Goal: Transaction & Acquisition: Purchase product/service

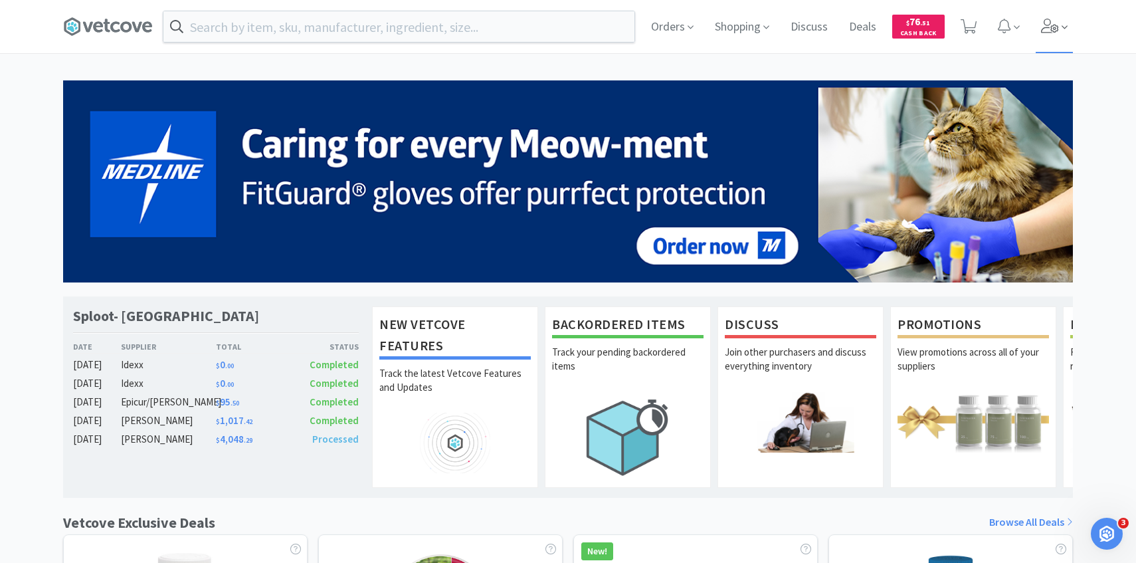
click at [1048, 43] on span at bounding box center [1055, 26] width 38 height 53
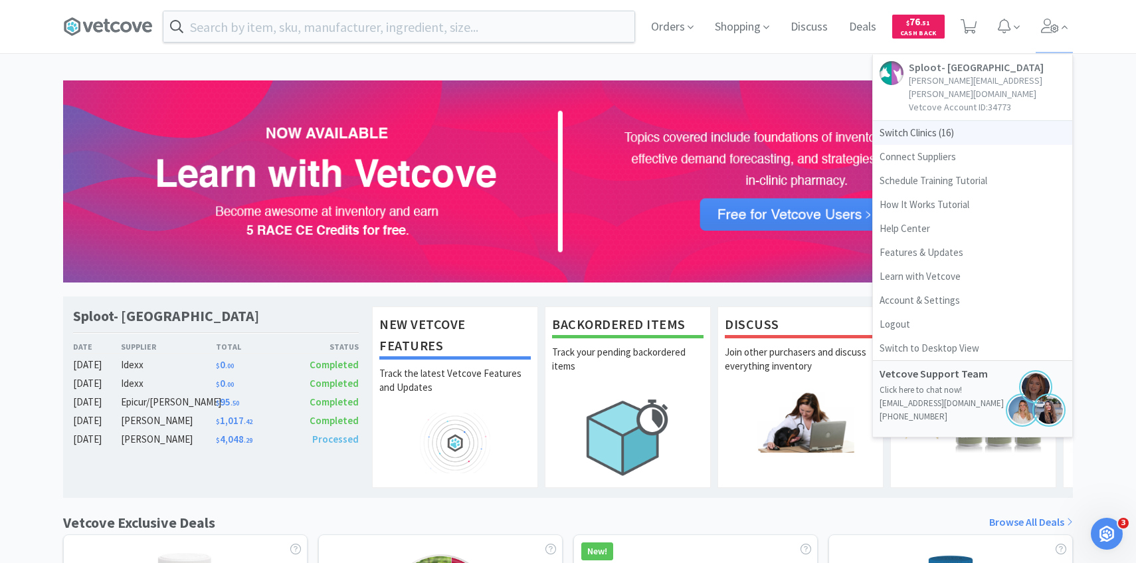
click at [961, 121] on span "Switch Clinics ( 16 )" at bounding box center [972, 133] width 199 height 24
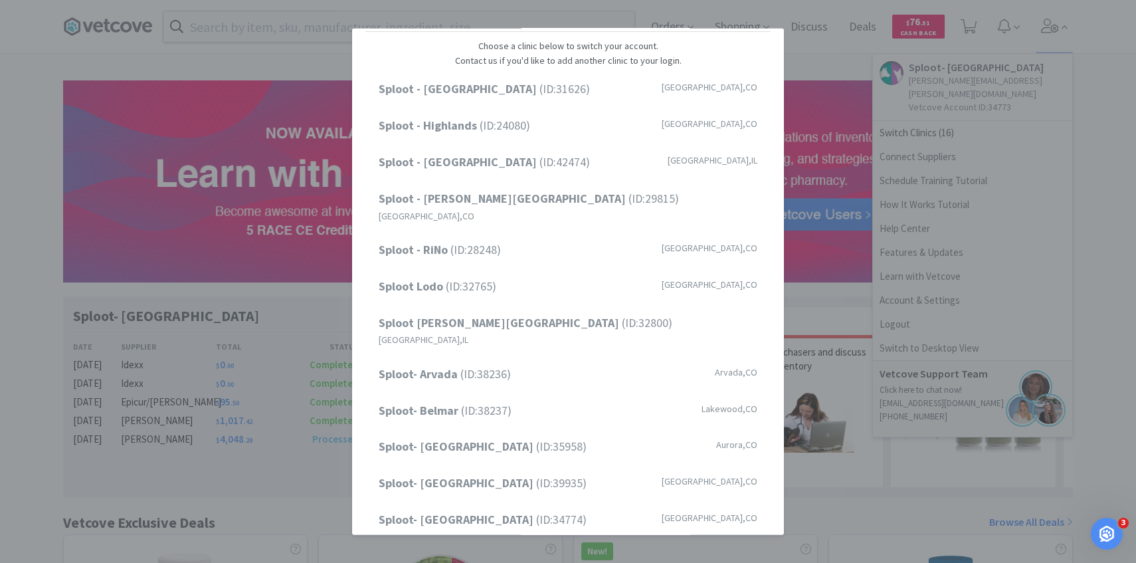
scroll to position [52, 0]
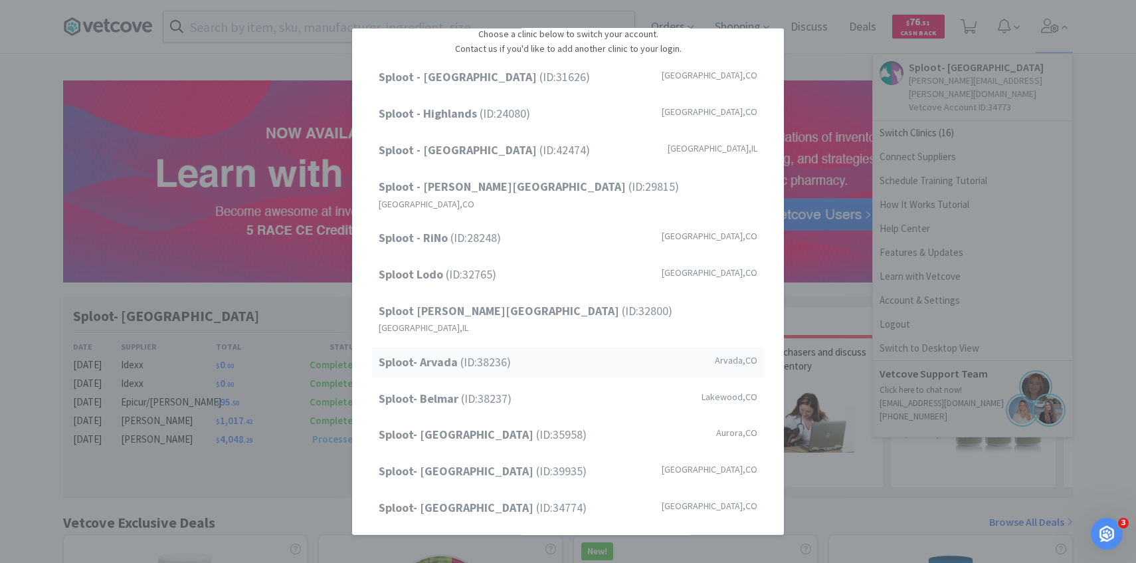
click at [515, 347] on div "Sploot- Arvada (ID: 38236 ) Arvada , CO" at bounding box center [568, 362] width 392 height 30
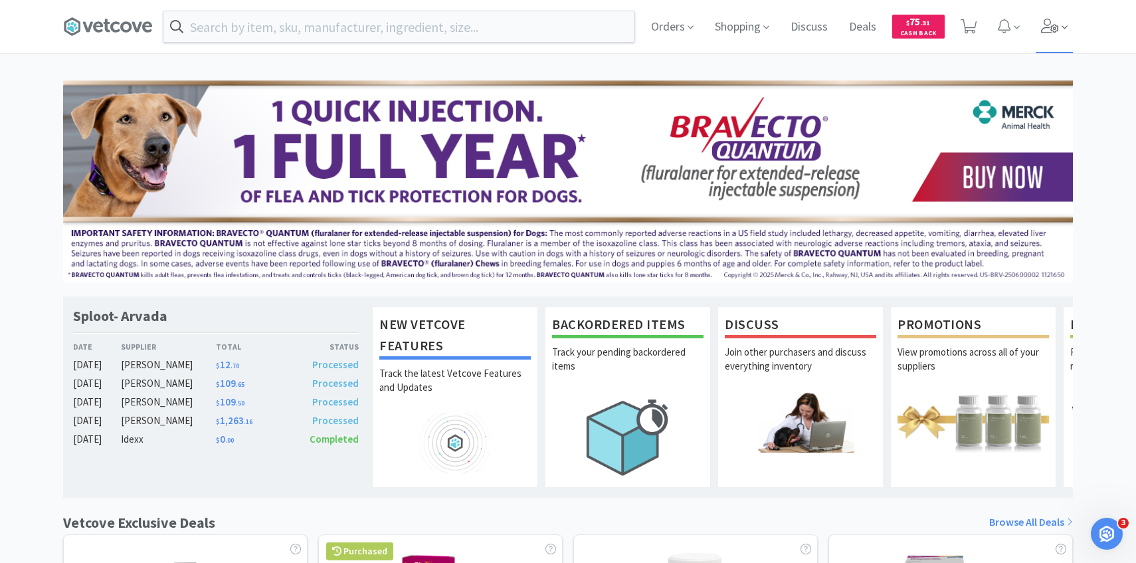
click at [1054, 17] on span at bounding box center [1055, 26] width 38 height 53
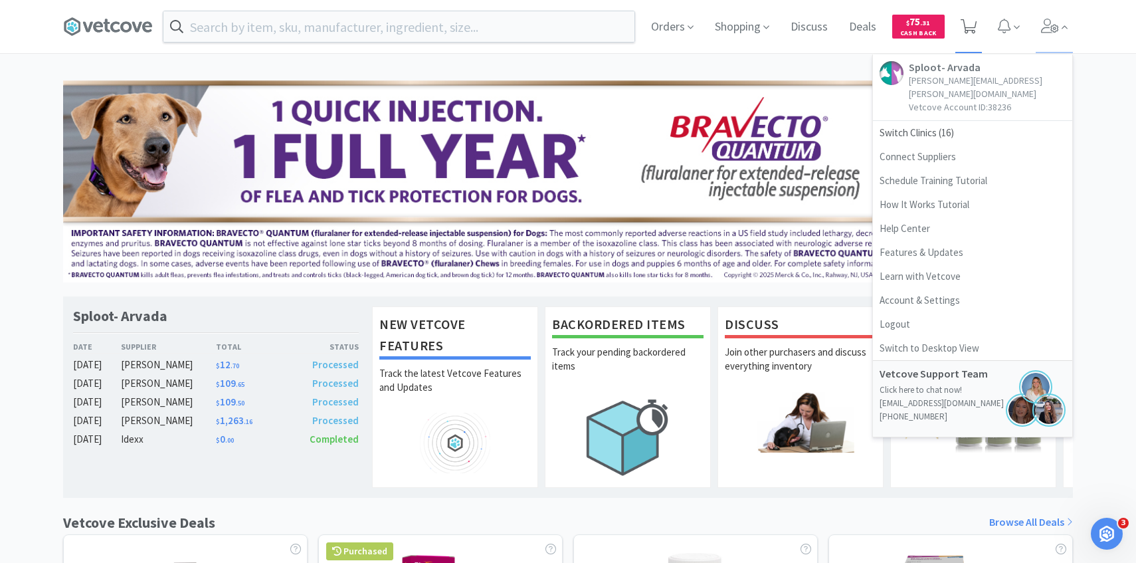
click at [967, 25] on icon at bounding box center [969, 26] width 17 height 15
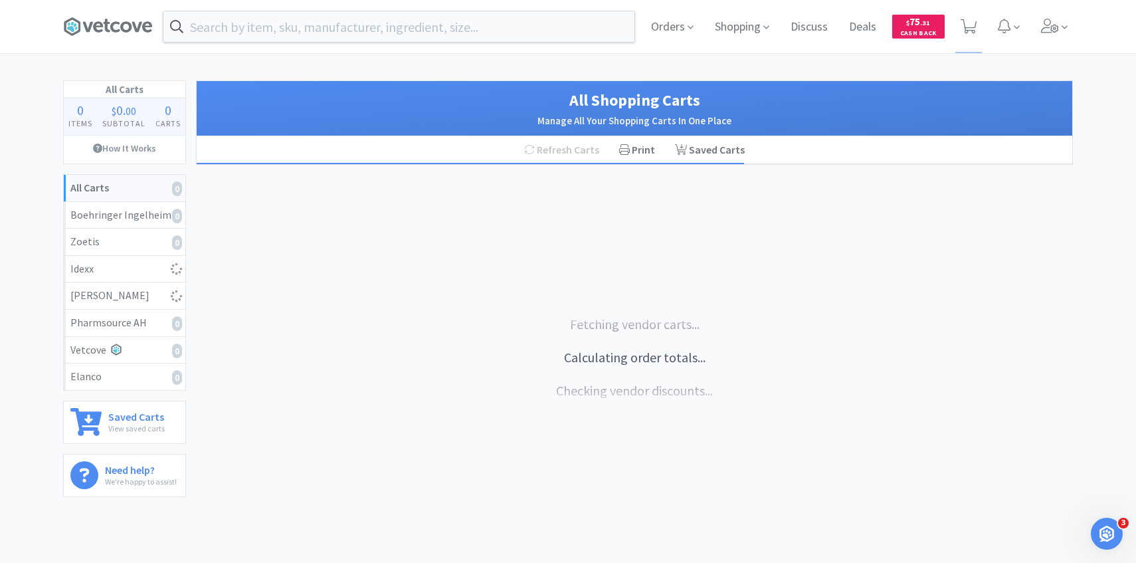
select select "5"
select select "1"
select select "5"
select select "4"
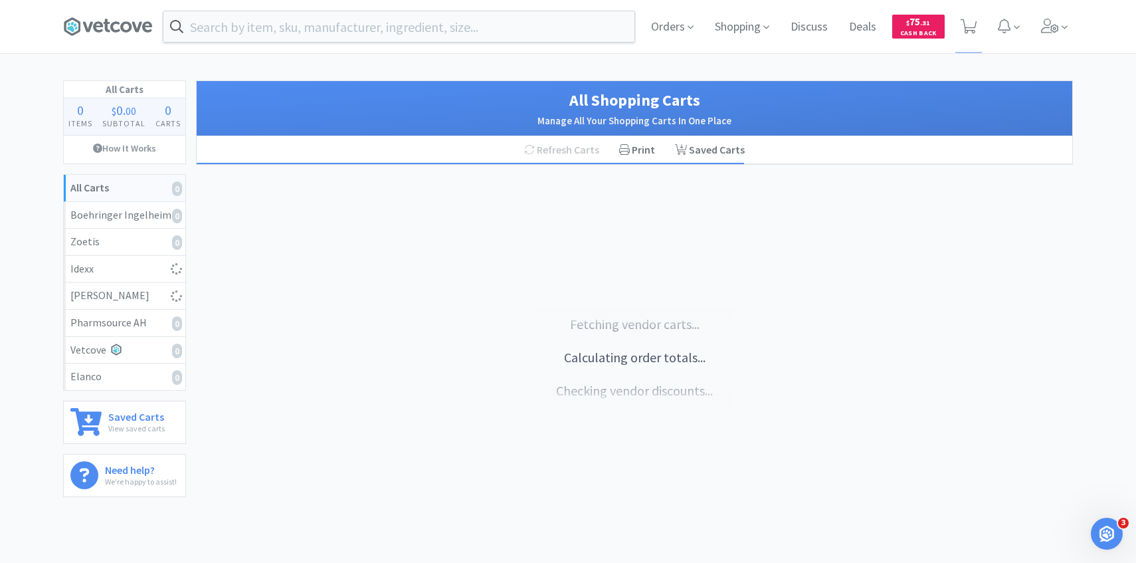
select select "1"
select select "2"
select select "1"
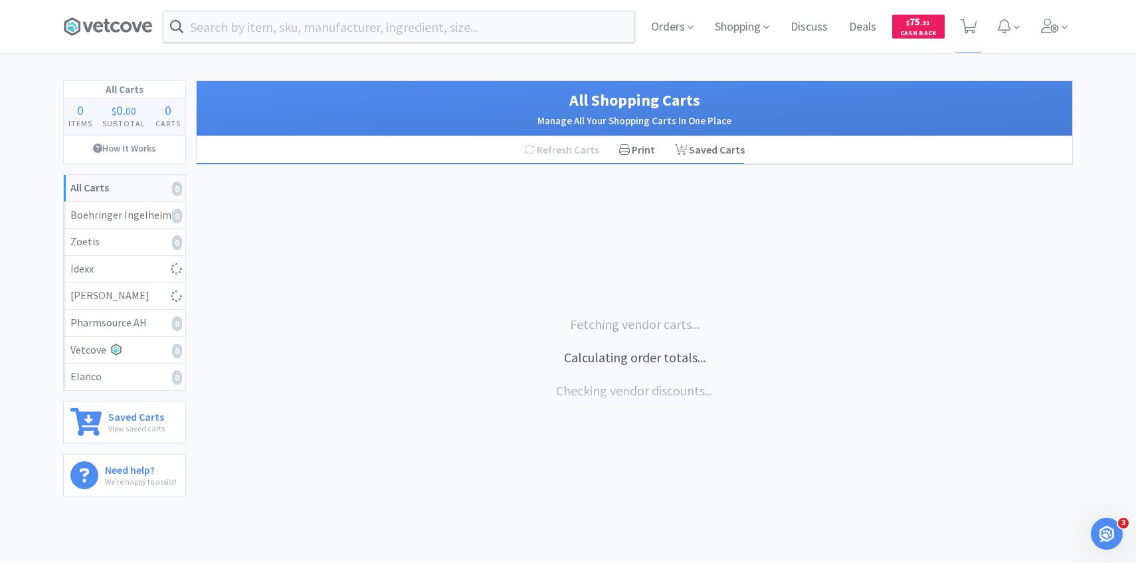
select select "1"
select select "2"
select select "1"
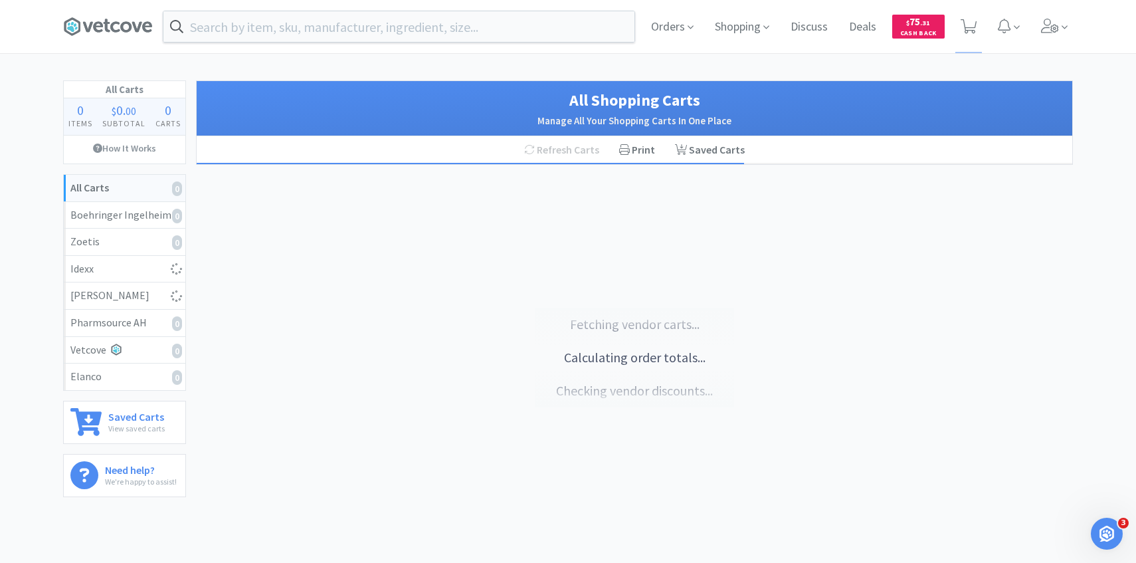
select select "2"
select select "1"
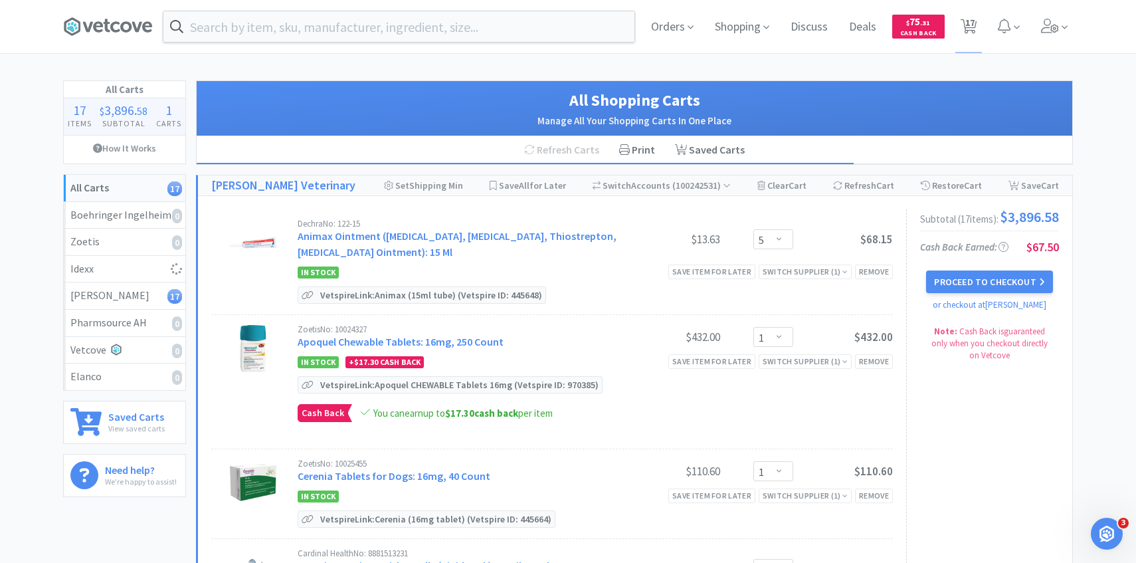
select select "40"
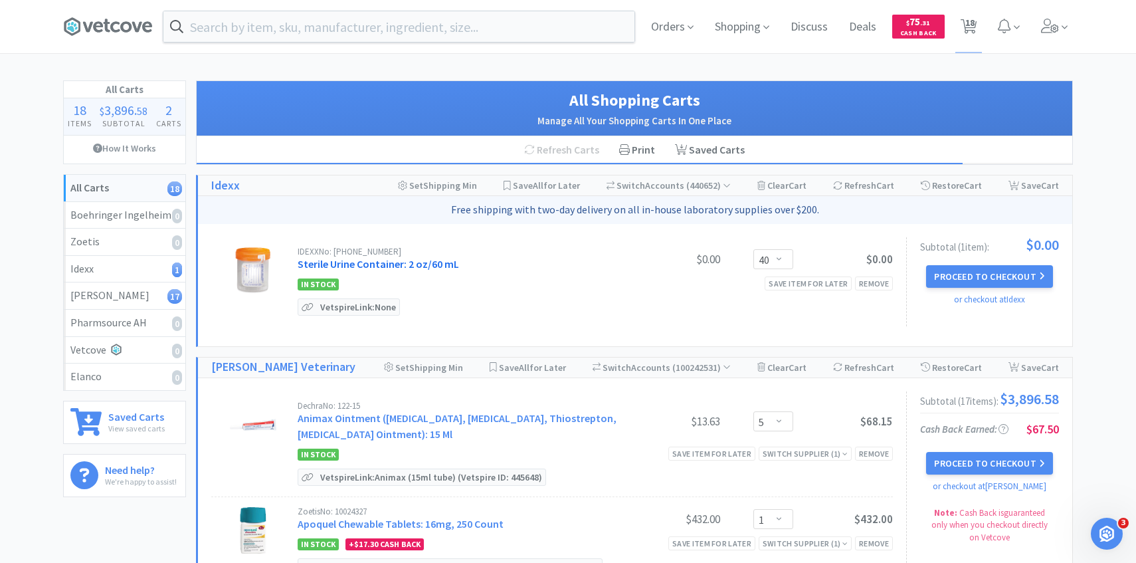
click at [371, 264] on link "Sterile Urine Container: 2 oz/60 mL" at bounding box center [378, 263] width 161 height 13
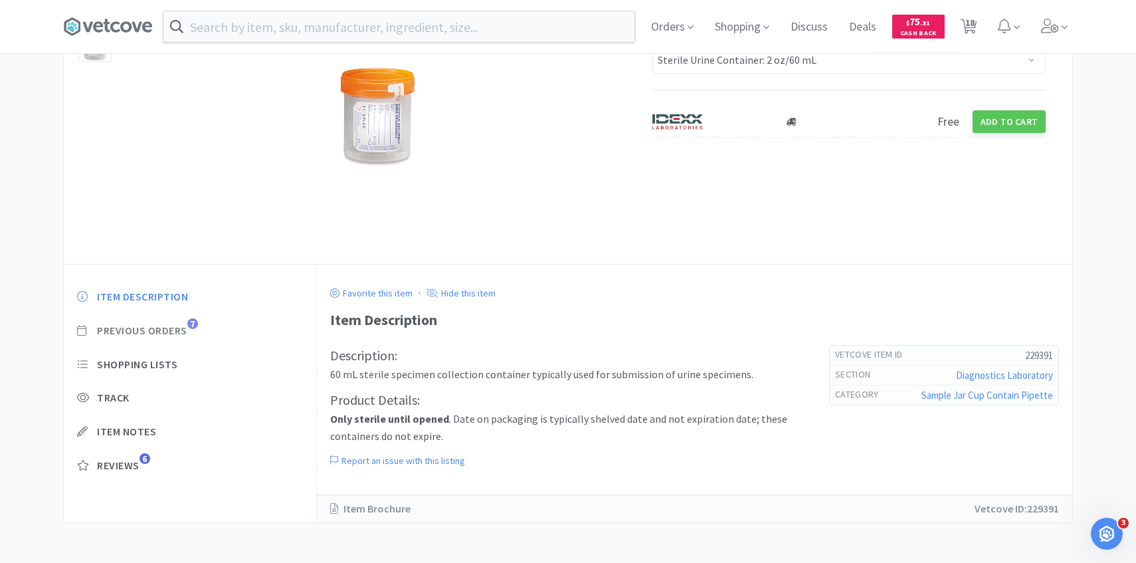
click at [165, 331] on span "Previous Orders" at bounding box center [142, 330] width 90 height 14
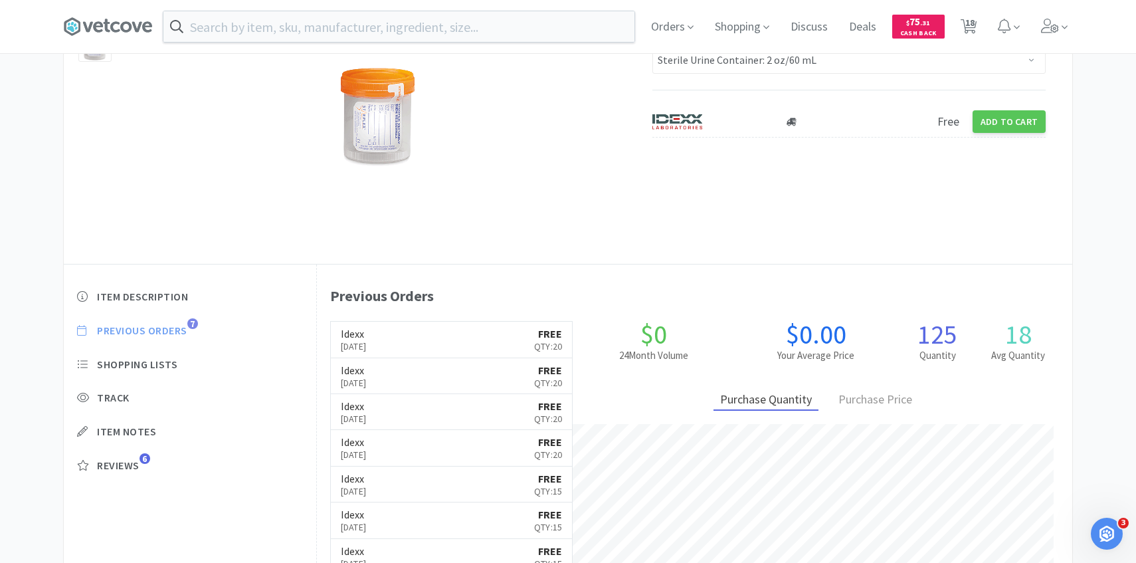
scroll to position [365, 755]
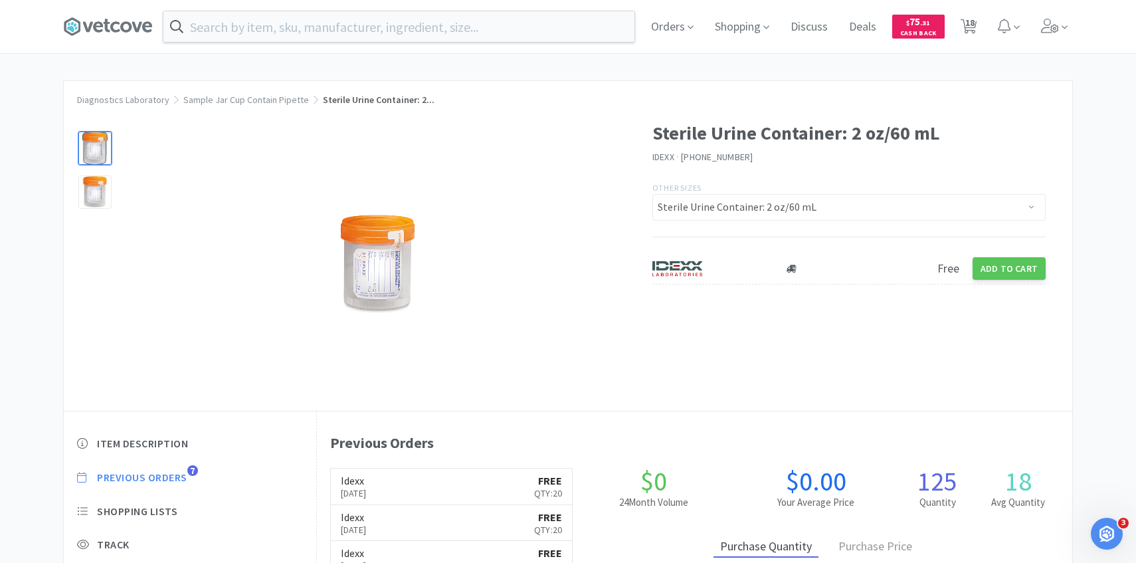
select select "40"
select select "5"
select select "1"
select select "5"
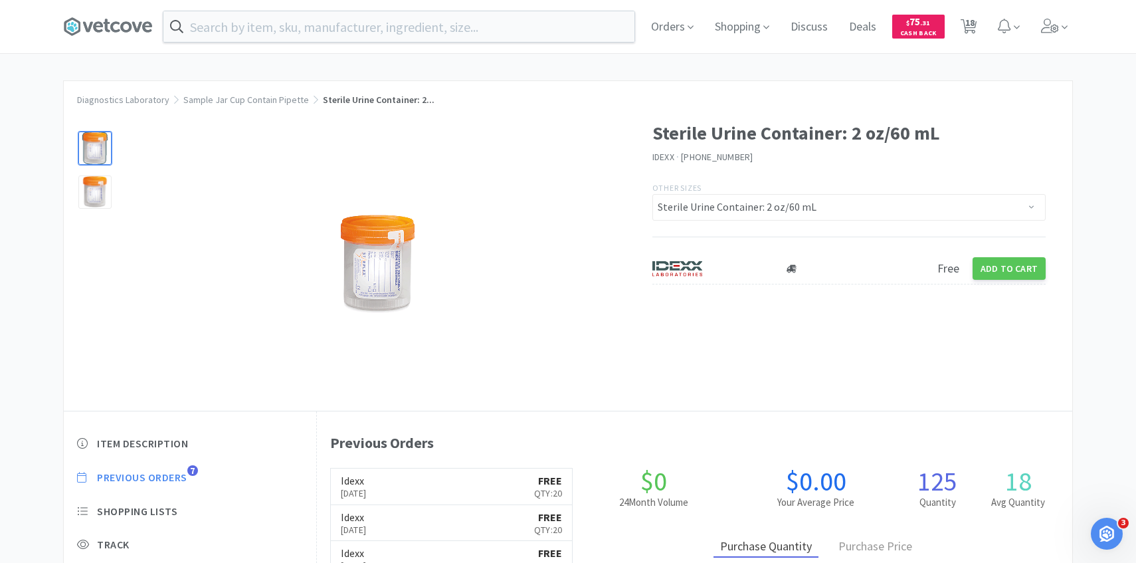
select select "4"
select select "1"
select select "2"
select select "1"
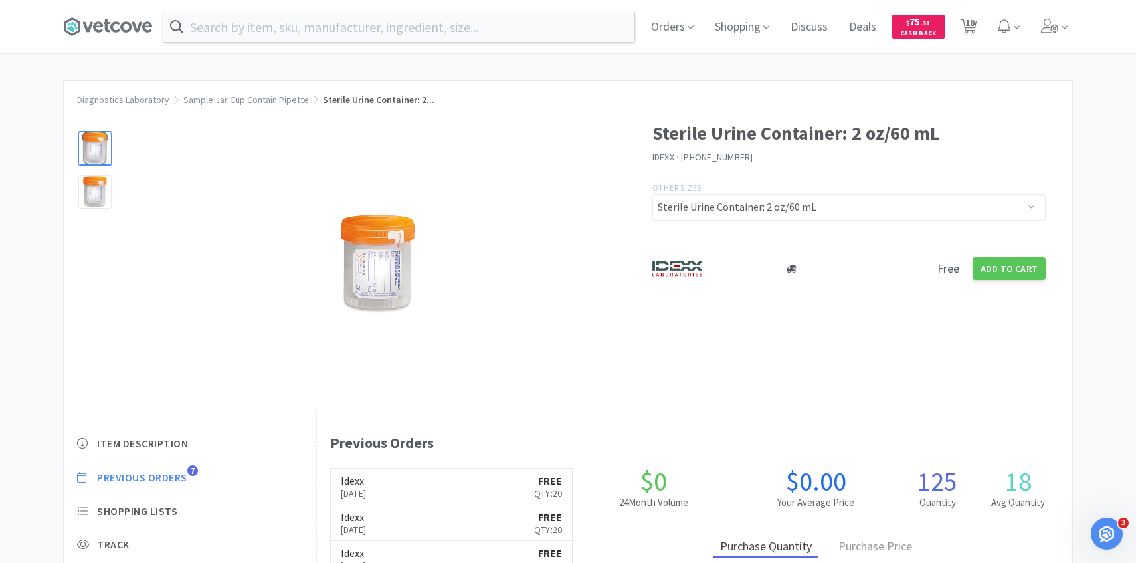
select select "1"
select select "2"
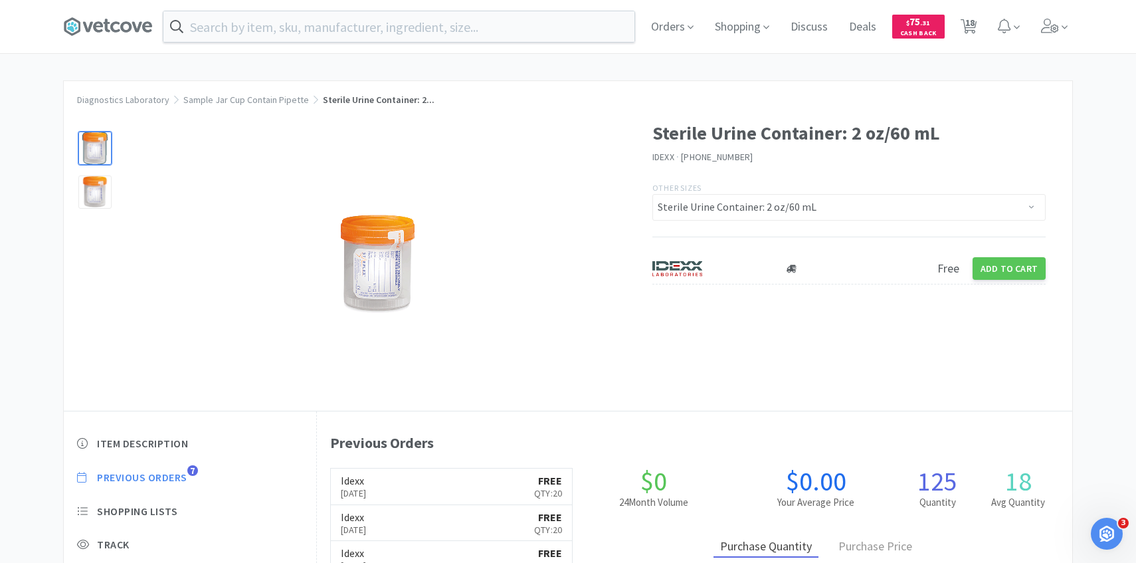
select select "1"
select select "2"
select select "1"
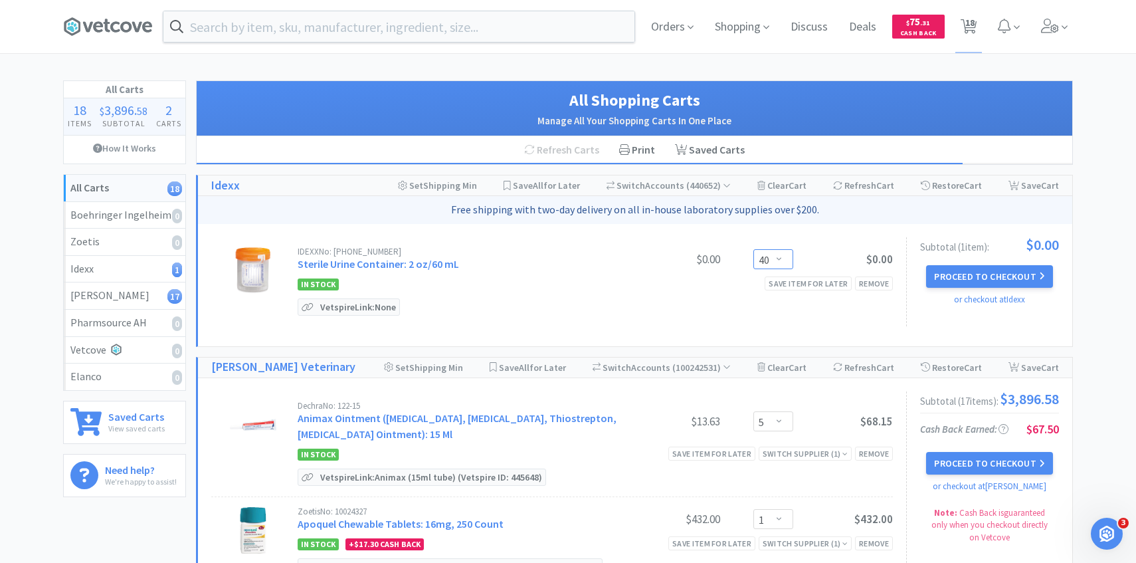
click at [786, 265] on select "Enter Quantity 1 2 3 4 5 6 7 8 9 10 11 12 13 14 15 16 17 18 19 20 40 Enter Quan…" at bounding box center [773, 259] width 40 height 20
type input "30"
click at [808, 252] on button "Update" at bounding box center [814, 258] width 45 height 20
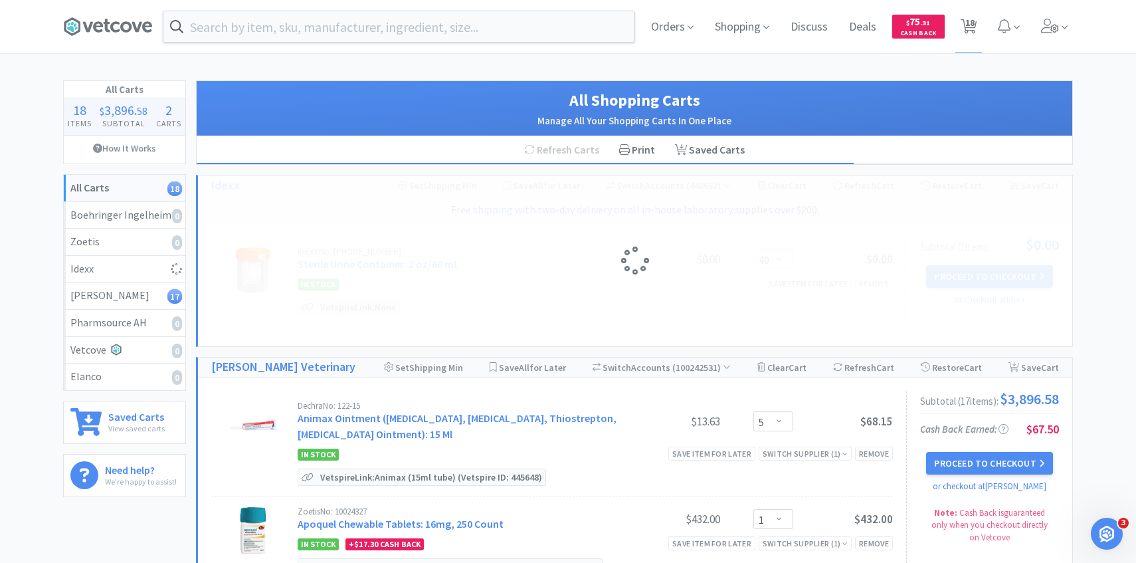
select select "30"
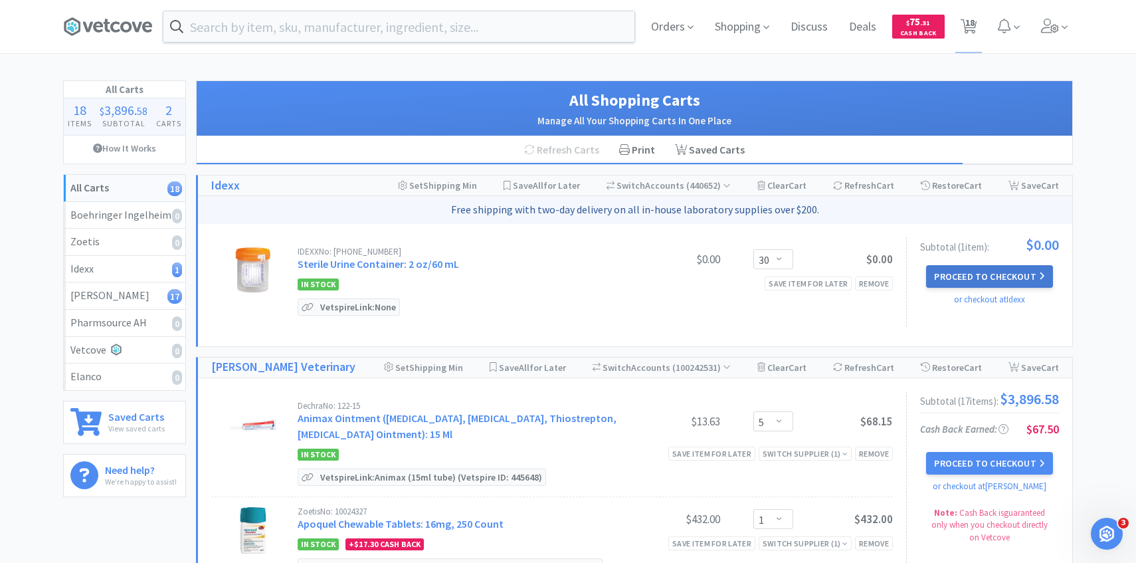
click at [940, 278] on button "Proceed to Checkout" at bounding box center [989, 276] width 126 height 23
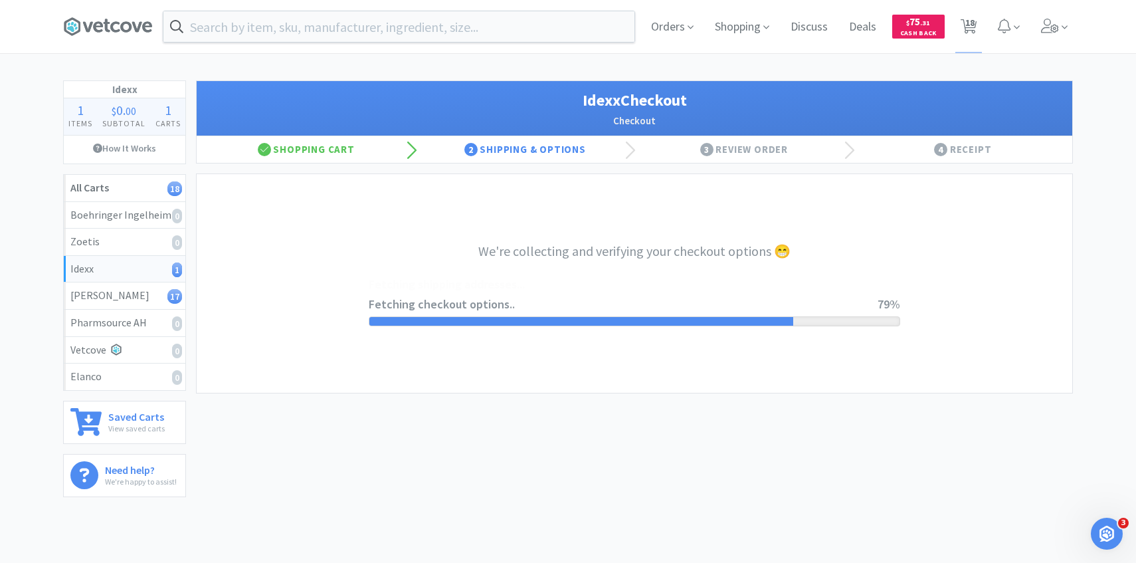
select select "900"
select select "003"
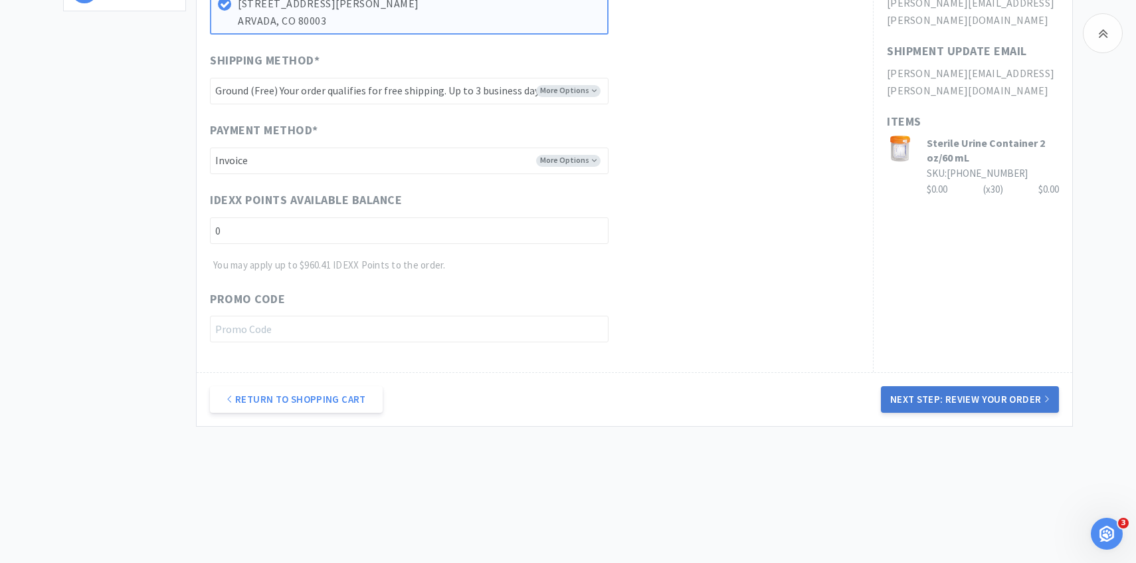
click at [941, 389] on button "Next Step: Review Your Order" at bounding box center [970, 399] width 178 height 27
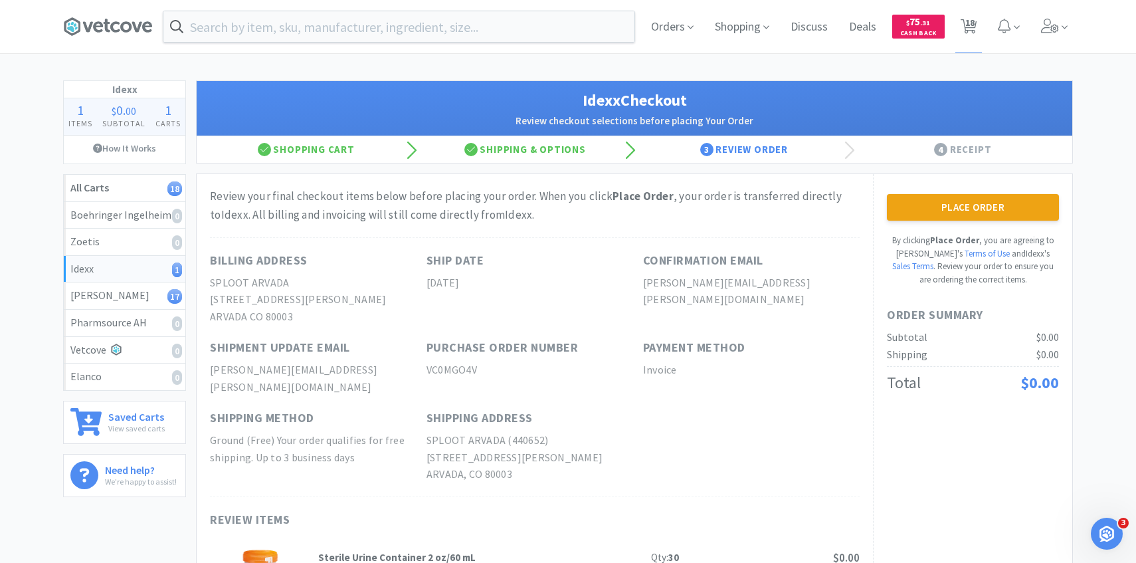
click at [955, 165] on div "Idexx Checkout Review checkout selections before placing Your Order Shopping Ca…" at bounding box center [634, 376] width 877 height 593
click at [939, 211] on button "Place Order" at bounding box center [973, 207] width 172 height 27
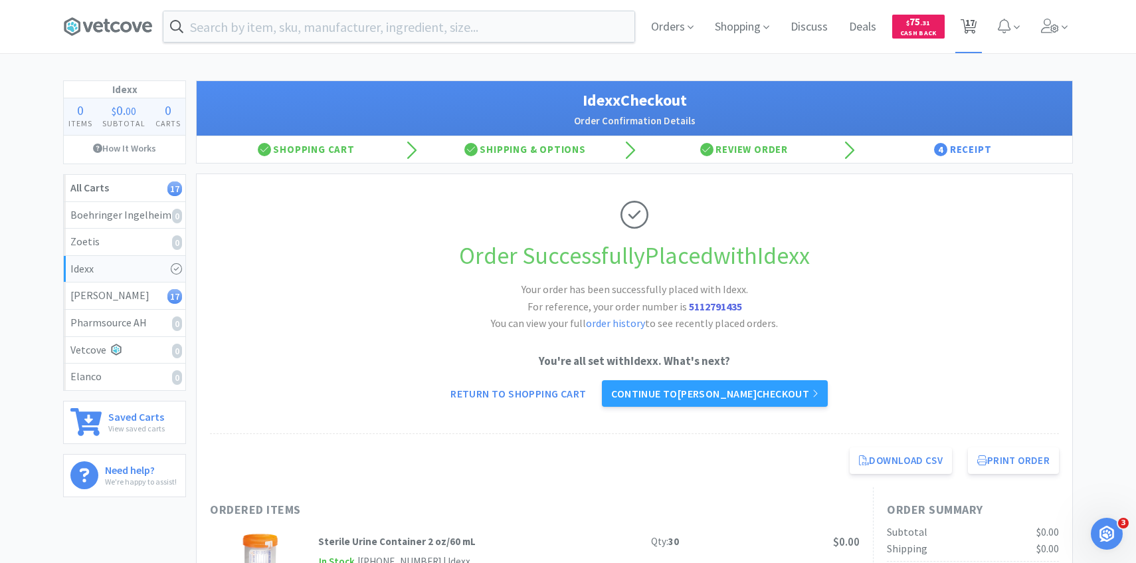
click at [975, 27] on icon at bounding box center [969, 26] width 17 height 15
select select "5"
select select "1"
select select "5"
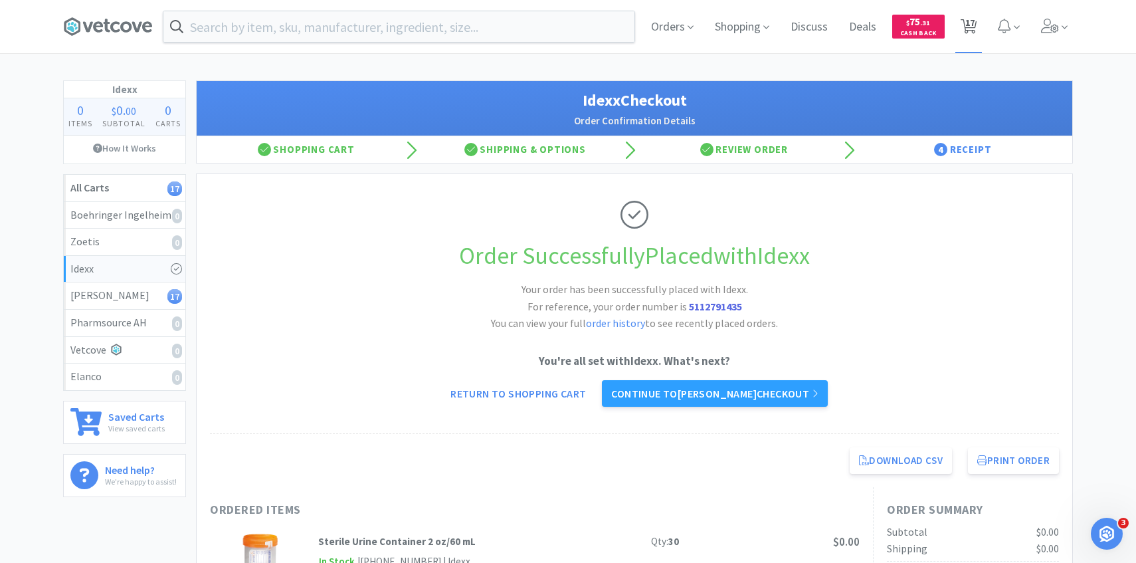
select select "4"
select select "1"
select select "2"
select select "1"
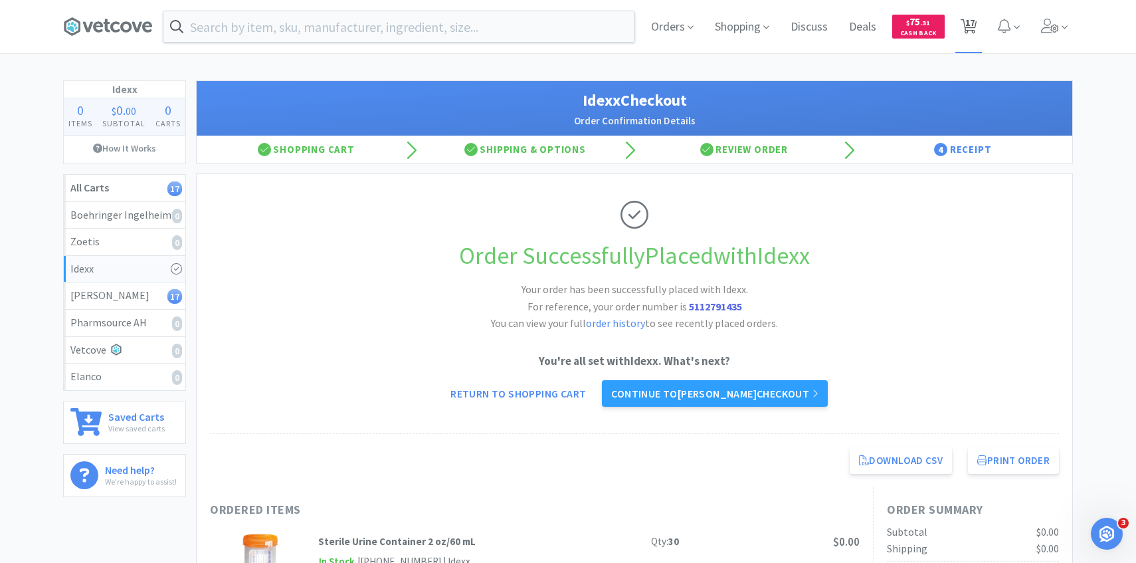
select select "1"
select select "2"
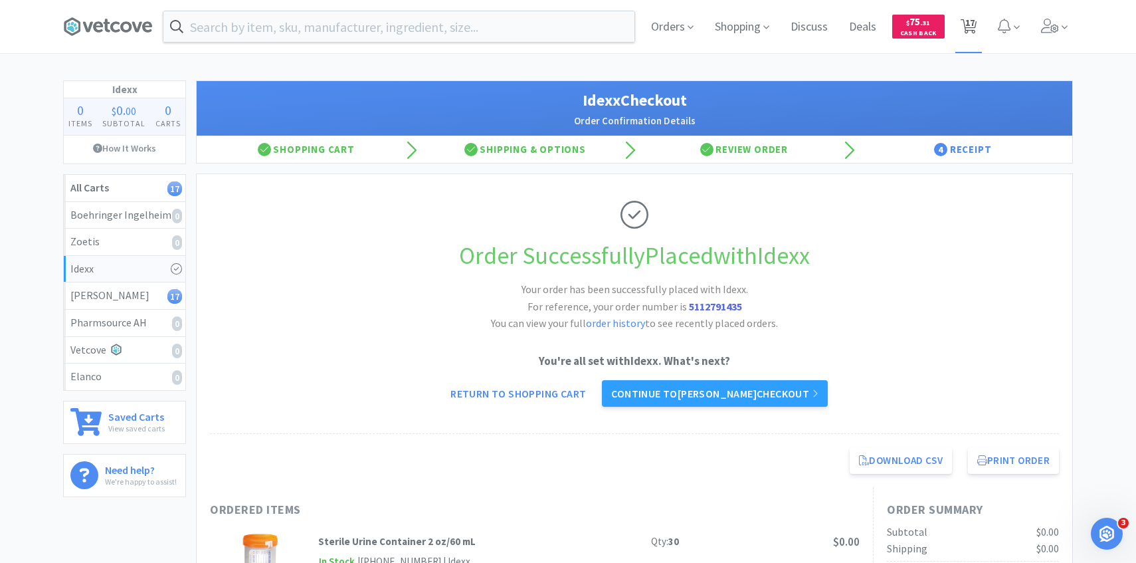
select select "1"
select select "2"
select select "1"
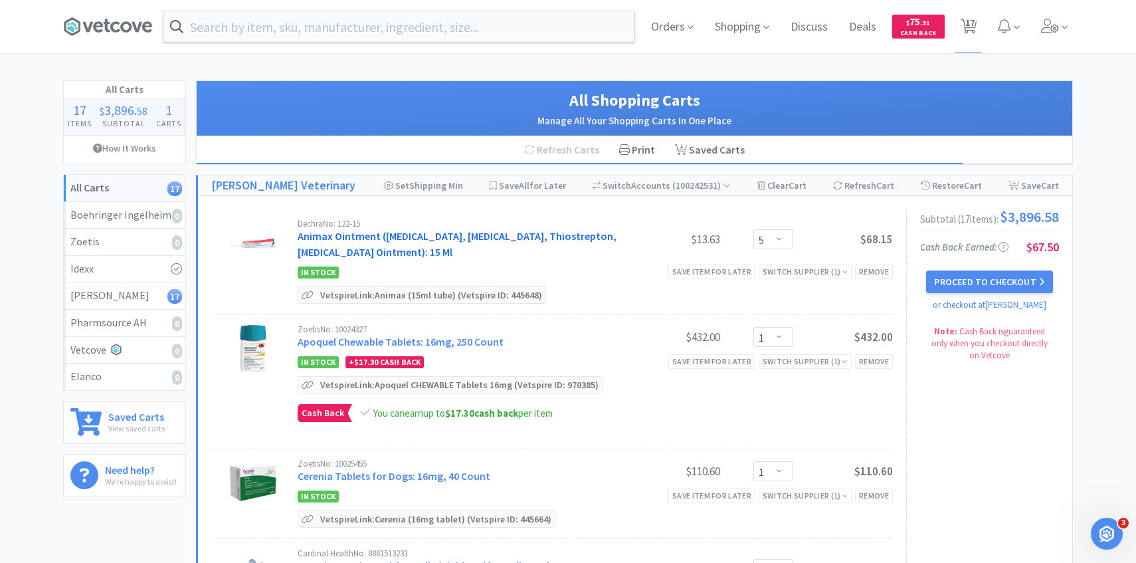
click at [448, 254] on link "Animax Ointment ([MEDICAL_DATA], [MEDICAL_DATA], Thiostrepton, [MEDICAL_DATA] O…" at bounding box center [457, 243] width 319 height 29
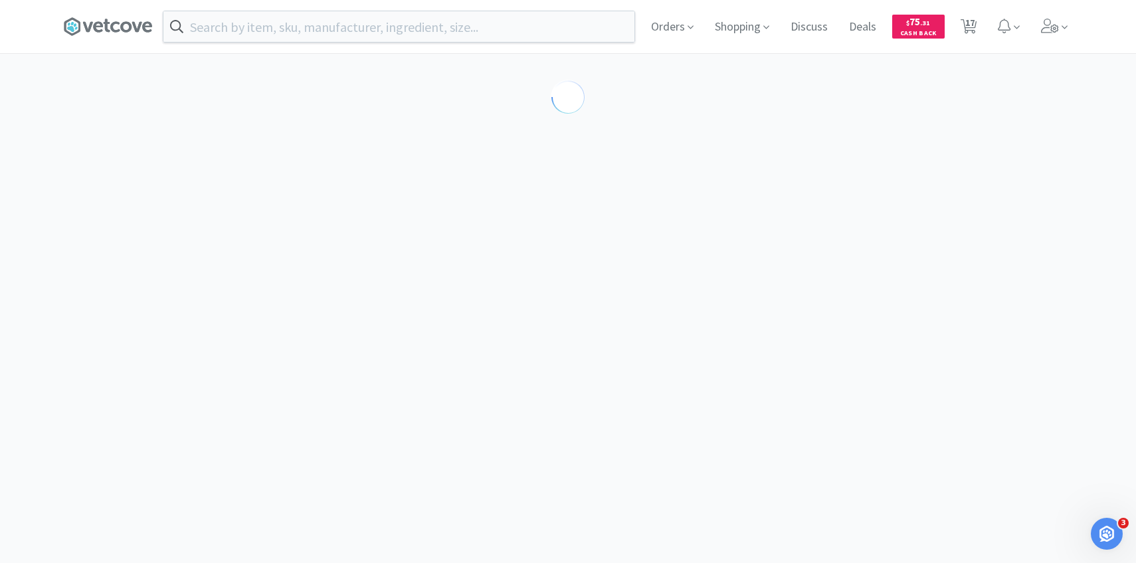
select select "143513"
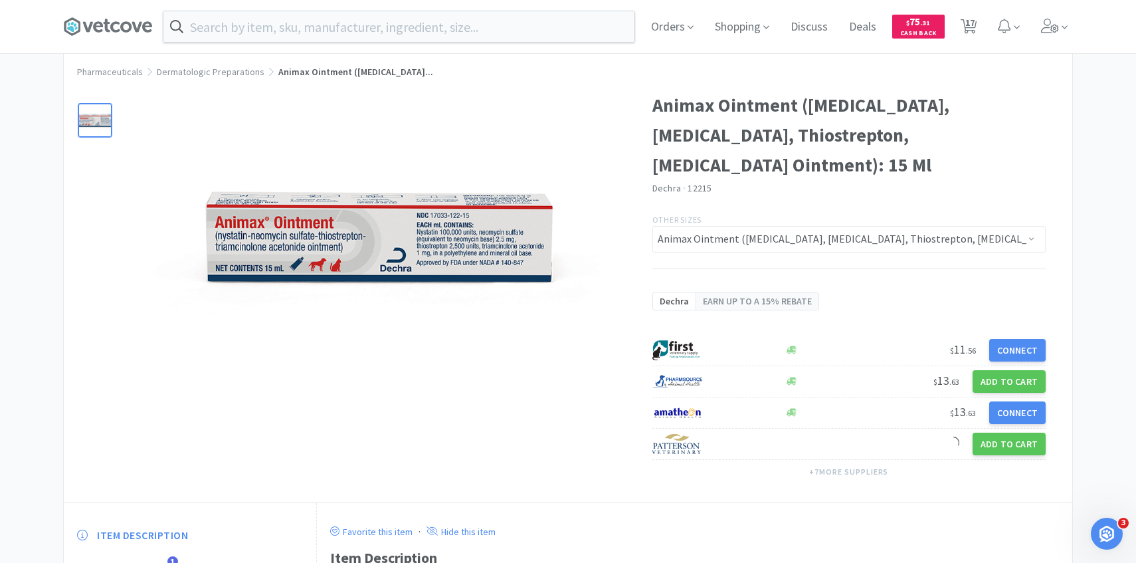
scroll to position [140, 0]
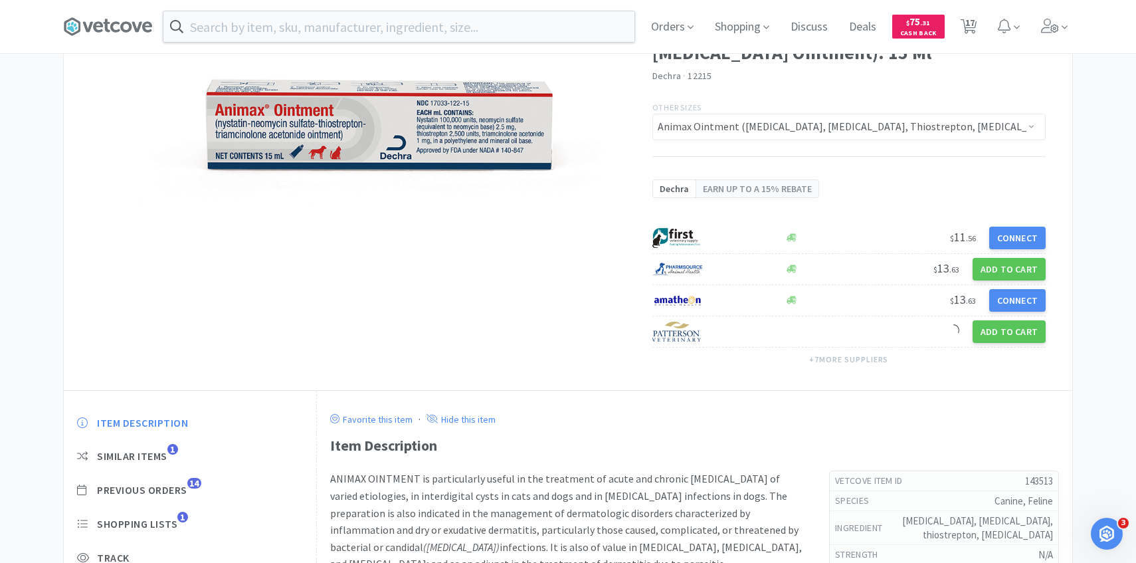
click at [181, 479] on div "Item Description Similar Items 1 Previous Orders 14 Shopping Lists 1 Track Item…" at bounding box center [190, 534] width 252 height 263
click at [181, 488] on span "Previous Orders" at bounding box center [142, 490] width 90 height 14
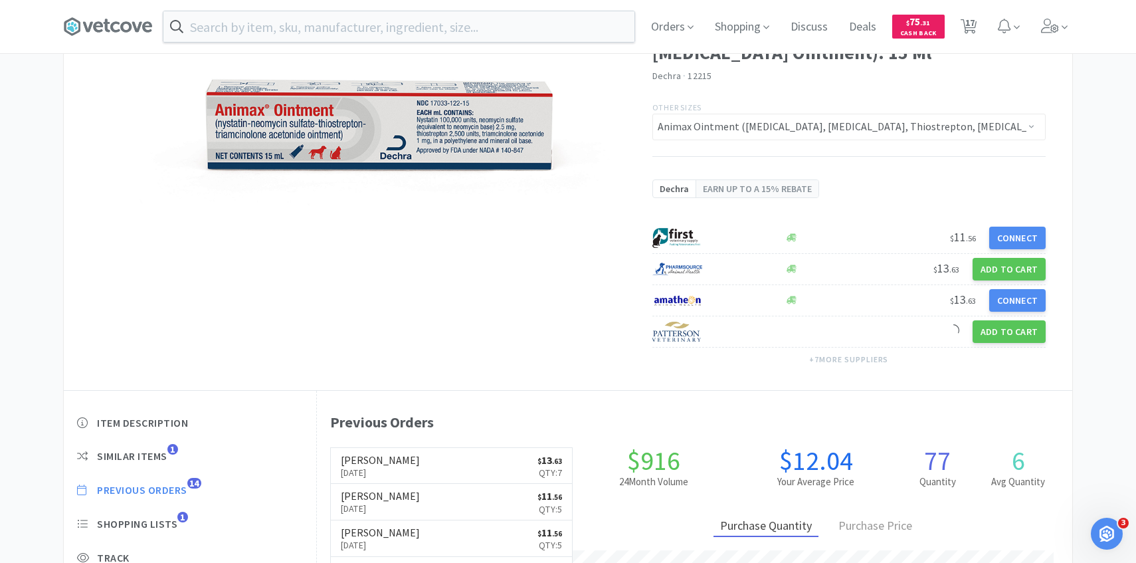
scroll to position [365, 755]
select select "5"
select select "1"
select select "5"
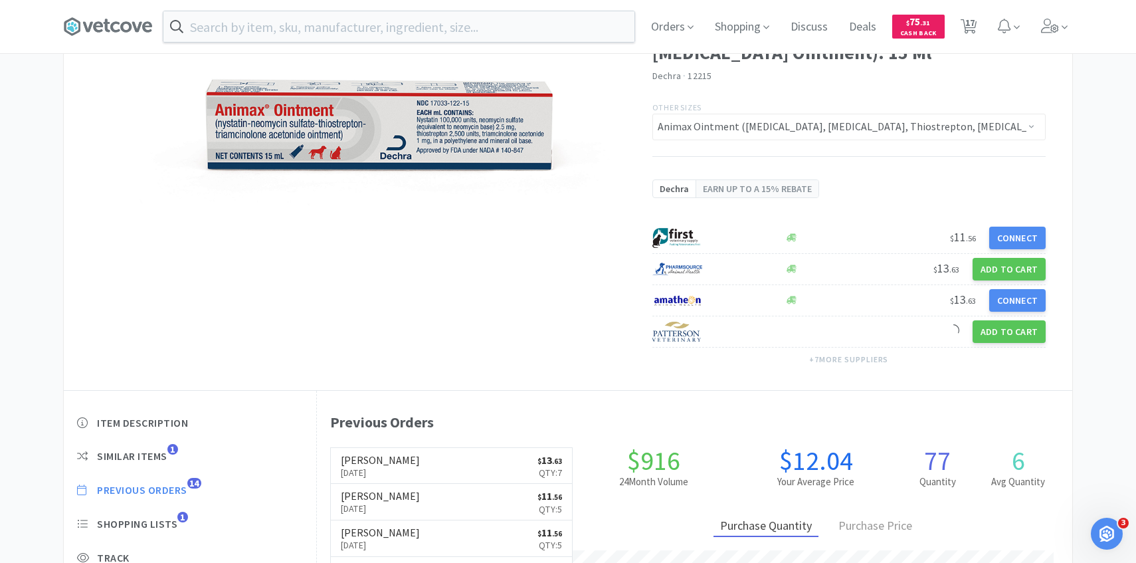
select select "4"
select select "1"
select select "2"
select select "1"
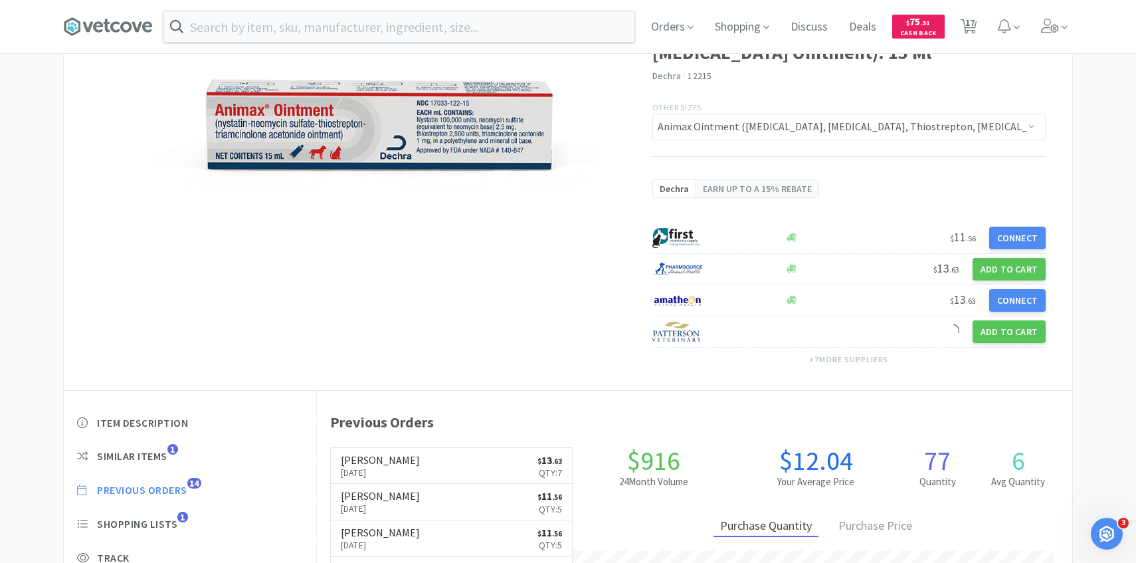
select select "1"
select select "2"
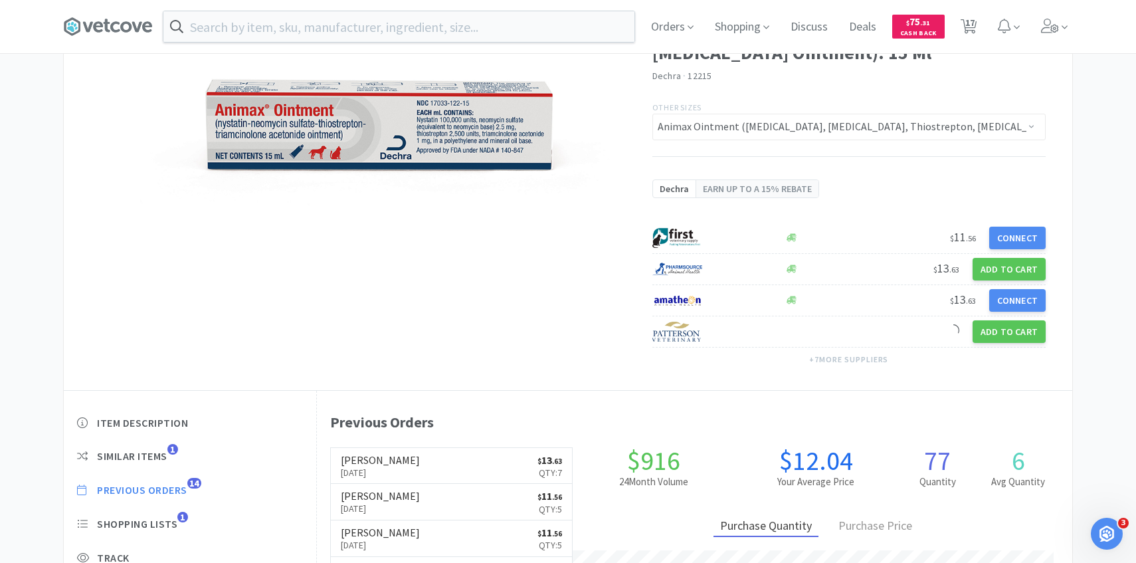
select select "1"
select select "2"
select select "1"
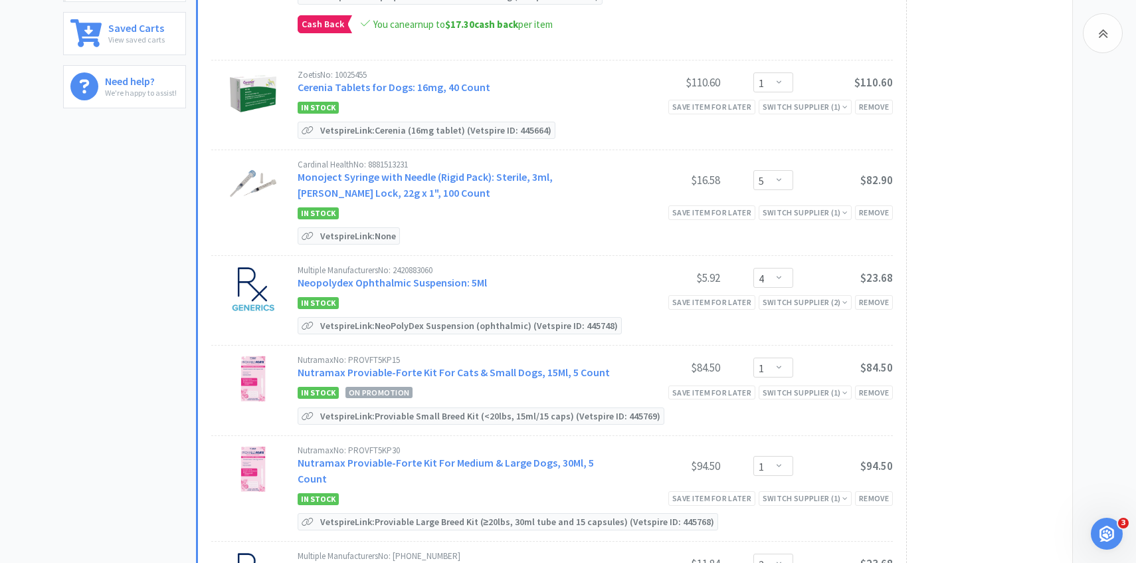
scroll to position [391, 0]
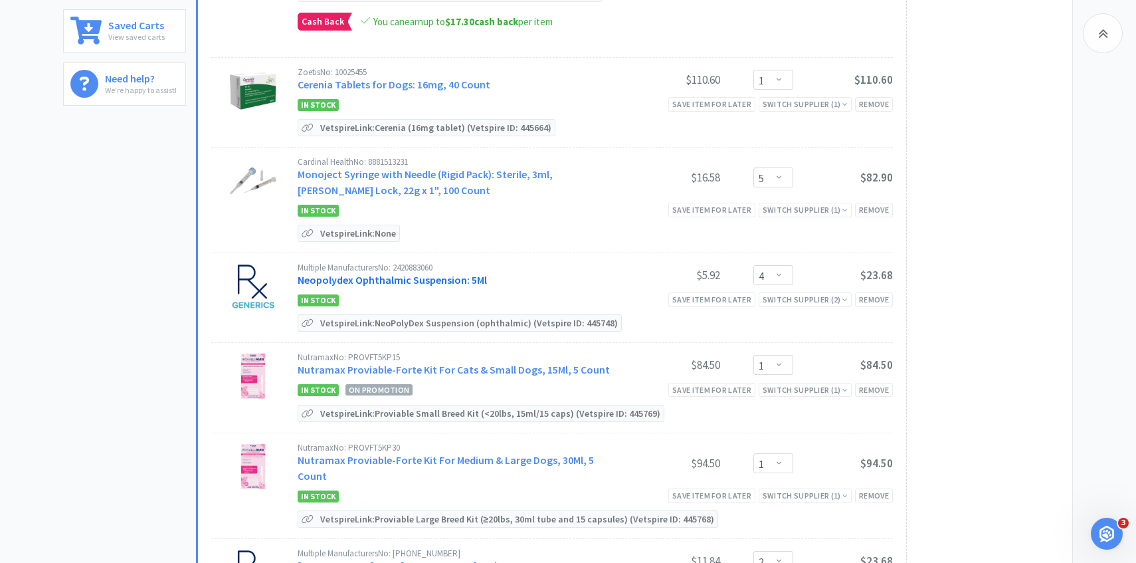
click at [405, 277] on link "Neopolydex Ophthalmic Suspension: 5Ml" at bounding box center [392, 279] width 189 height 13
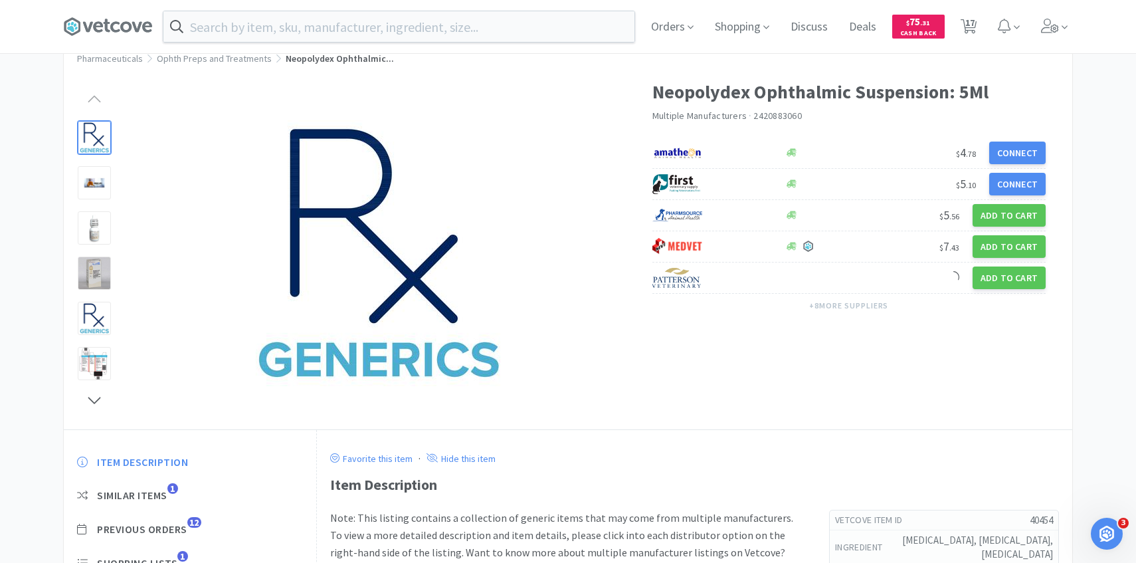
scroll to position [60, 0]
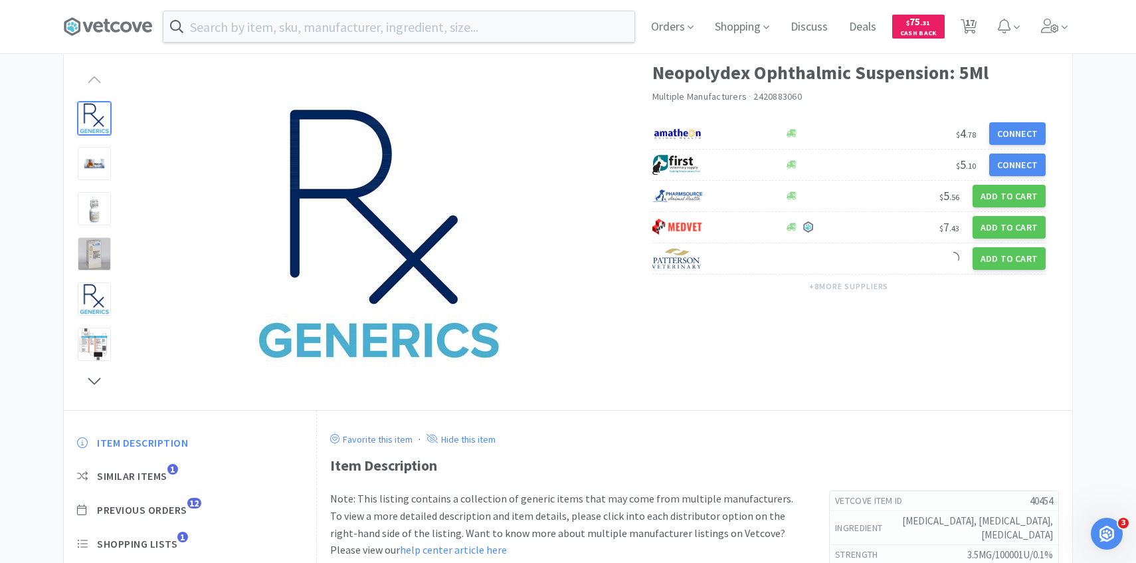
click at [180, 502] on div "Item Description Similar Items 1 Previous Orders 12 Shopping Lists 1 Track Item…" at bounding box center [190, 553] width 252 height 263
click at [189, 504] on span "12" at bounding box center [194, 503] width 14 height 11
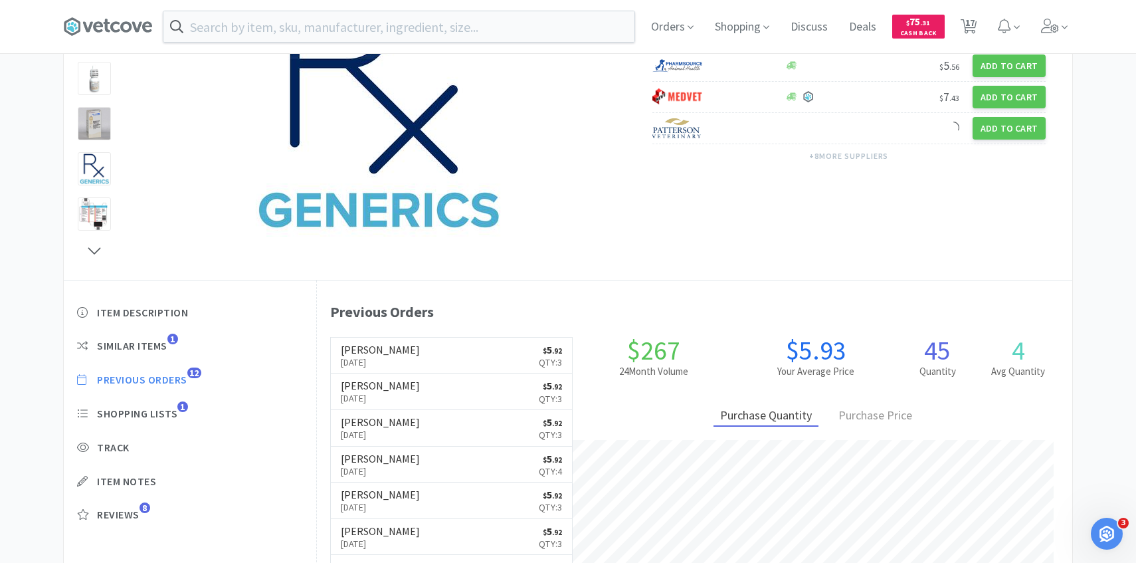
scroll to position [192, 0]
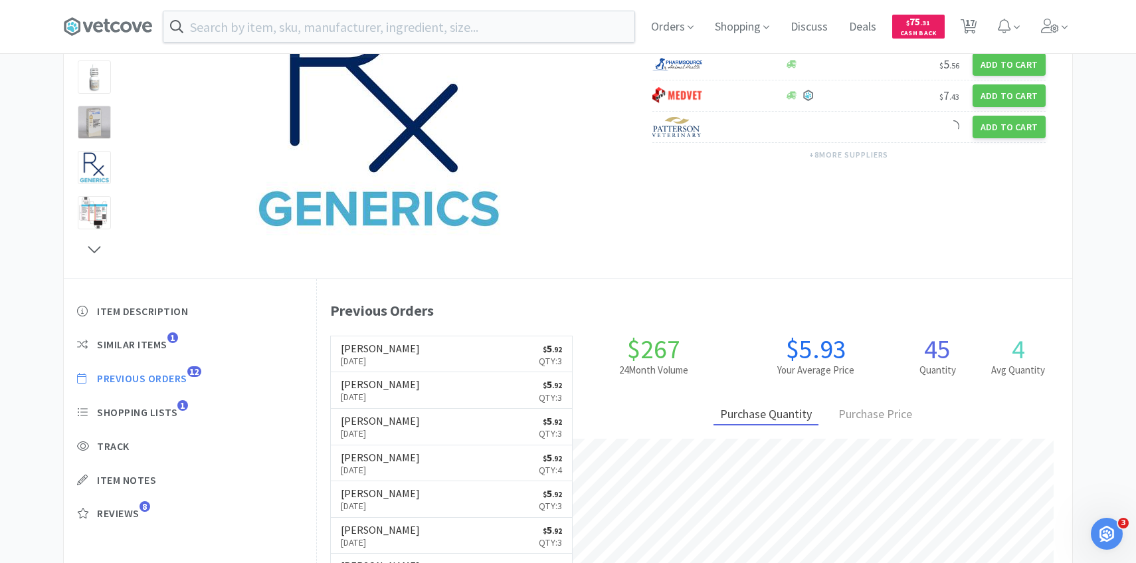
select select "5"
select select "1"
select select "5"
select select "4"
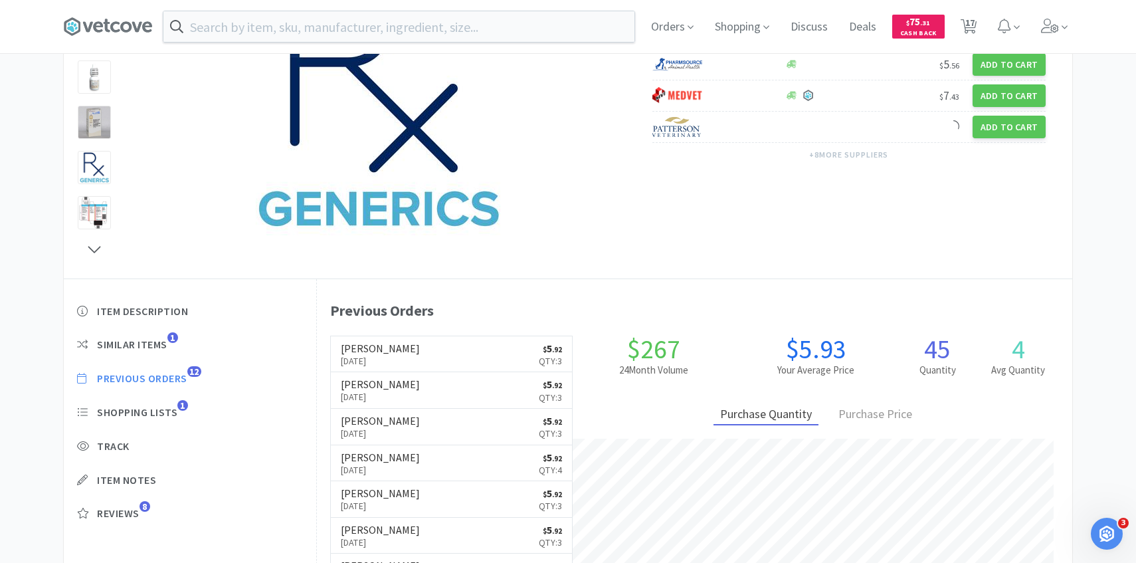
select select "1"
select select "2"
select select "1"
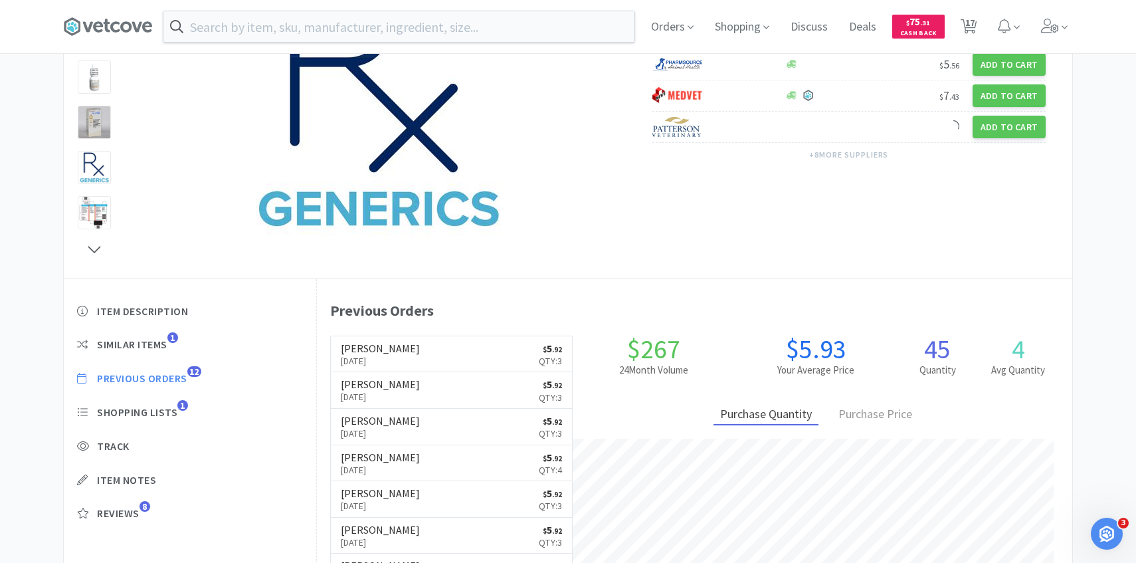
select select "1"
select select "2"
select select "1"
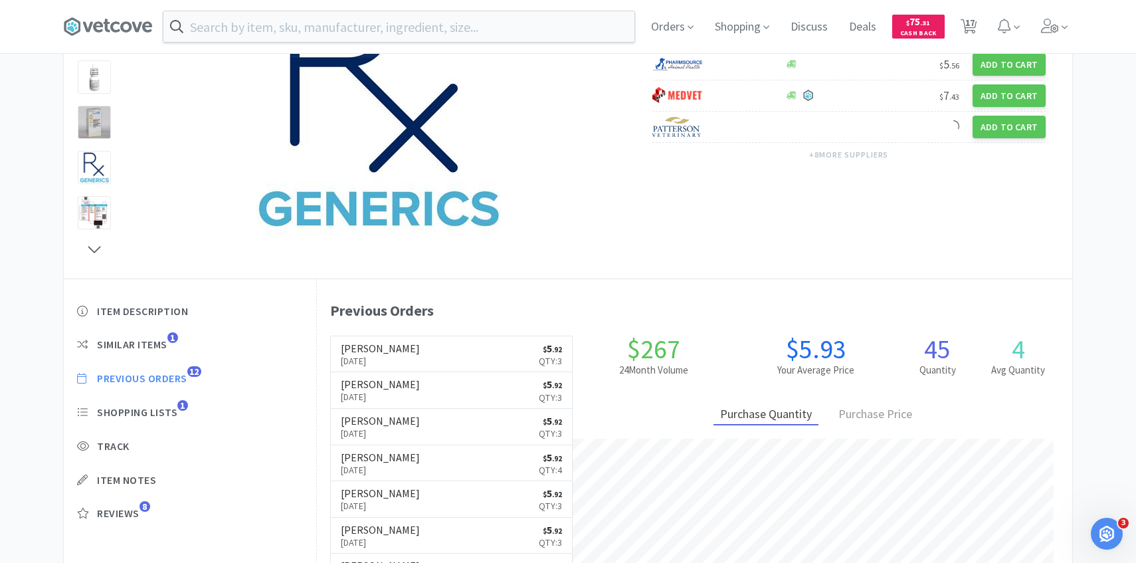
select select "2"
select select "1"
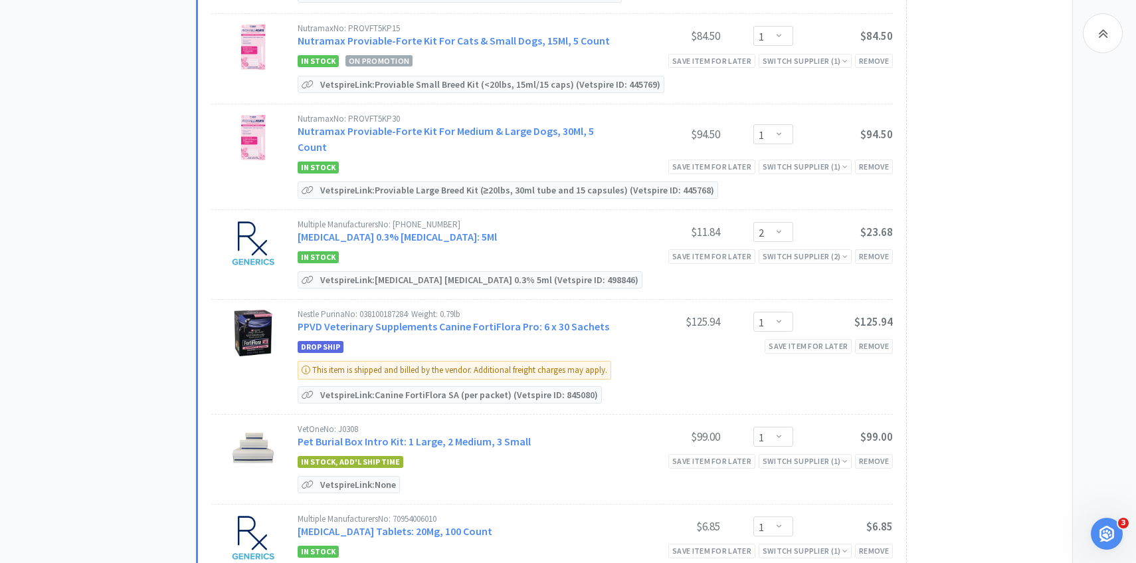
scroll to position [727, 0]
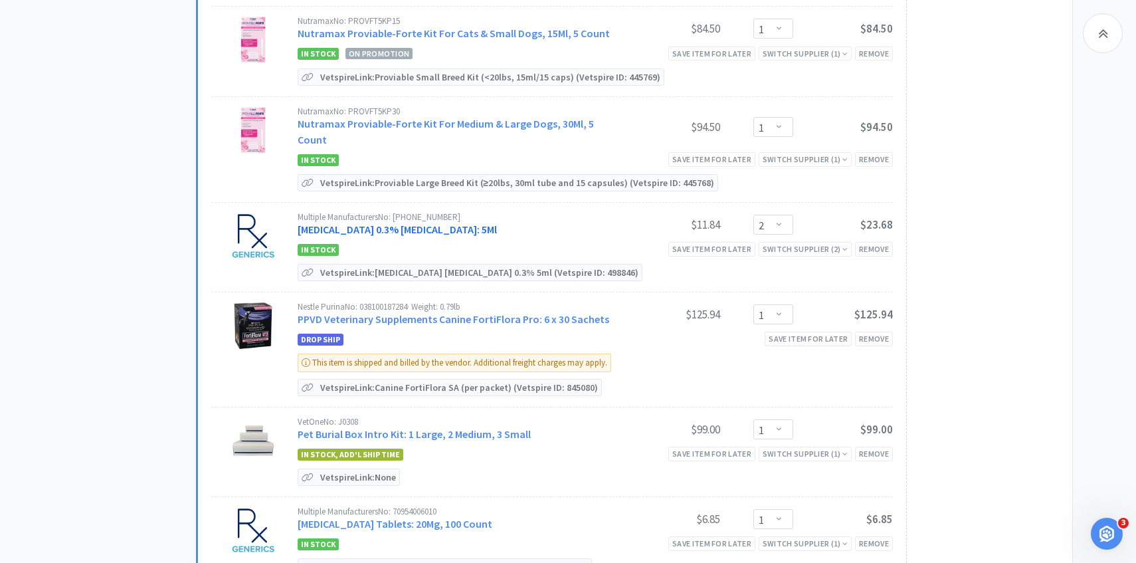
click at [418, 223] on link "[MEDICAL_DATA] 0.3% [MEDICAL_DATA]: 5Ml" at bounding box center [397, 229] width 199 height 13
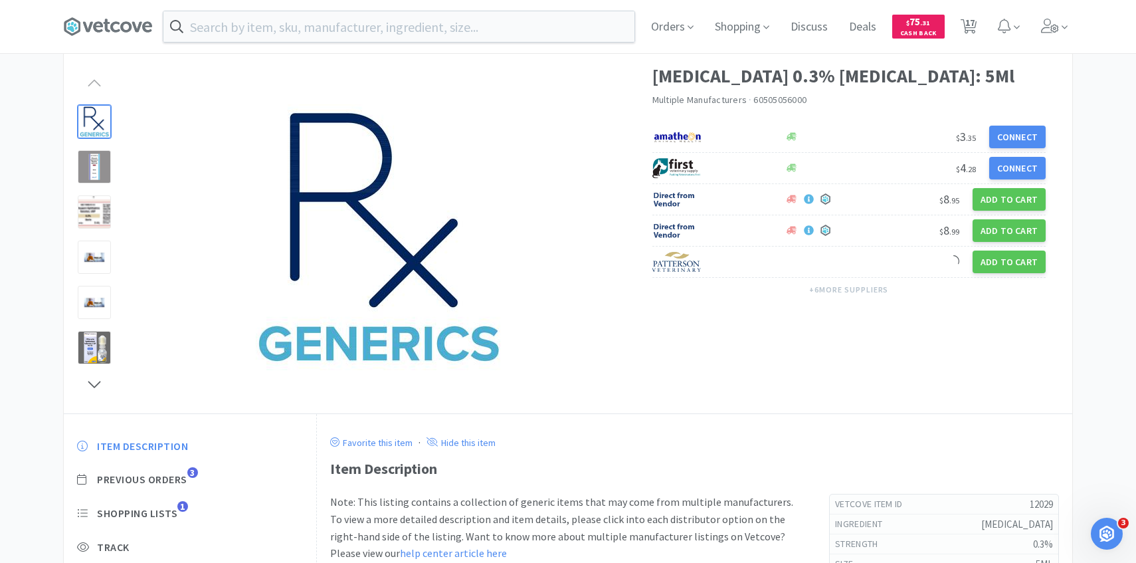
scroll to position [120, 0]
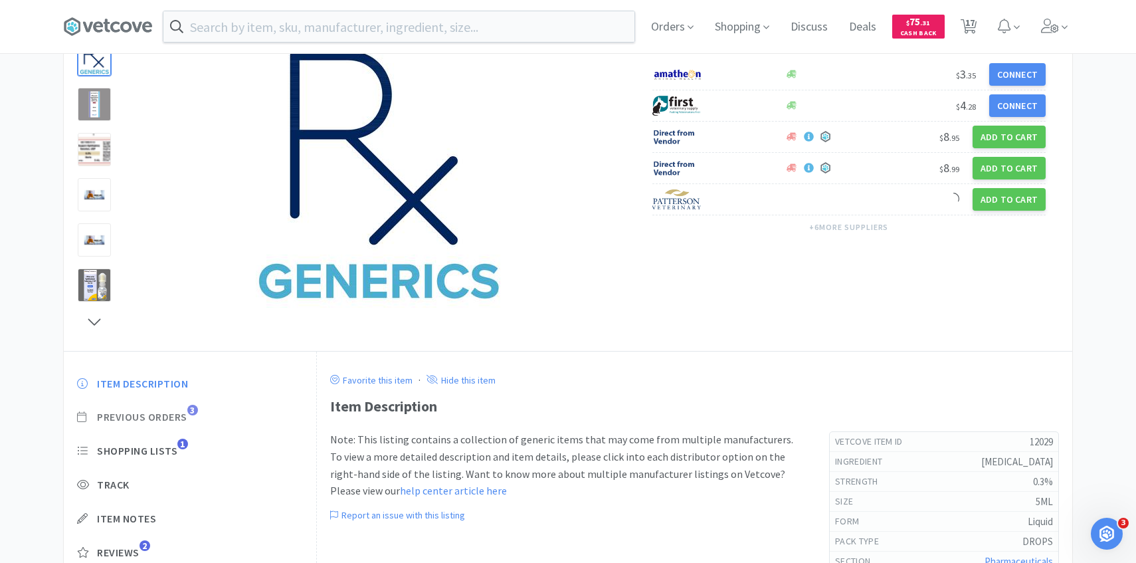
click at [187, 418] on span "Previous Orders" at bounding box center [142, 417] width 90 height 14
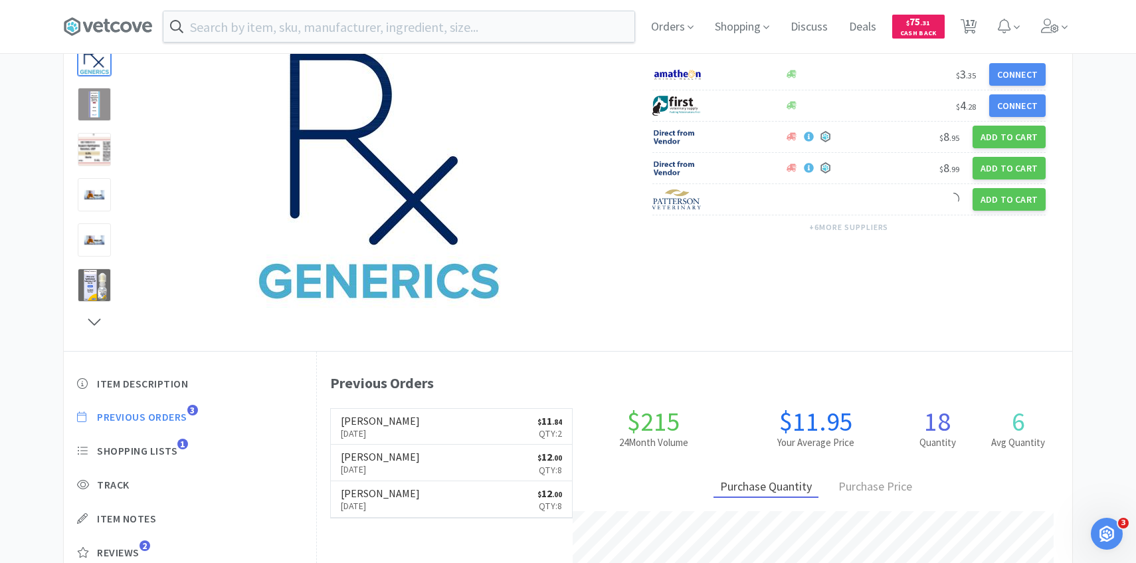
scroll to position [138, 0]
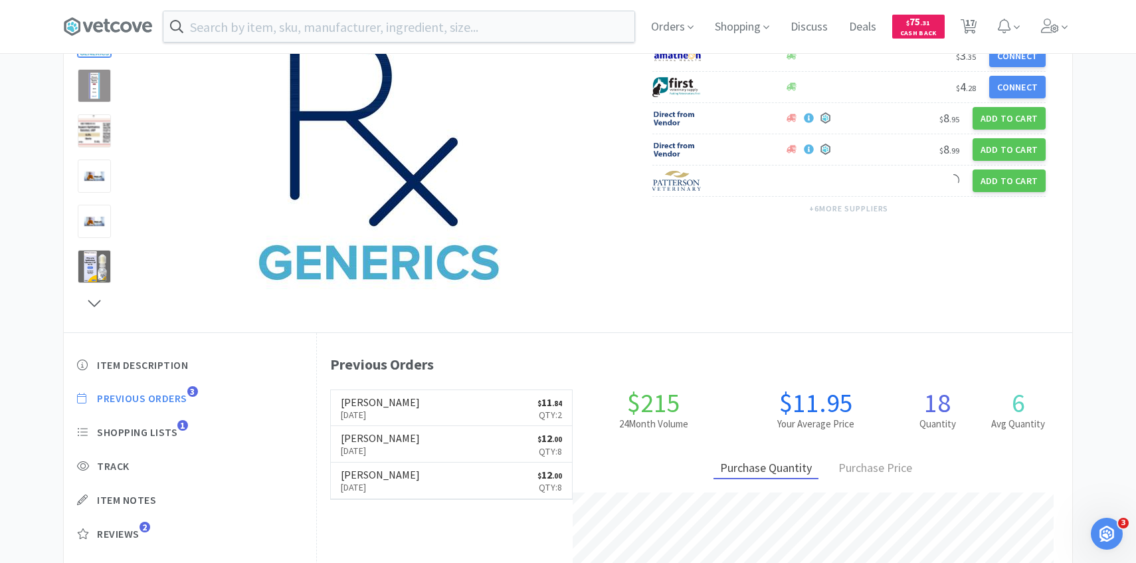
select select "5"
select select "1"
select select "5"
select select "4"
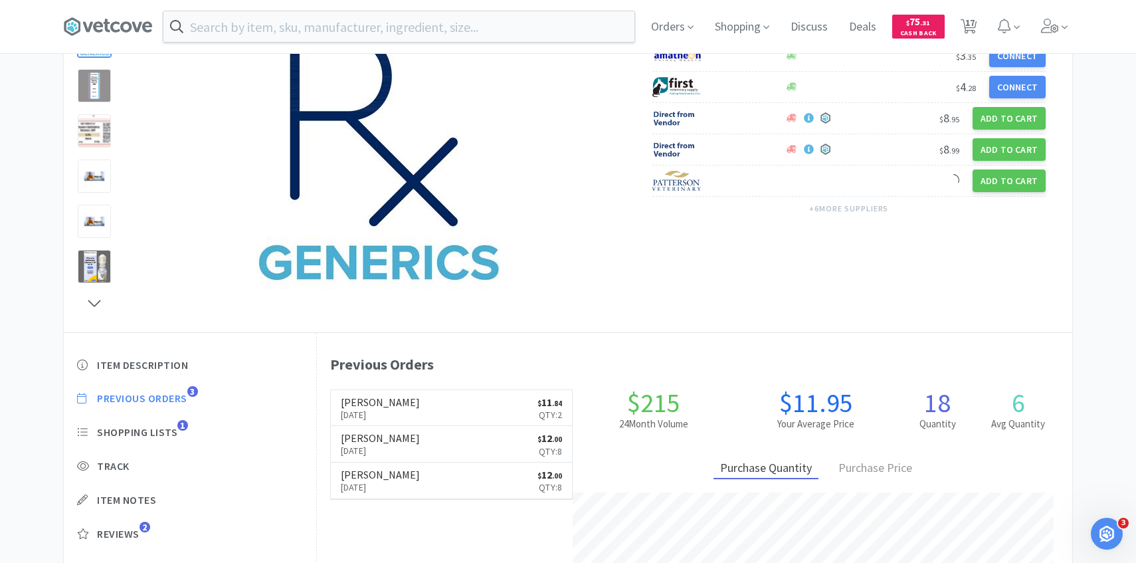
select select "1"
select select "2"
select select "1"
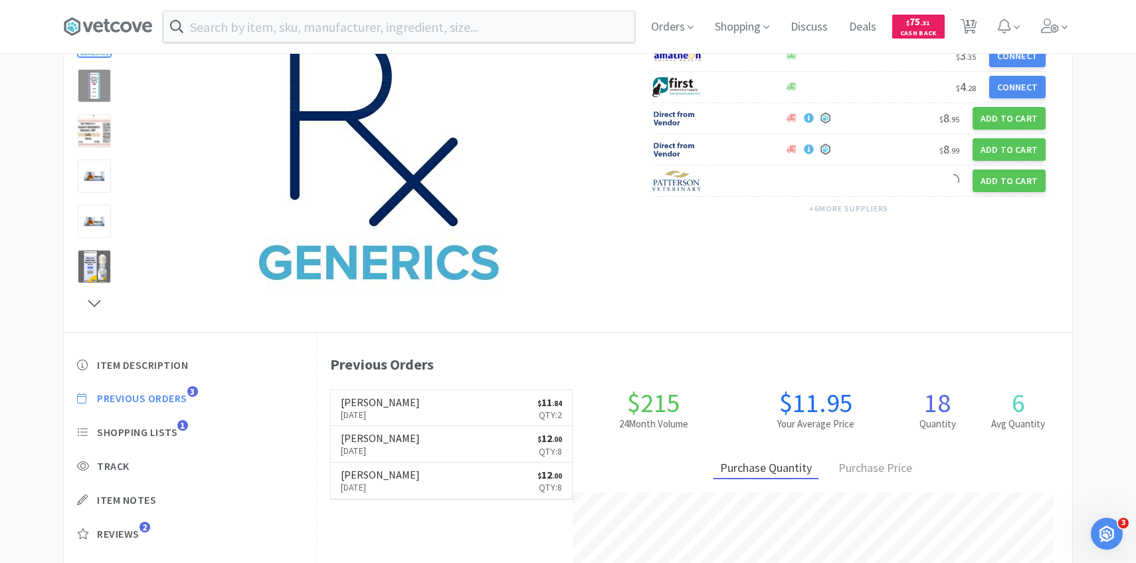
select select "1"
select select "2"
select select "1"
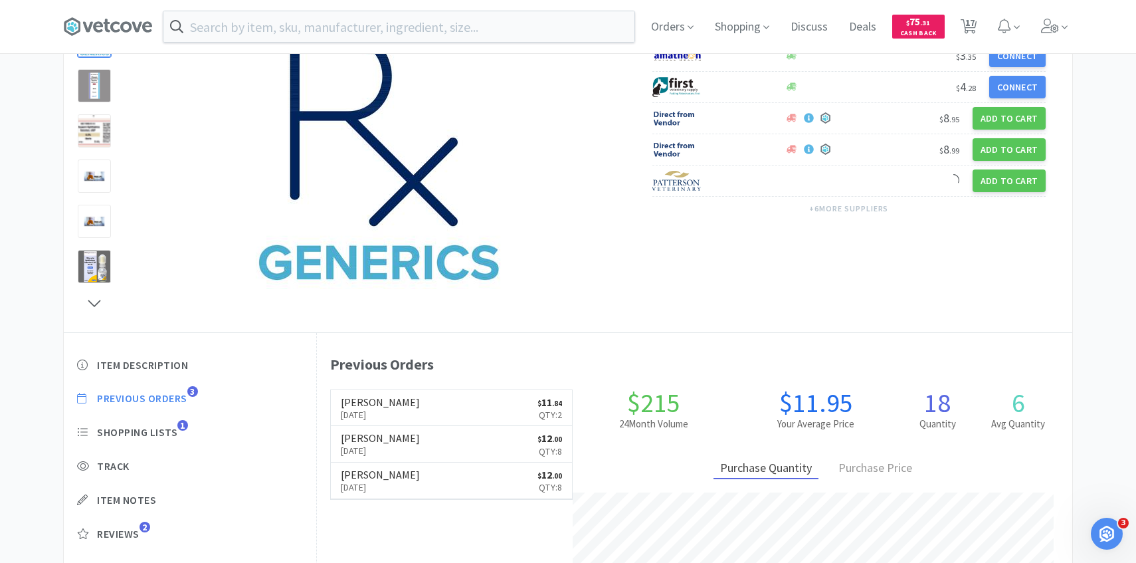
select select "2"
select select "1"
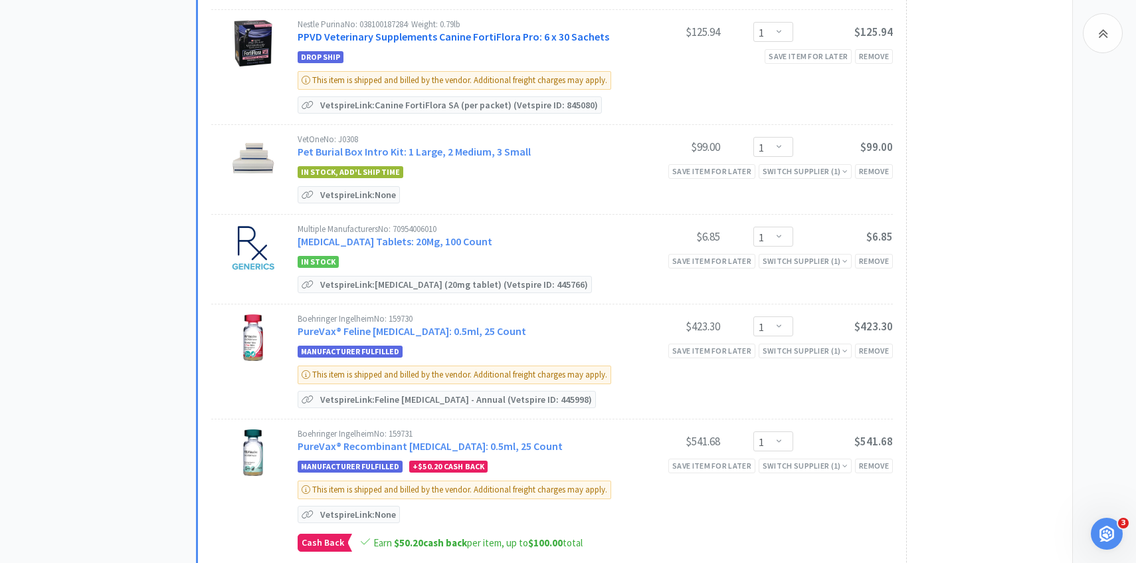
scroll to position [1014, 0]
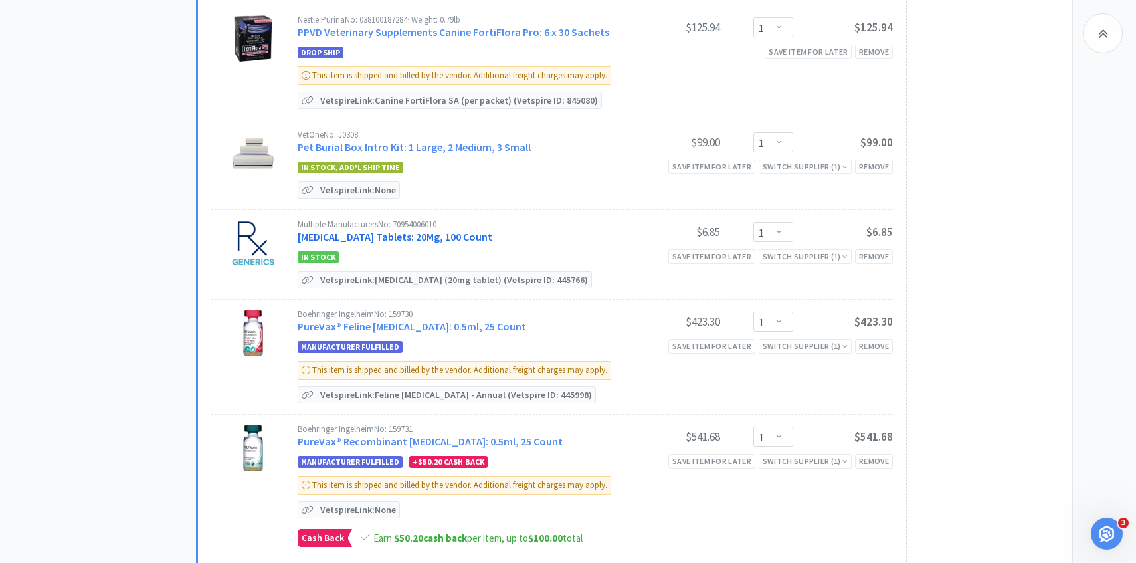
click at [416, 230] on link "[MEDICAL_DATA] Tablets: 20Mg, 100 Count" at bounding box center [395, 236] width 195 height 13
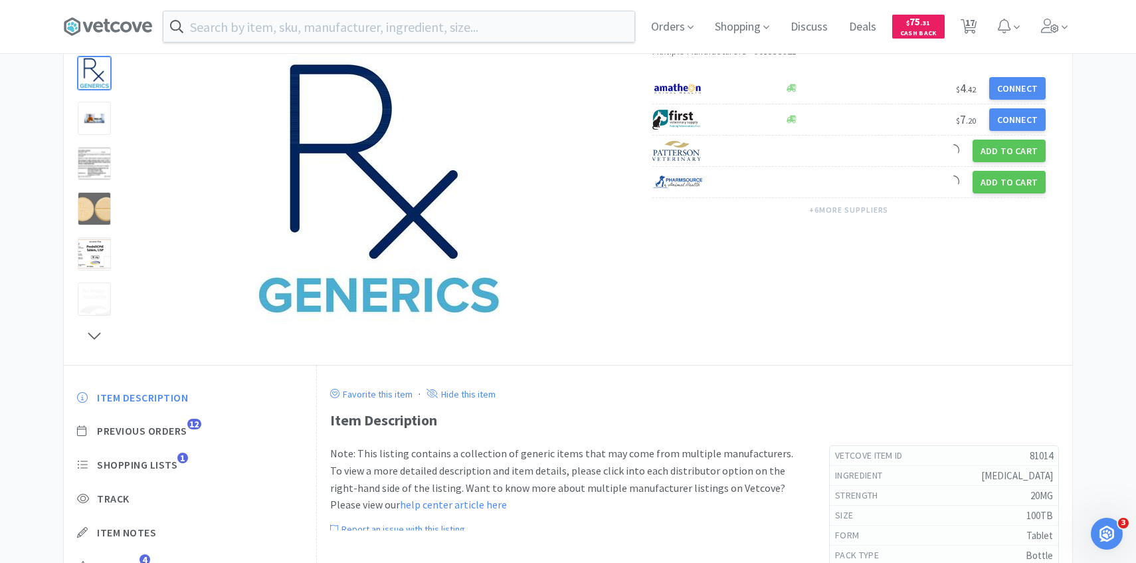
scroll to position [169, 0]
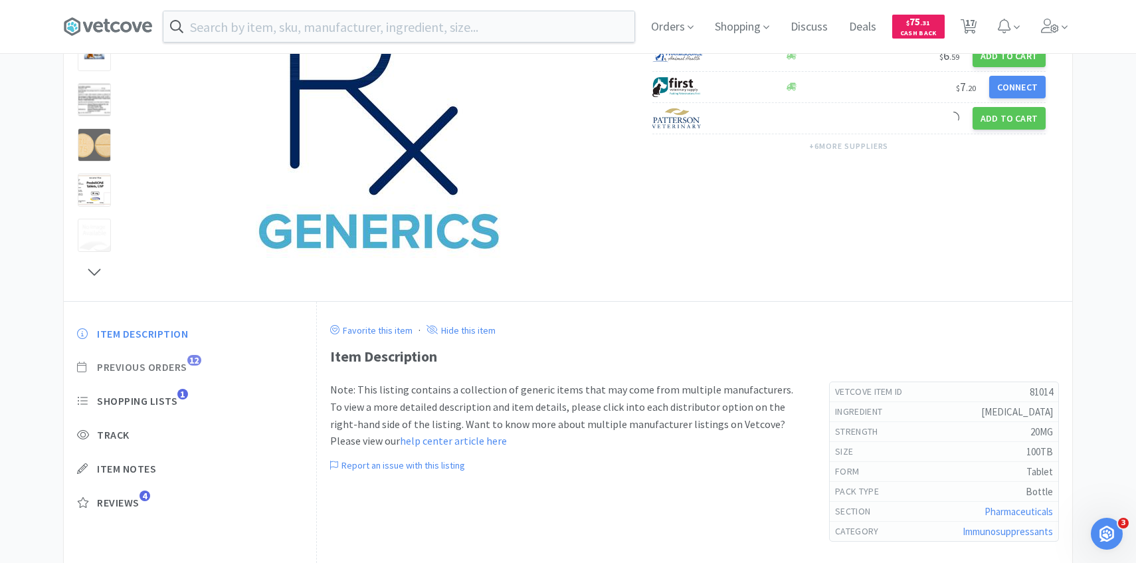
click at [181, 365] on span "Previous Orders" at bounding box center [142, 367] width 90 height 14
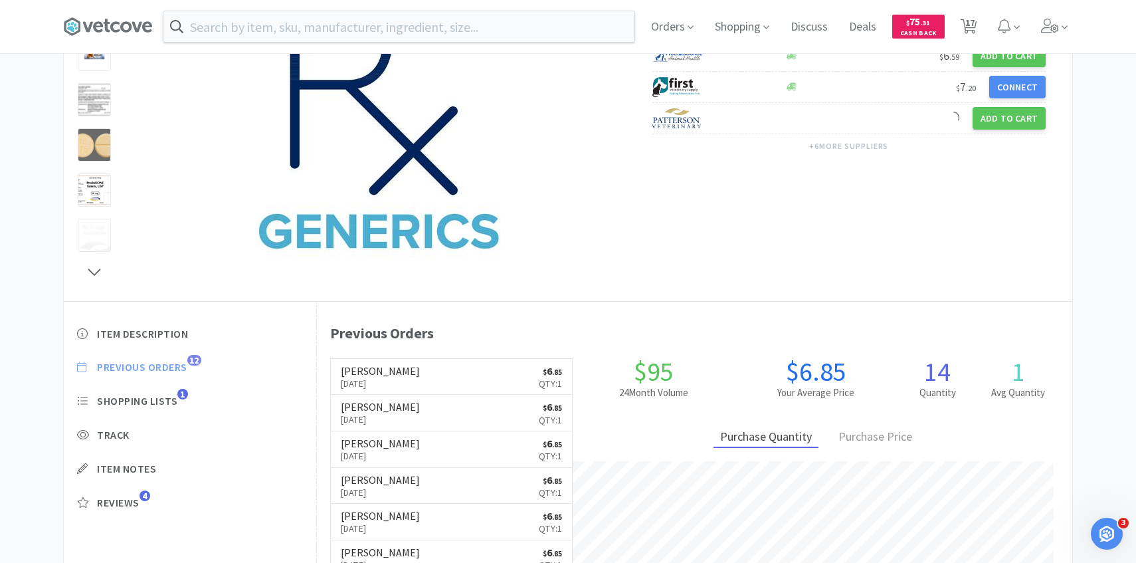
scroll to position [365, 755]
select select "5"
select select "1"
select select "5"
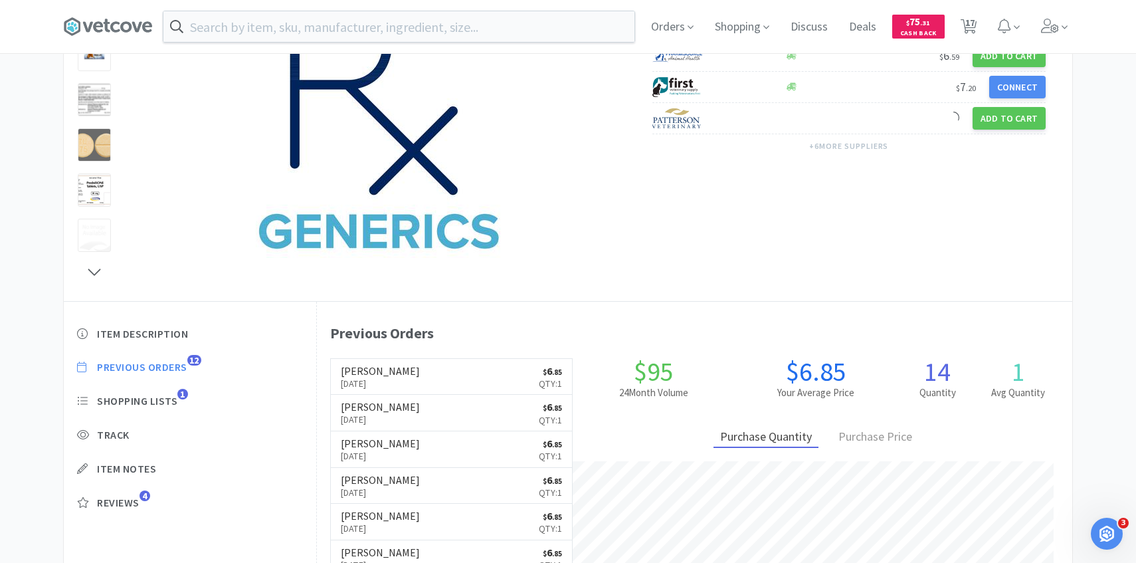
select select "4"
select select "1"
select select "2"
select select "1"
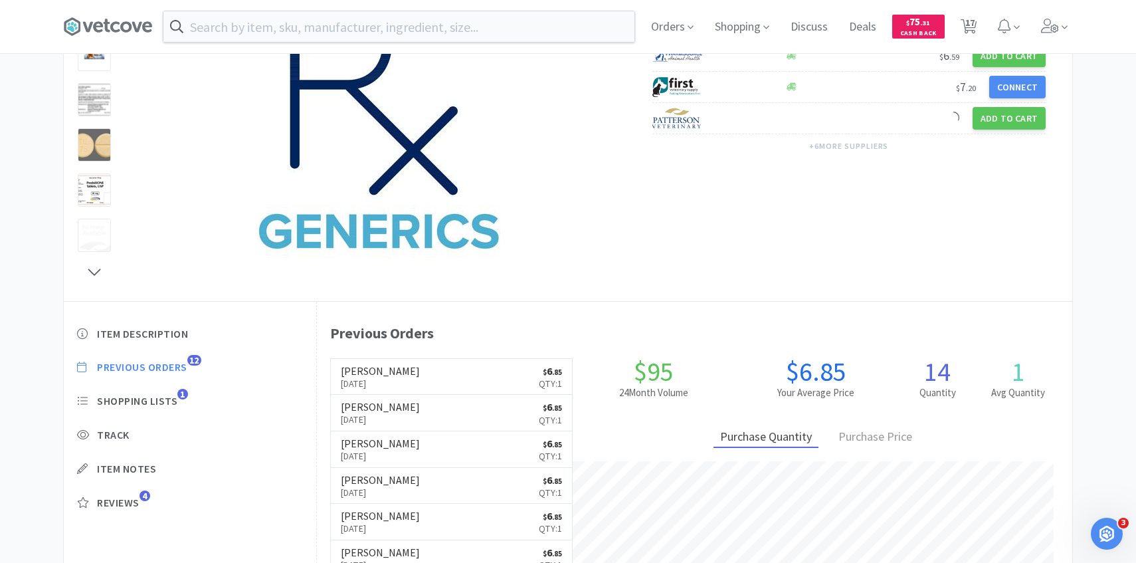
select select "1"
select select "2"
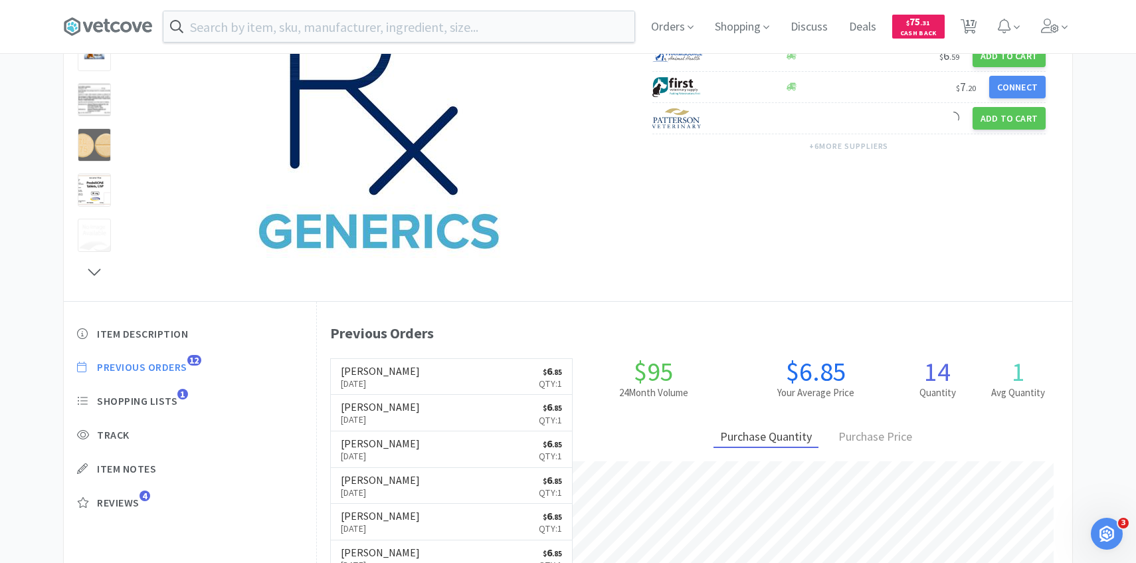
select select "1"
select select "2"
select select "1"
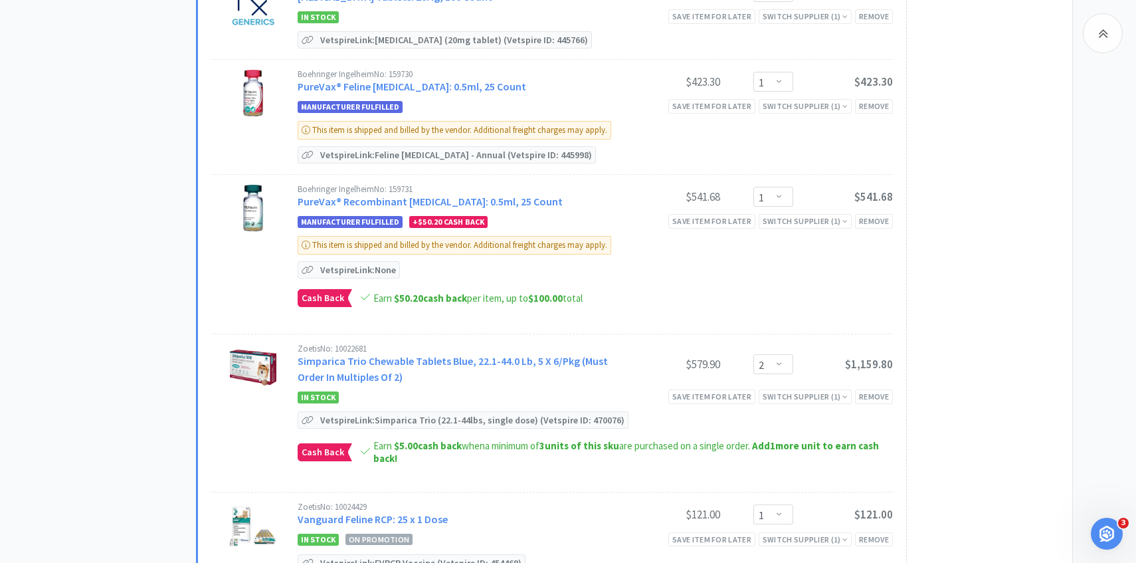
scroll to position [1255, 0]
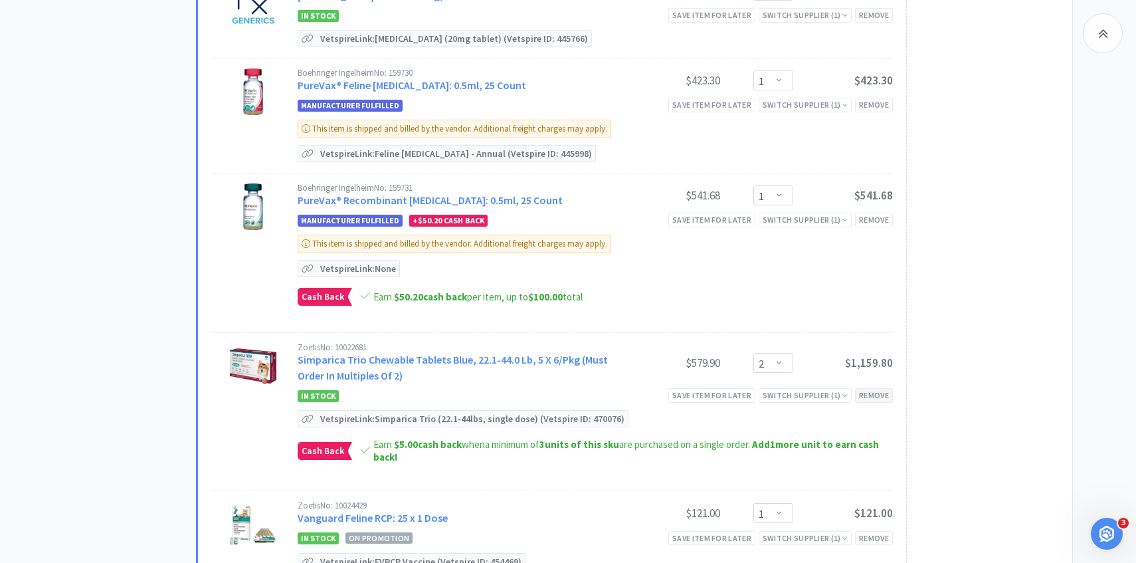
click at [876, 388] on div "Remove" at bounding box center [874, 395] width 38 height 14
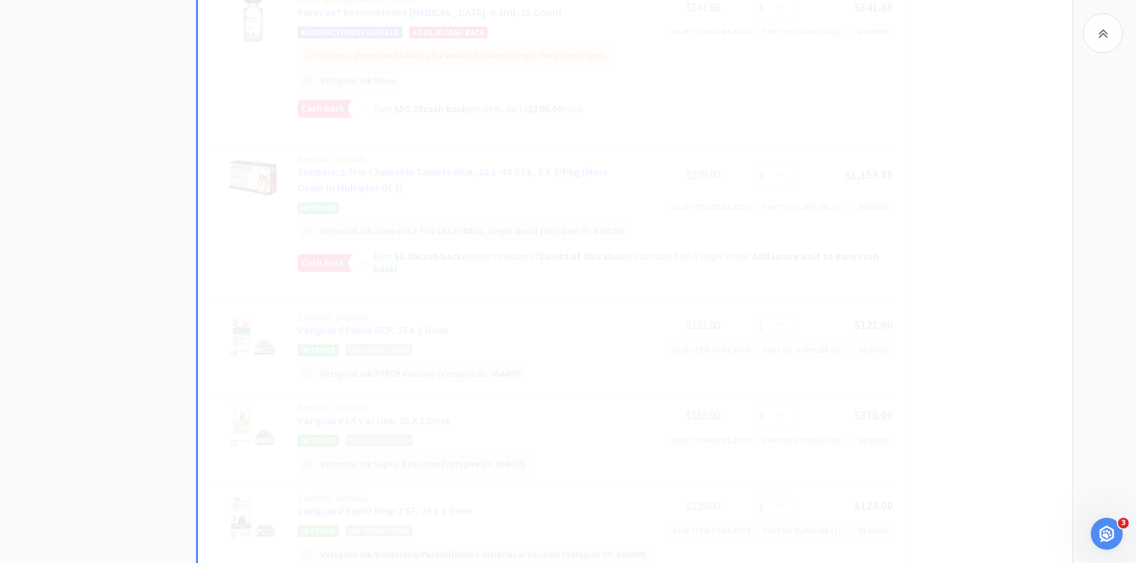
scroll to position [1449, 0]
select select "2"
select select "1"
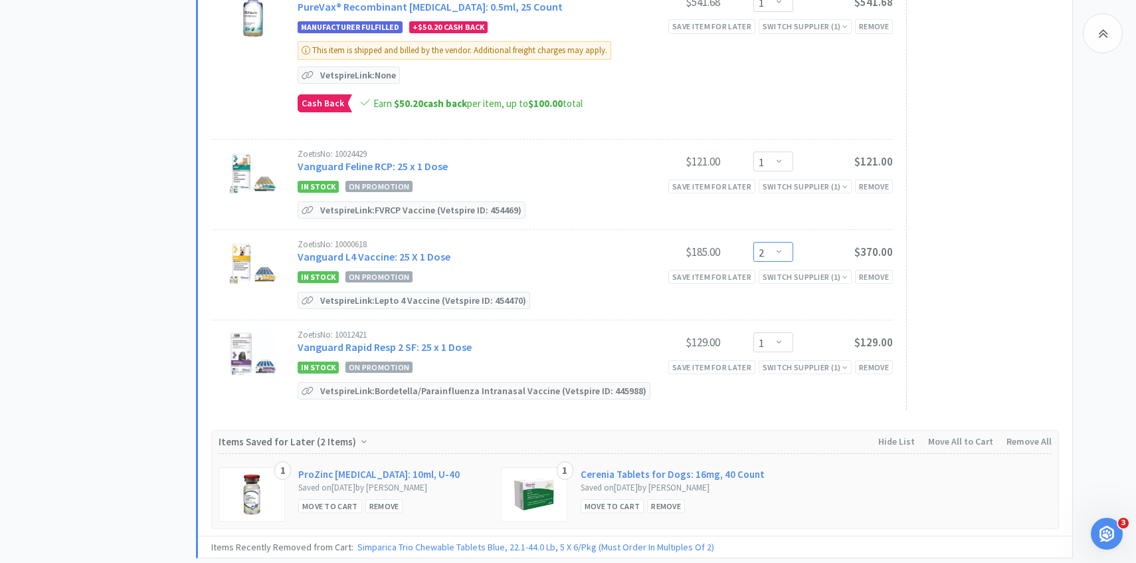
click at [769, 242] on select "Enter Quantity 1 2 3 4 5 6 7 8 9 10 11 12 13 14 15 16 17 18 19 20 Enter Quantity" at bounding box center [773, 252] width 40 height 20
click at [753, 242] on select "Enter Quantity 1 2 3 4 5 6 7 8 9 10 11 12 13 14 15 16 17 18 19 20 Enter Quantity" at bounding box center [773, 252] width 40 height 20
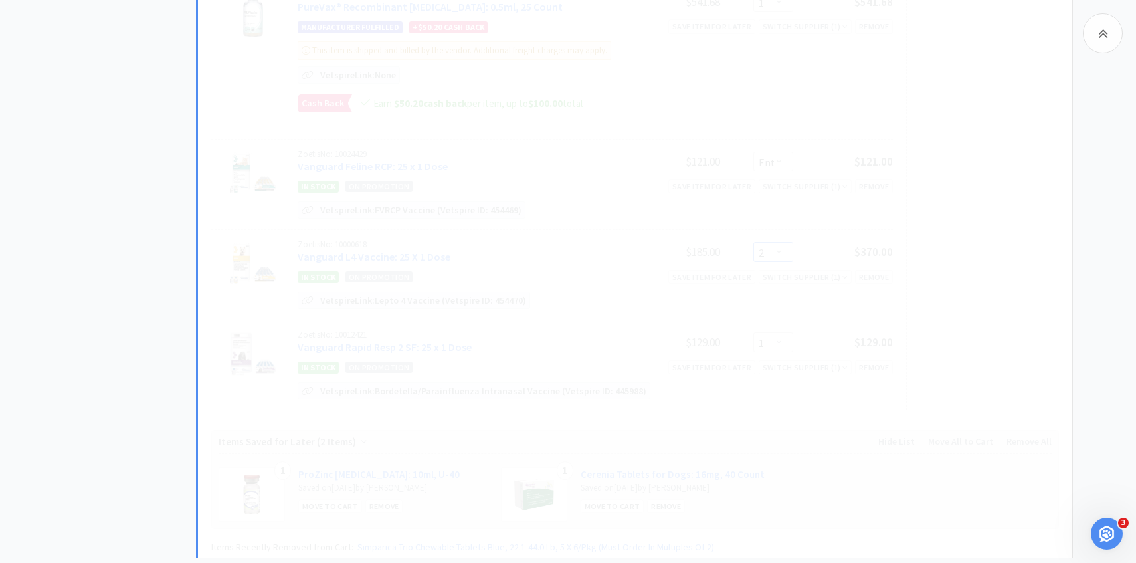
select select "1"
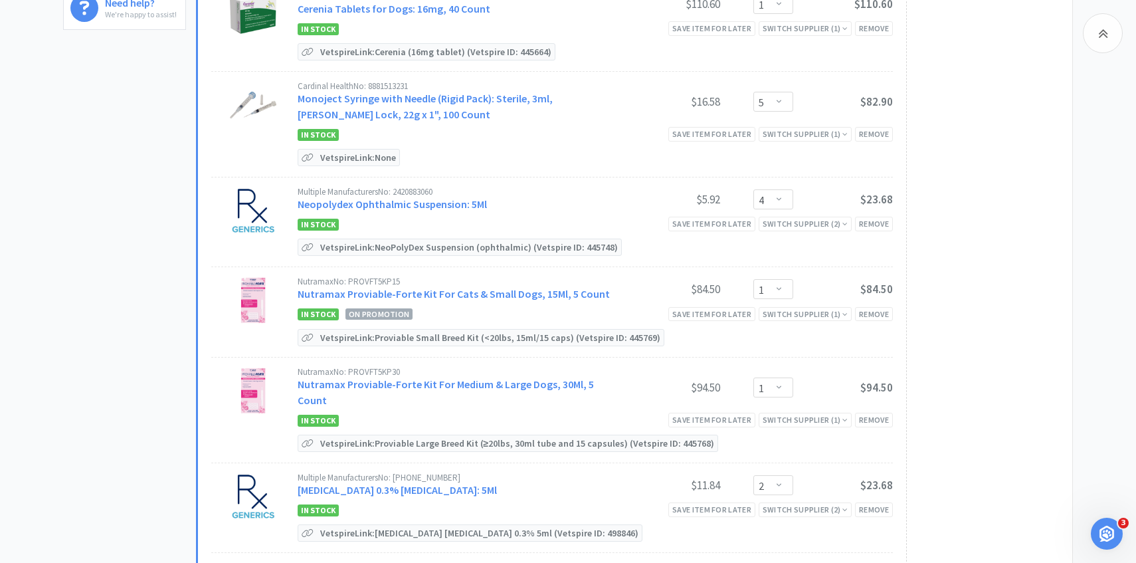
scroll to position [0, 0]
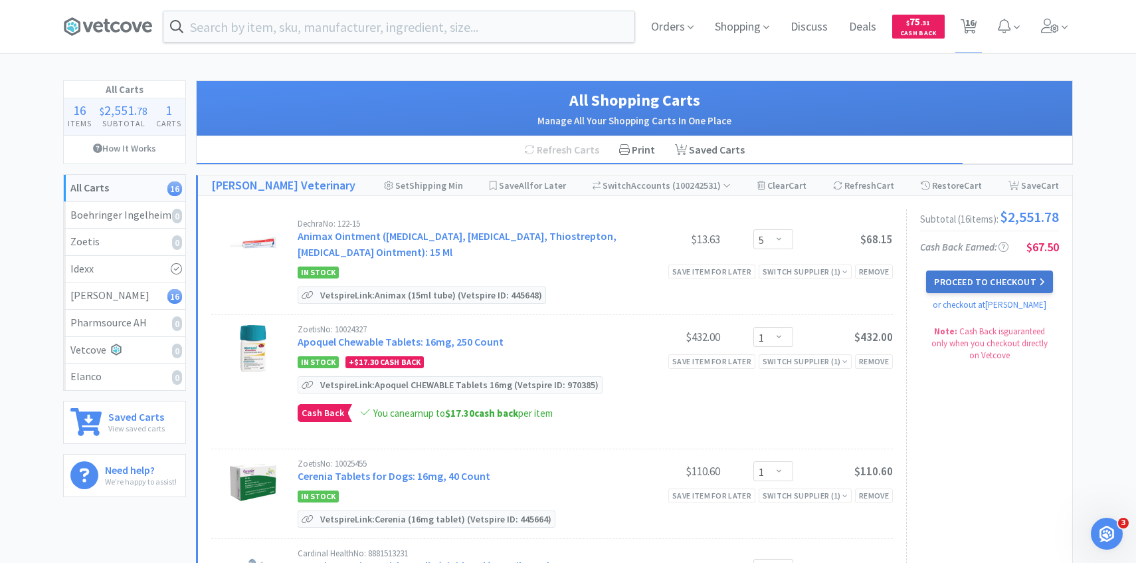
click at [1024, 293] on button "Proceed to Checkout" at bounding box center [989, 281] width 126 height 23
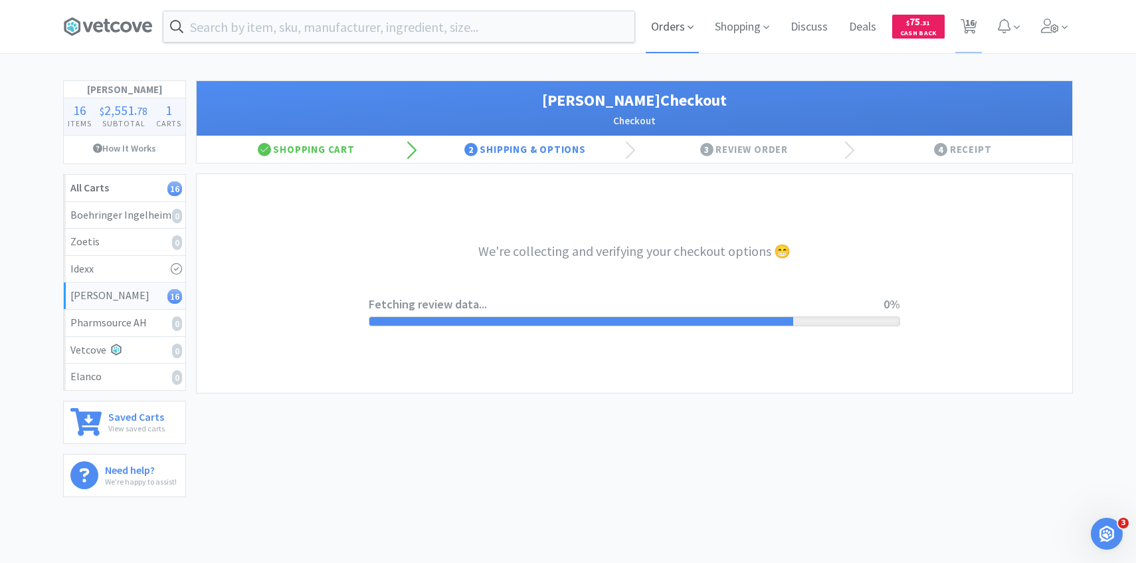
select select "1"
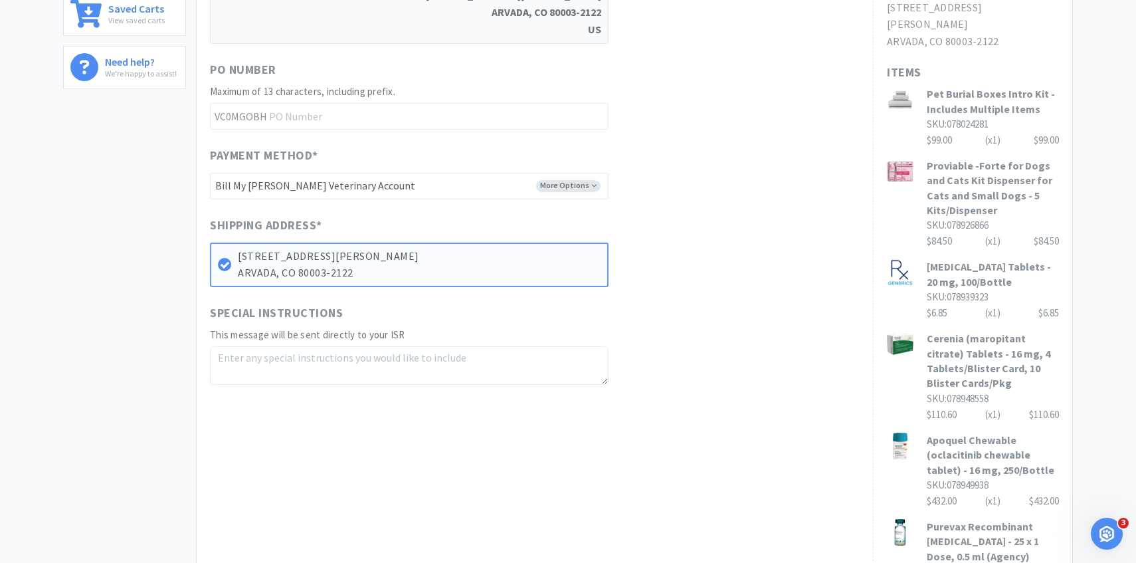
scroll to position [923, 0]
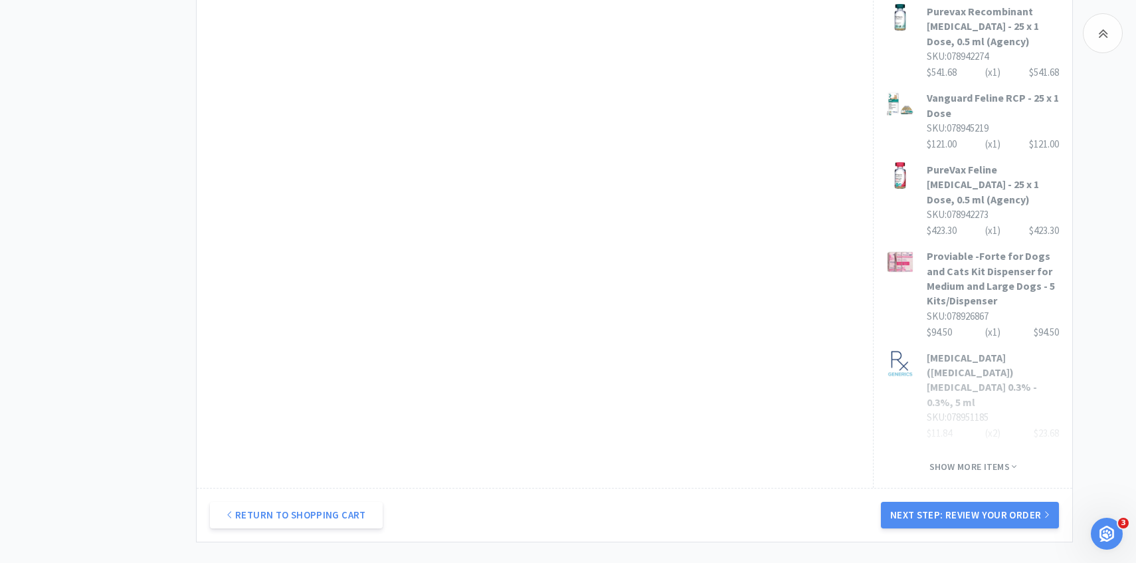
click at [992, 488] on div "Return to Shopping Cart Next Step: Review Your Order" at bounding box center [634, 515] width 875 height 54
click at [988, 502] on button "Next Step: Review Your Order" at bounding box center [970, 515] width 178 height 27
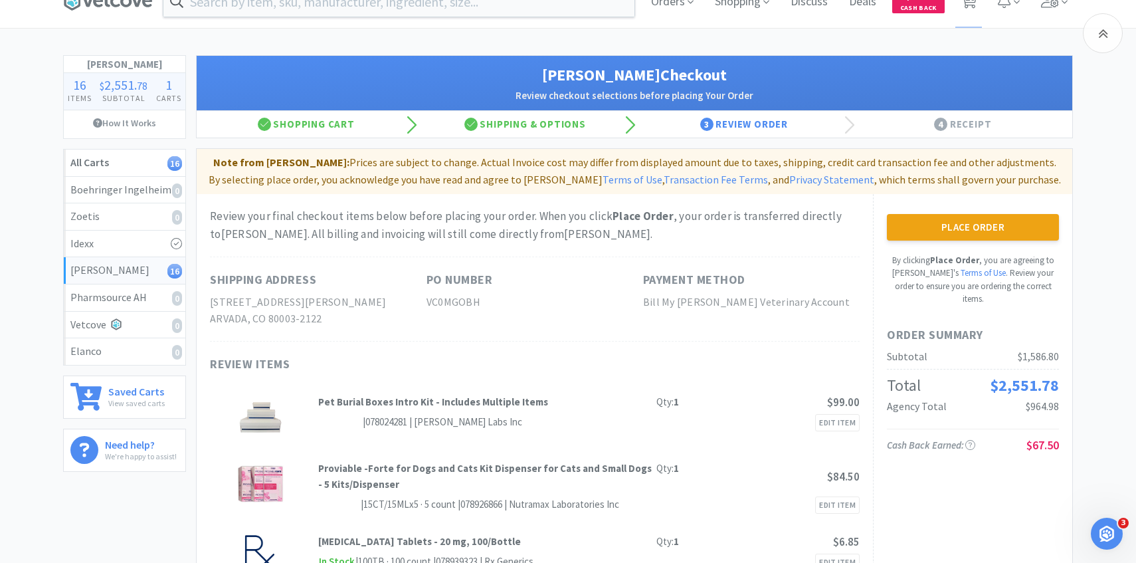
scroll to position [0, 0]
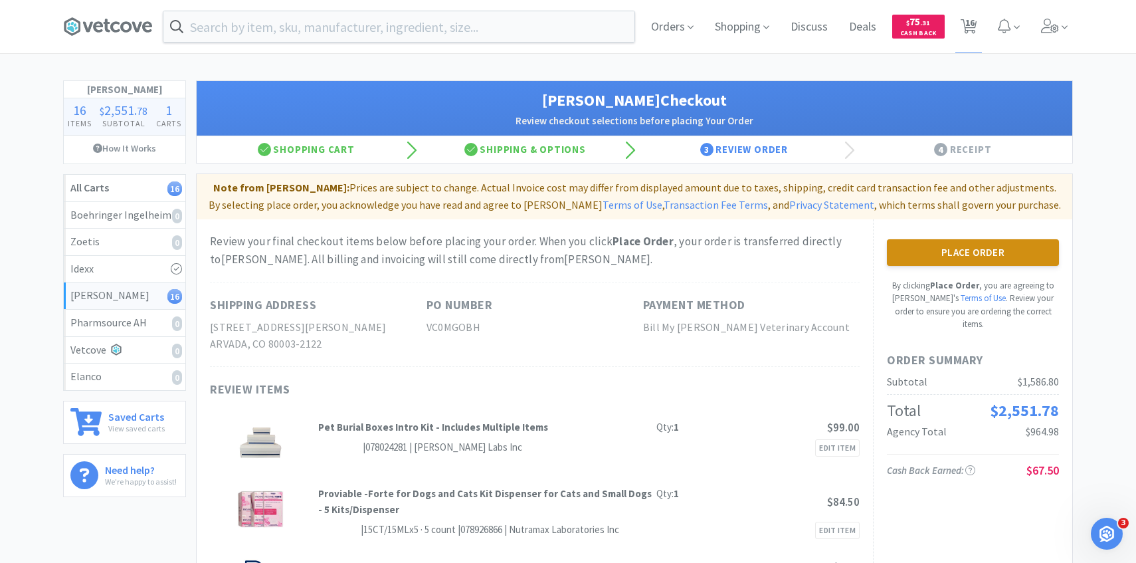
click at [984, 248] on button "Place Order" at bounding box center [973, 252] width 172 height 27
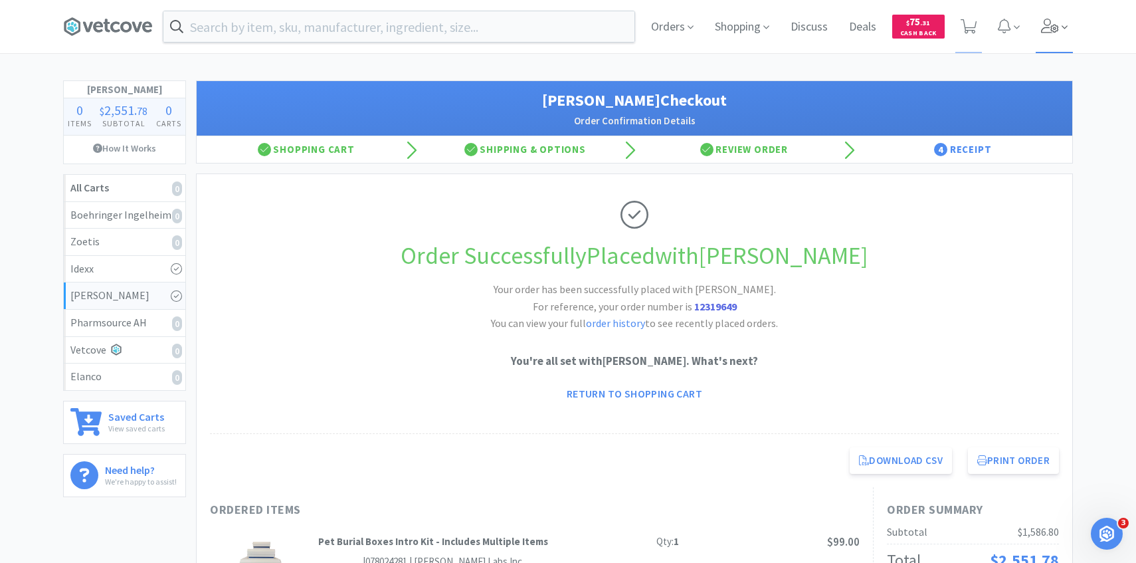
click at [1057, 37] on span at bounding box center [1055, 26] width 38 height 53
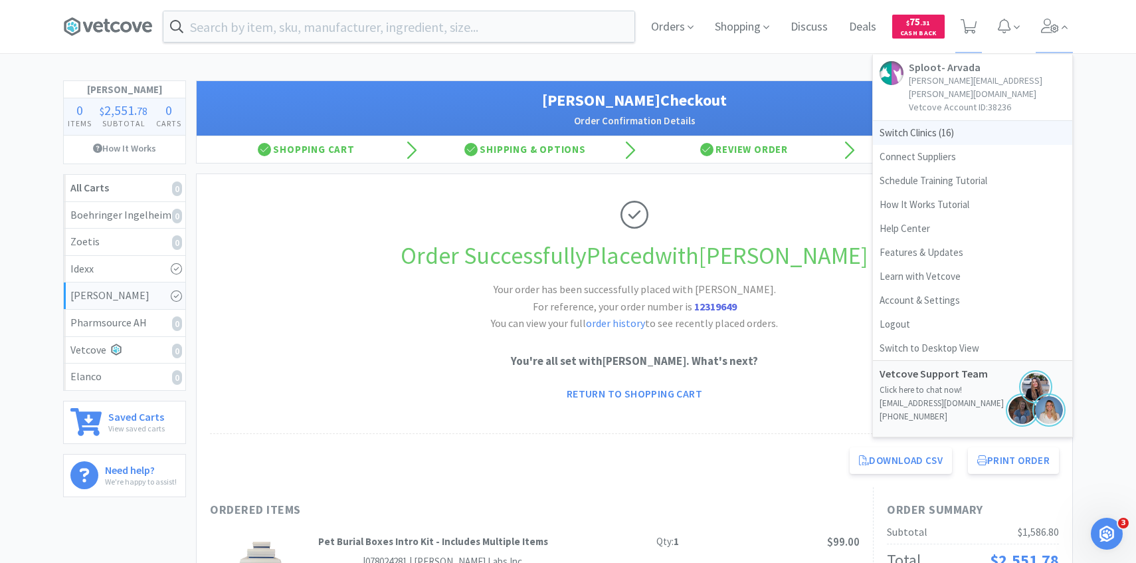
click at [959, 128] on span "Switch Clinics ( 16 )" at bounding box center [972, 133] width 199 height 24
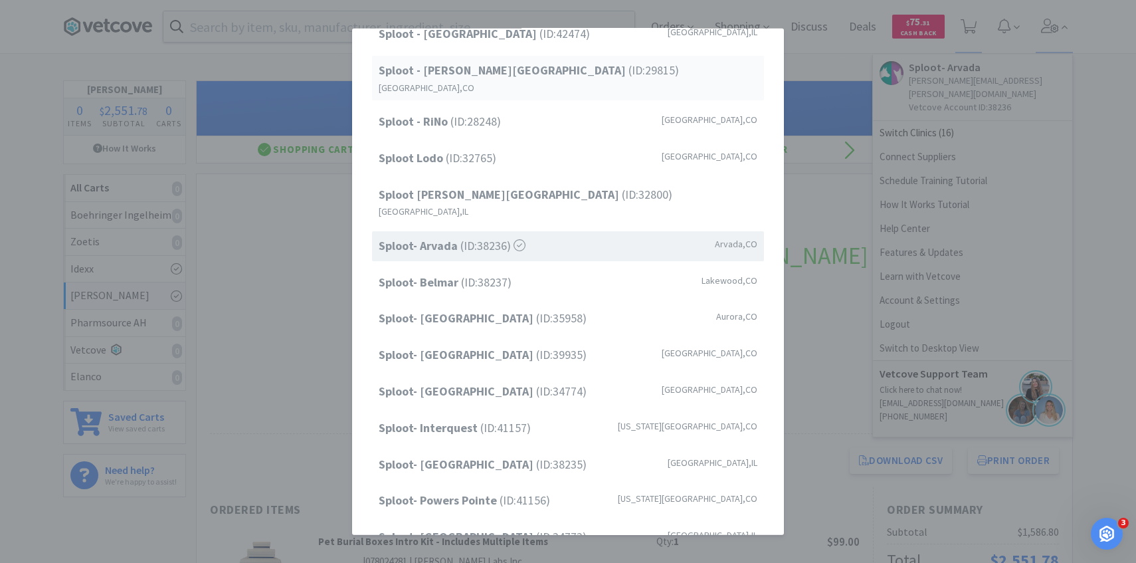
scroll to position [169, 0]
click at [484, 272] on span "Sploot- Belmar (ID: 38237 )" at bounding box center [445, 281] width 133 height 19
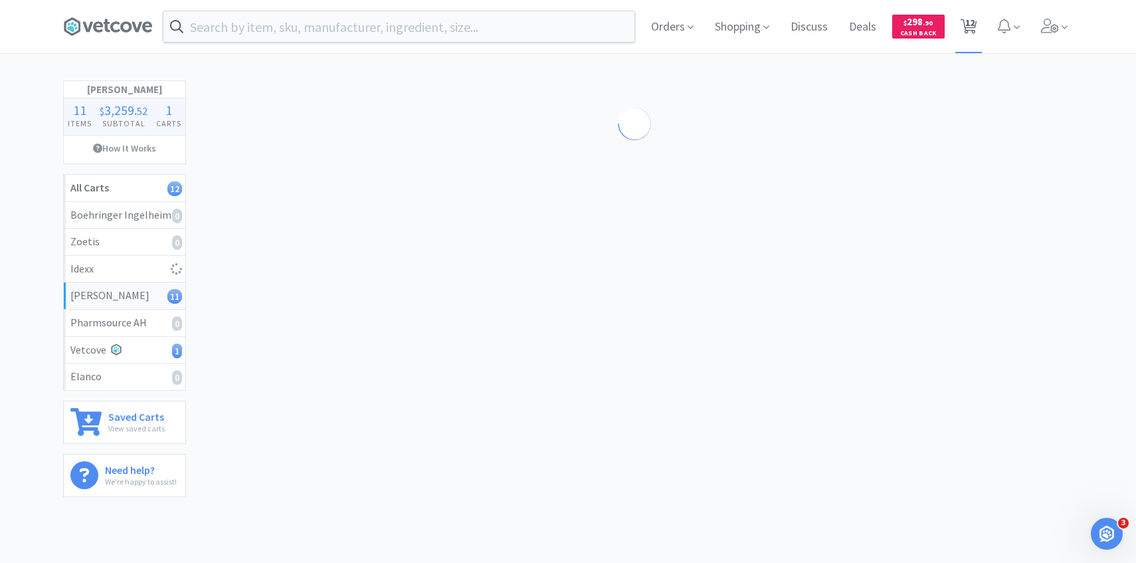
click at [967, 24] on span "12" at bounding box center [969, 22] width 9 height 53
select select "1"
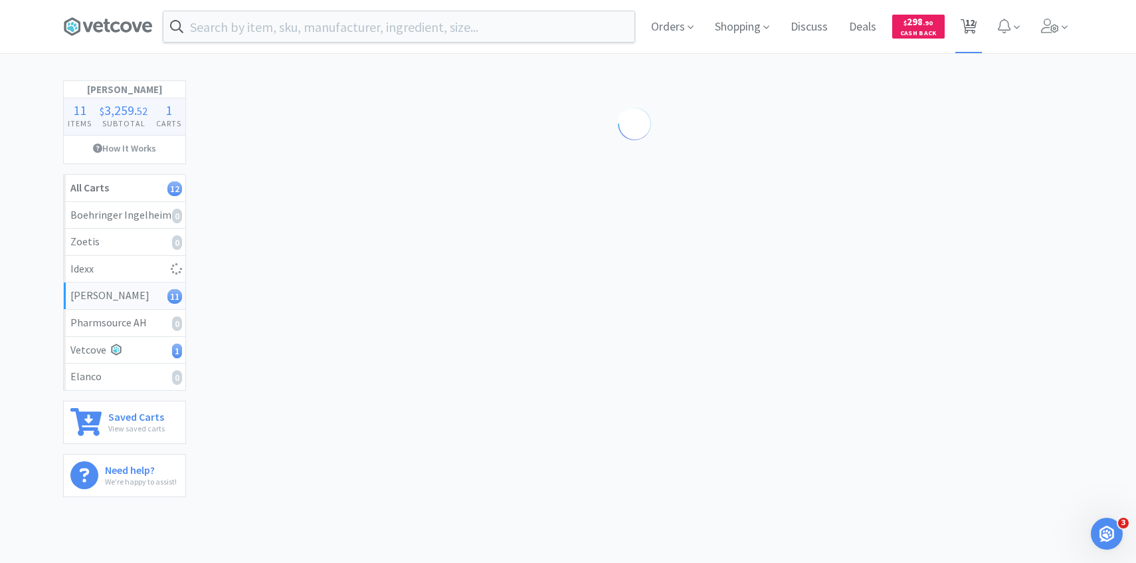
select select "1"
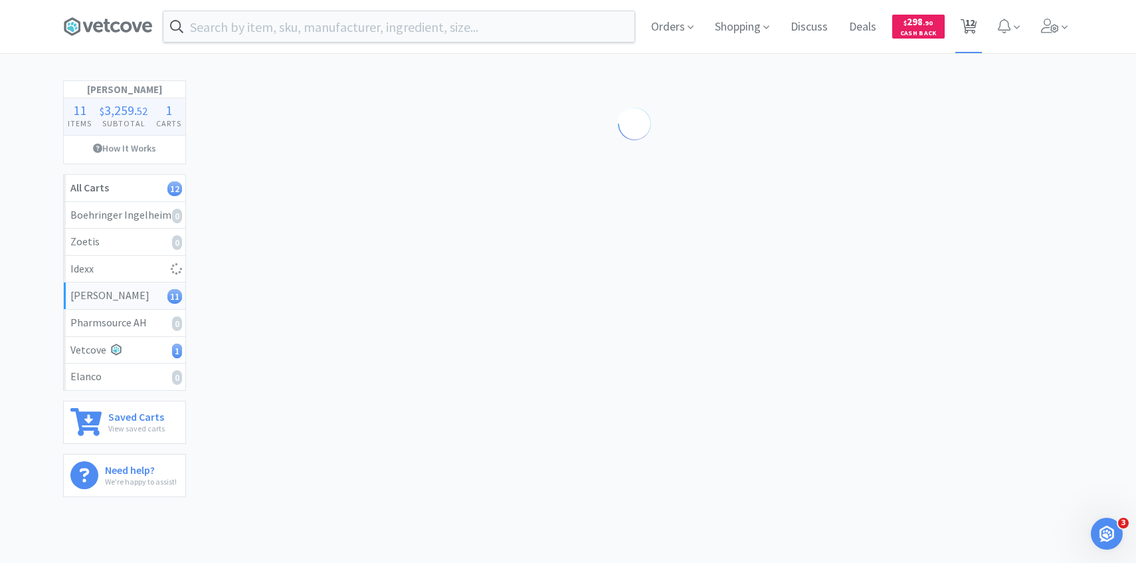
select select "2"
select select "1"
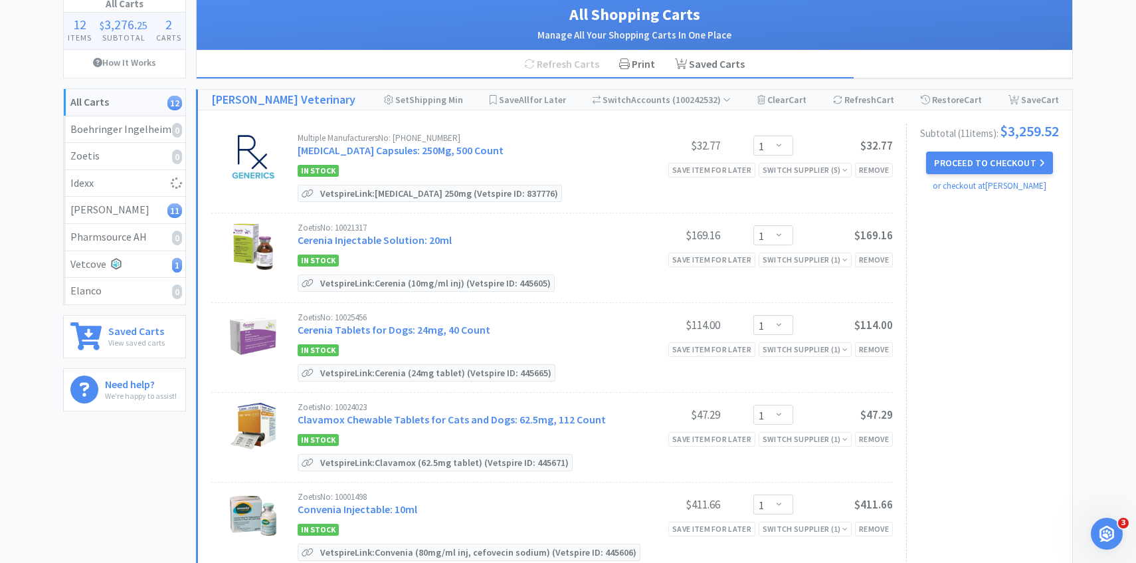
scroll to position [88, 0]
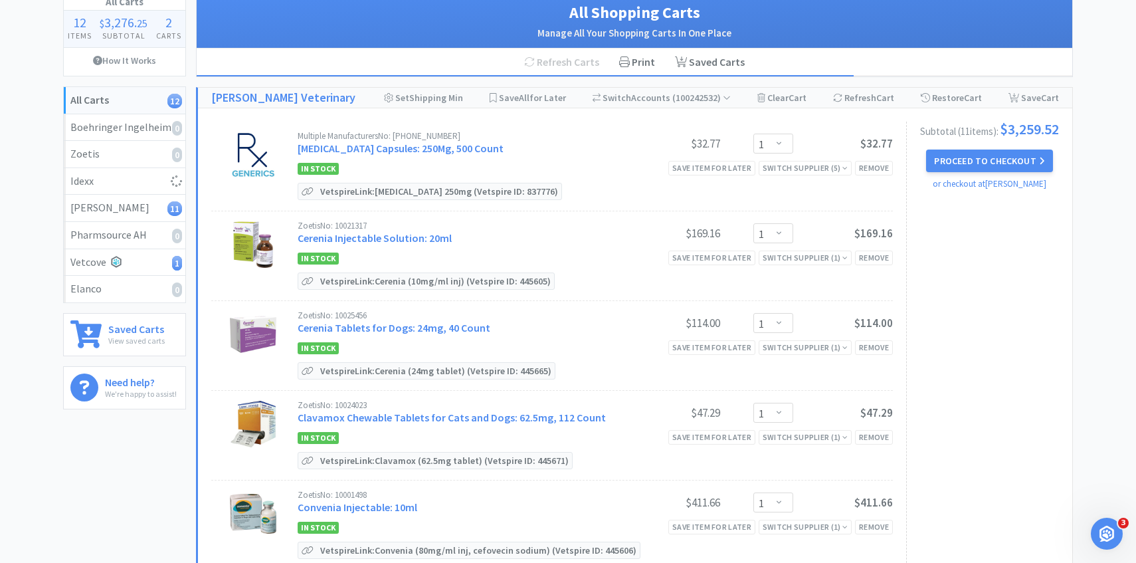
select select "1"
select select "2"
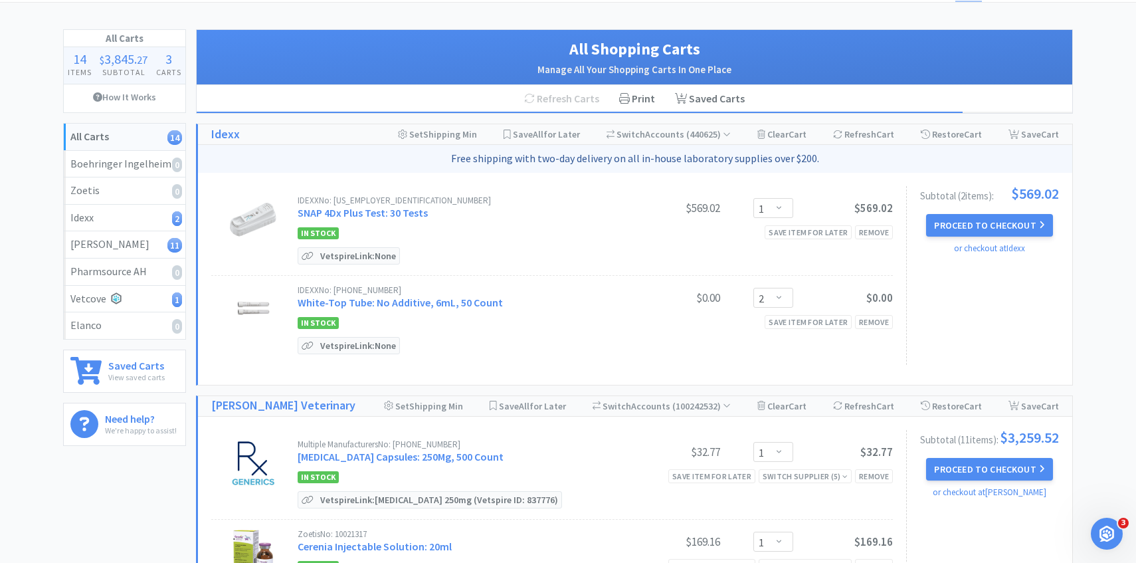
scroll to position [0, 0]
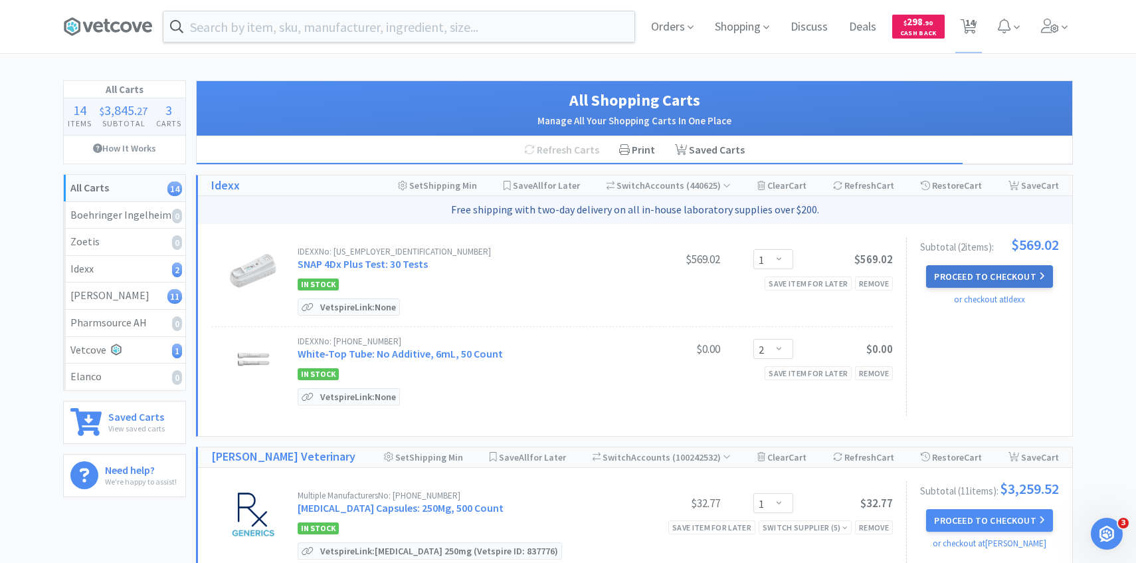
click at [1000, 280] on button "Proceed to Checkout" at bounding box center [989, 276] width 126 height 23
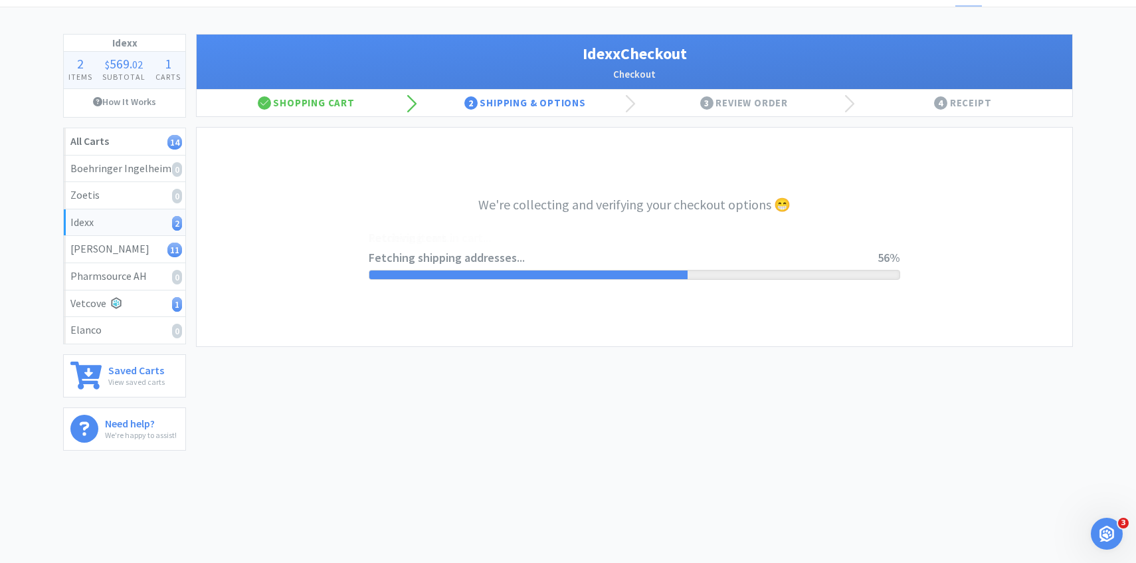
scroll to position [57, 0]
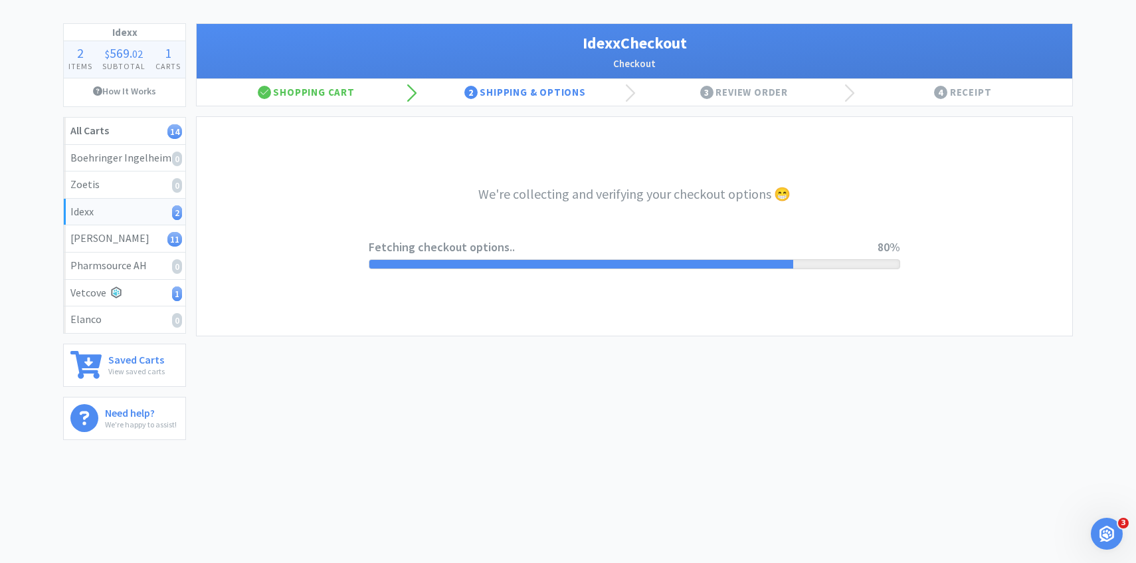
select select "904"
select select "003"
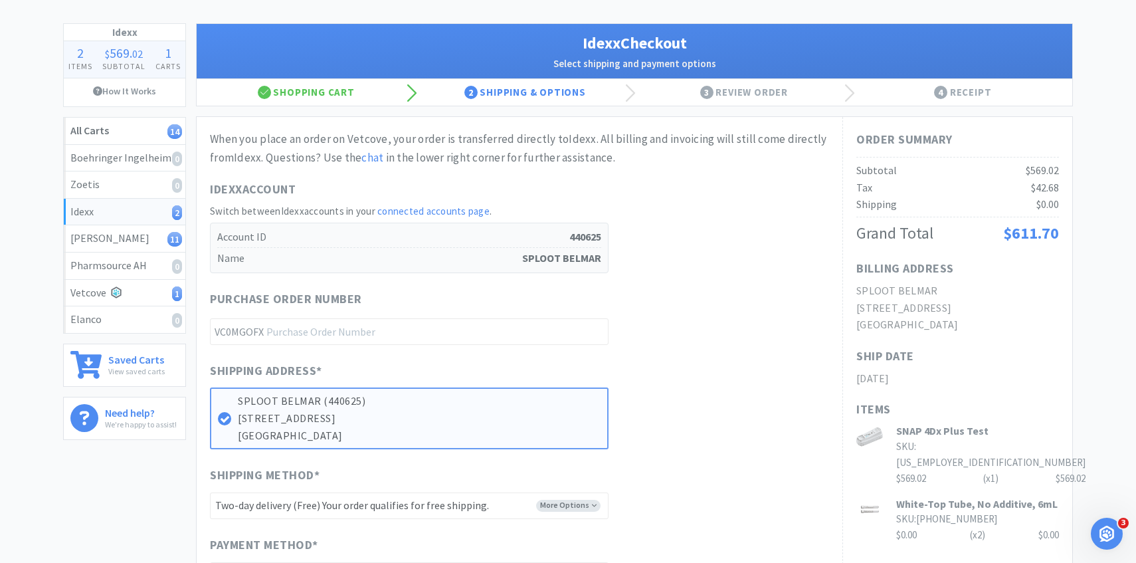
scroll to position [0, 0]
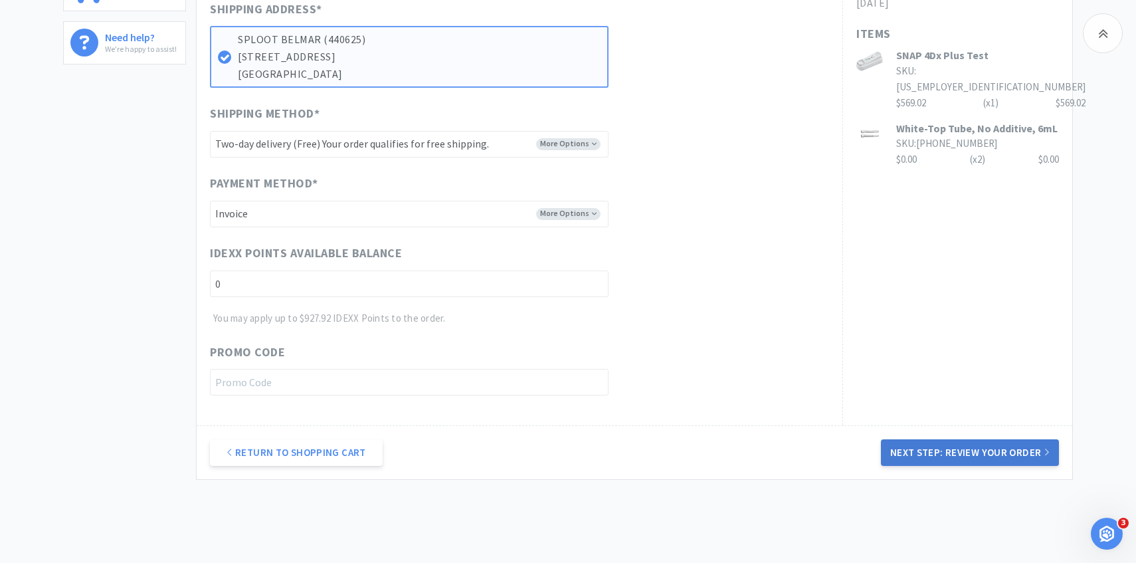
click at [996, 452] on button "Next Step: Review Your Order" at bounding box center [970, 452] width 178 height 27
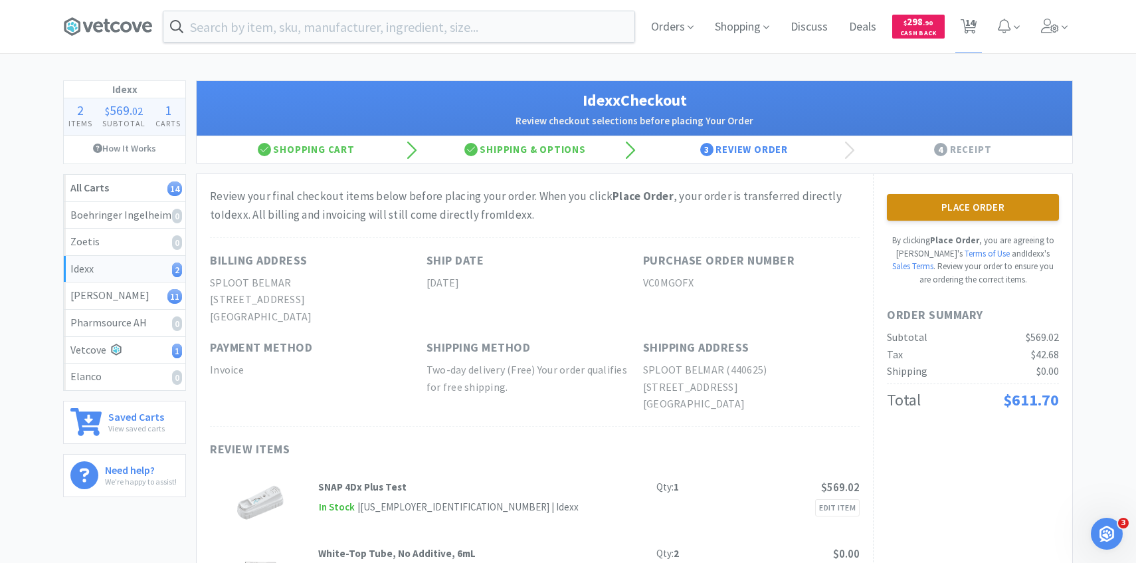
click at [951, 213] on button "Place Order" at bounding box center [973, 207] width 172 height 27
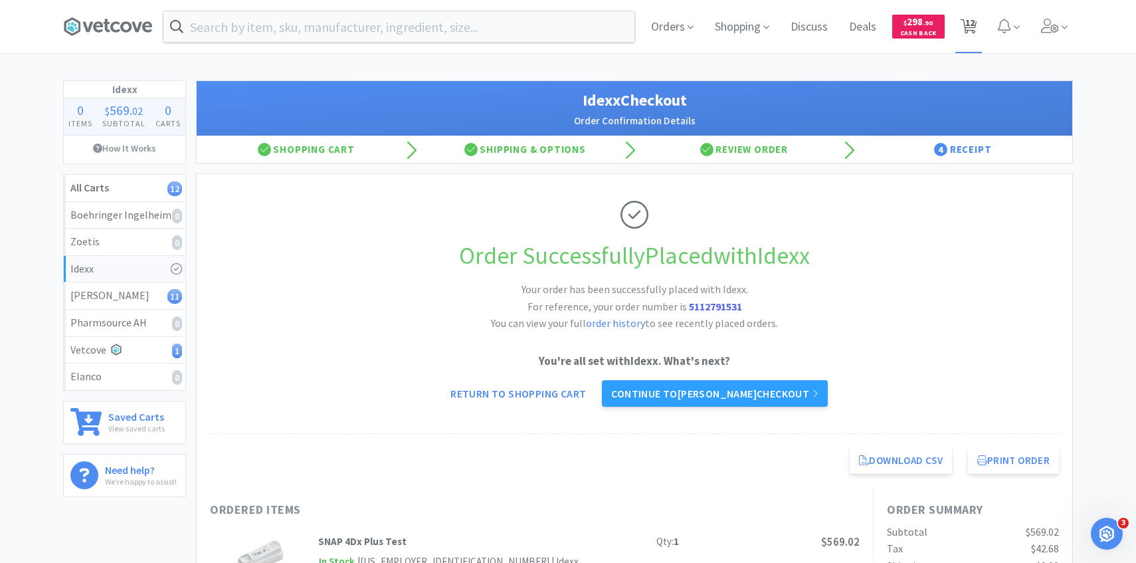
click at [970, 26] on span "12" at bounding box center [969, 22] width 9 height 53
select select "1"
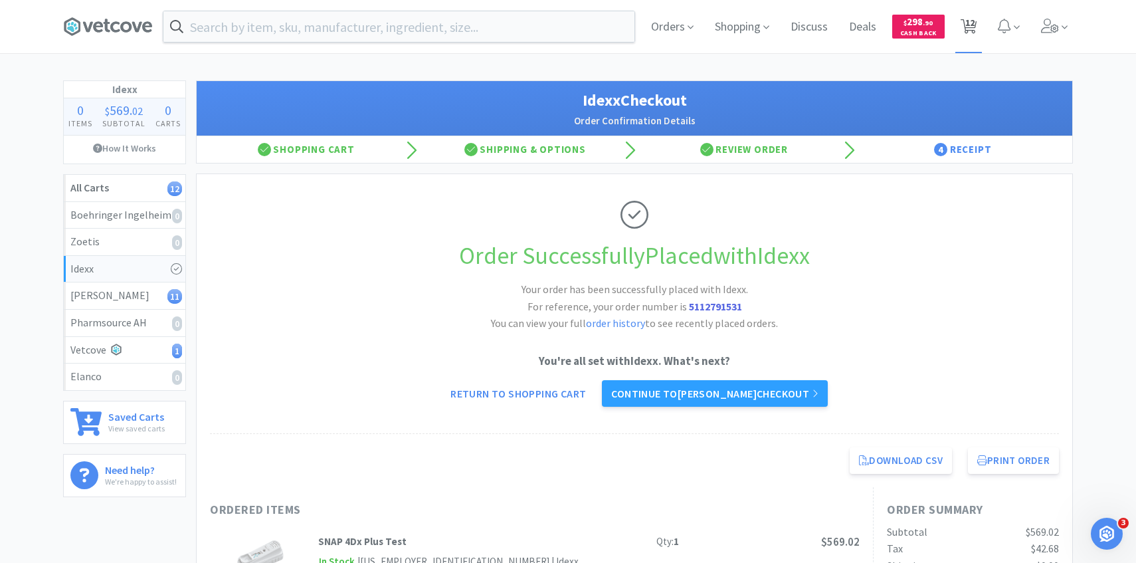
select select "1"
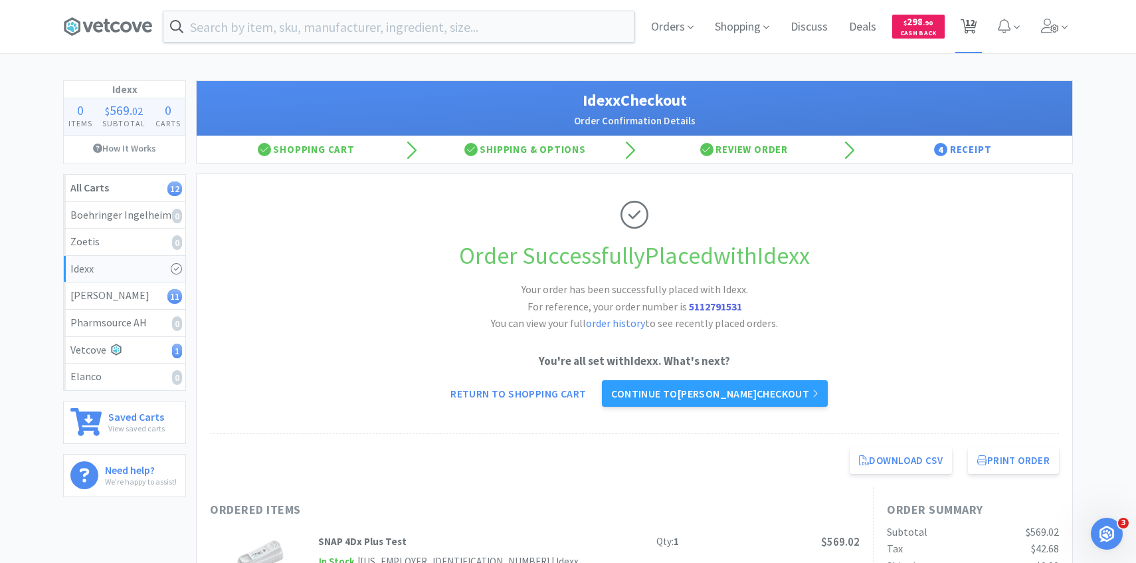
select select "2"
select select "1"
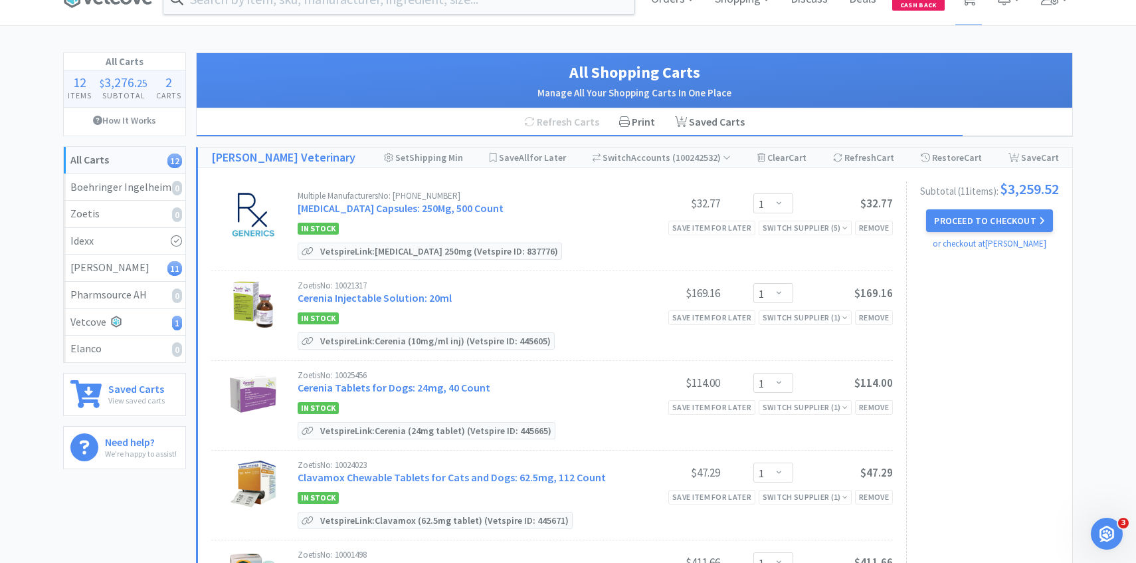
scroll to position [43, 0]
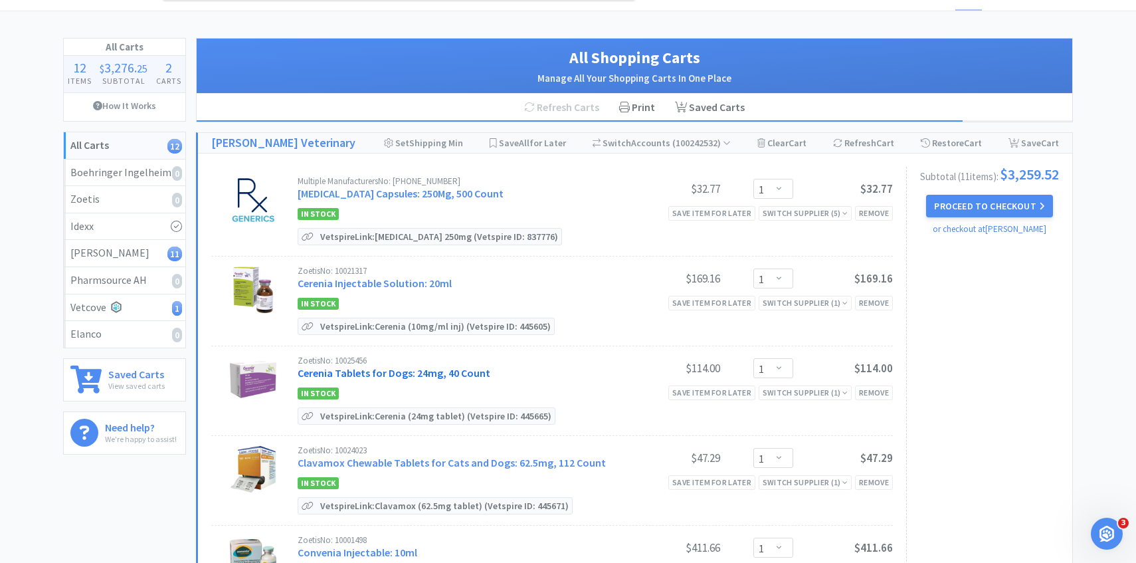
click at [425, 375] on link "Cerenia Tablets for Dogs: 24mg, 40 Count" at bounding box center [394, 372] width 193 height 13
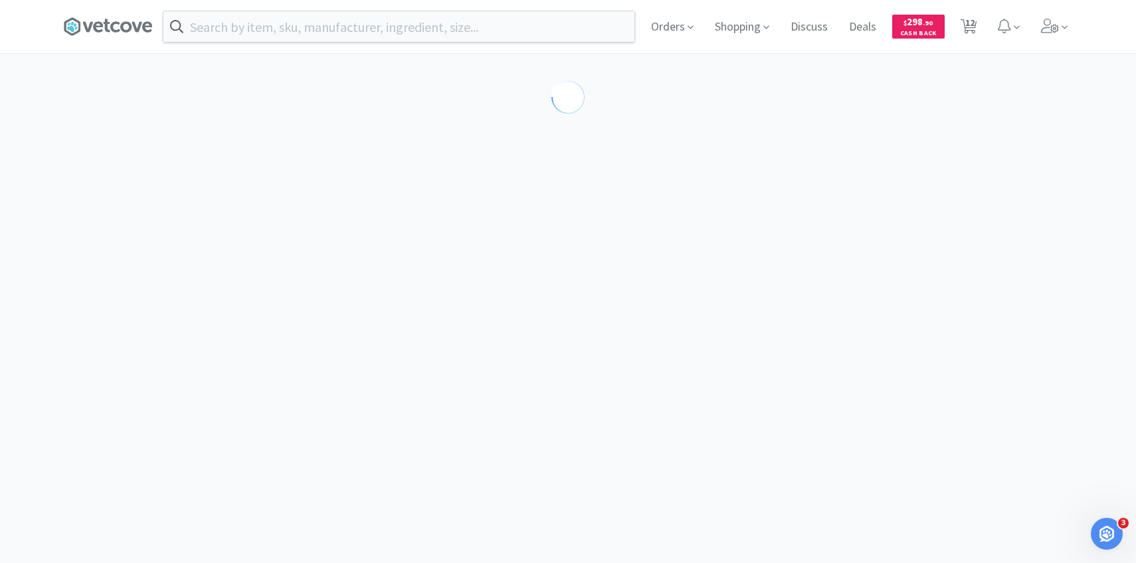
select select "298850"
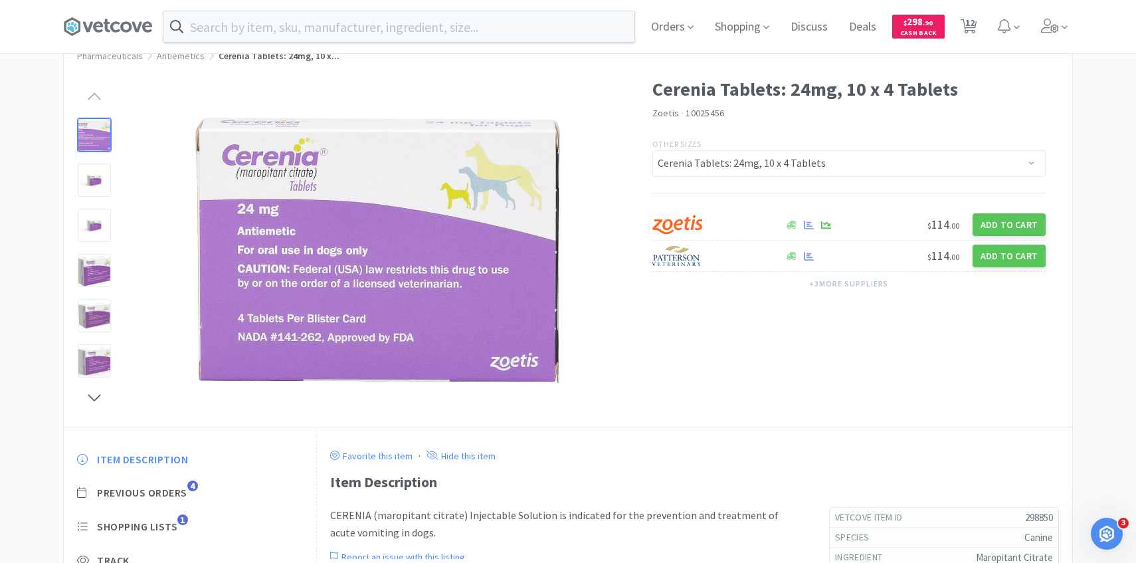
scroll to position [93, 0]
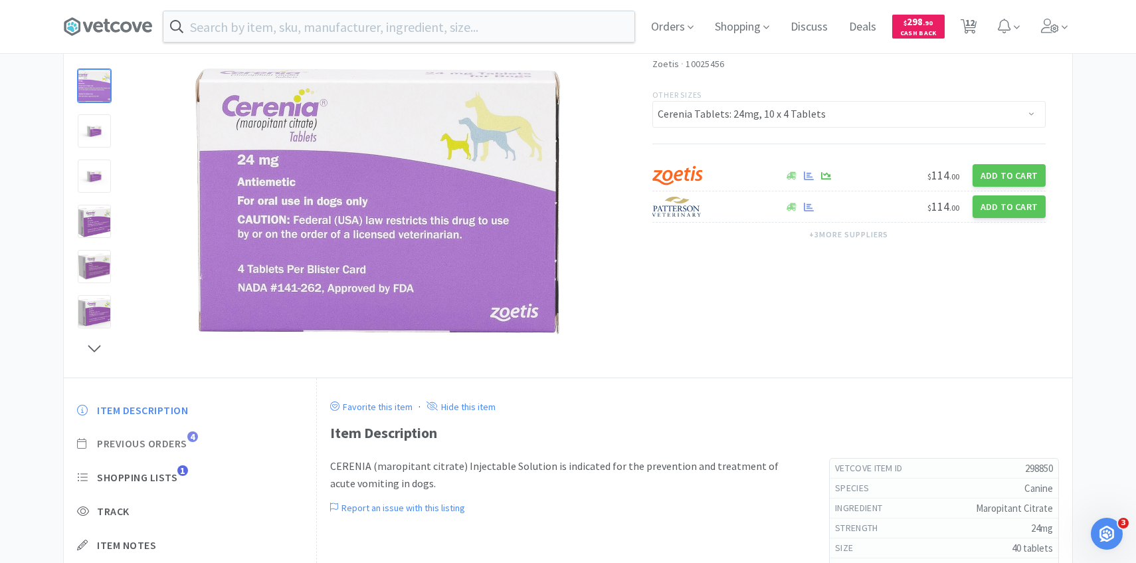
click at [177, 442] on span "Previous Orders" at bounding box center [142, 443] width 90 height 14
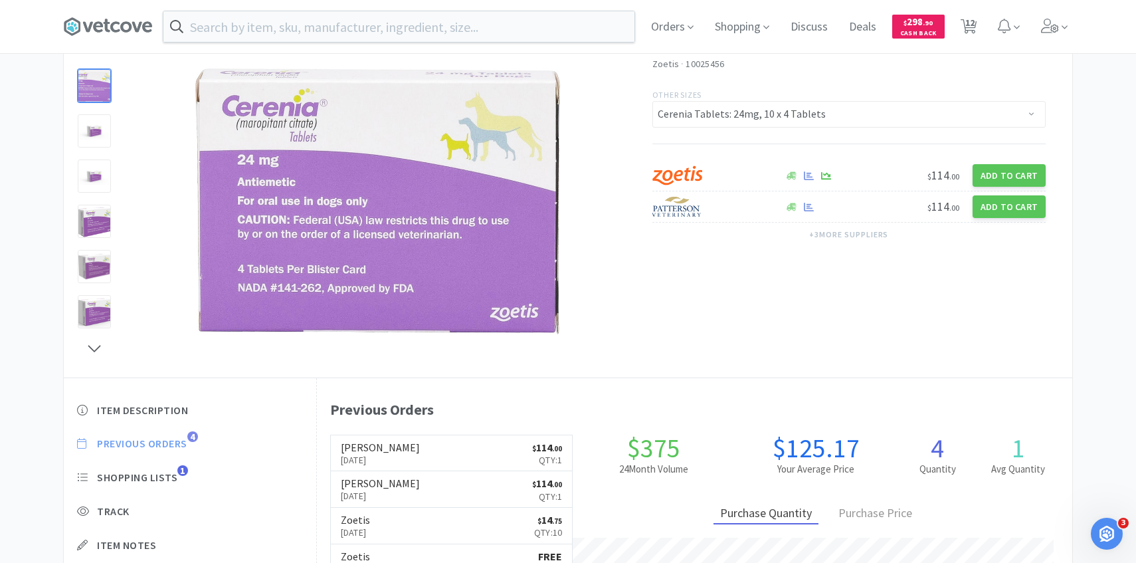
scroll to position [365, 755]
click at [970, 19] on span "12" at bounding box center [969, 22] width 9 height 53
select select "1"
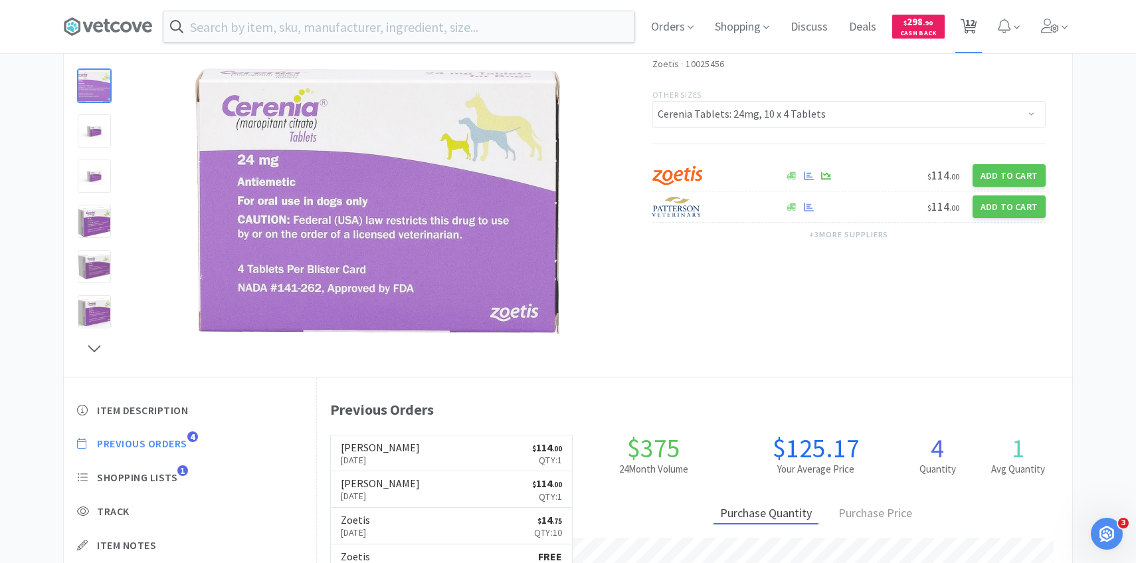
select select "1"
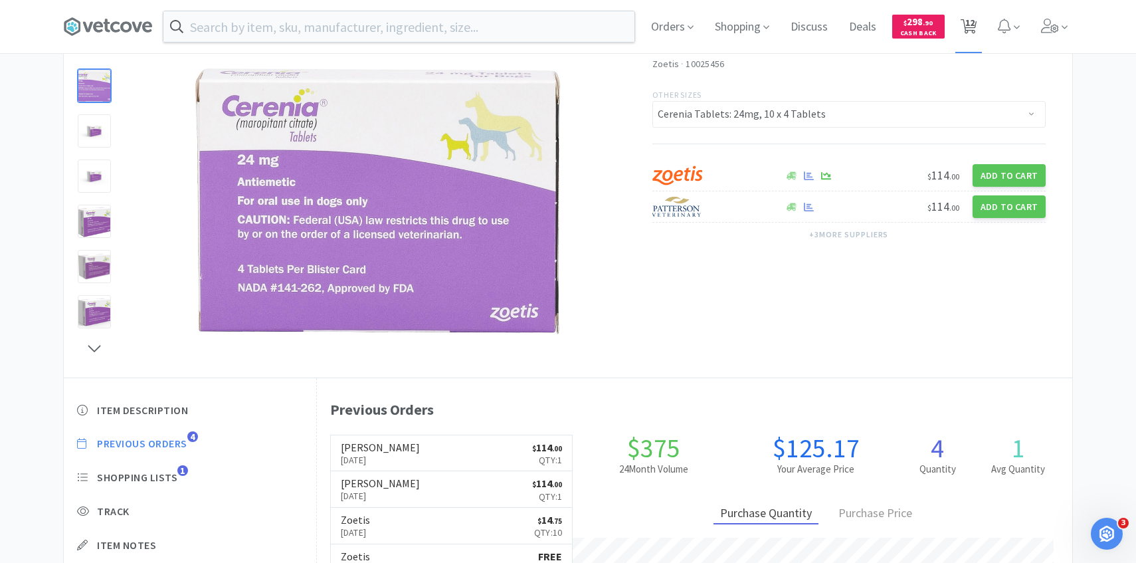
select select "1"
select select "2"
select select "1"
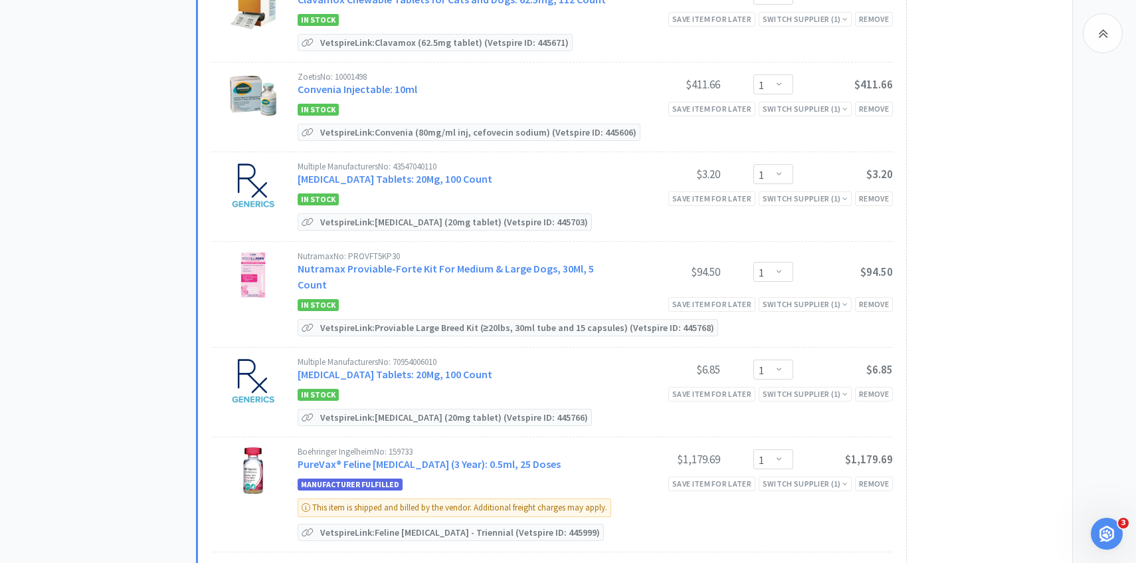
scroll to position [529, 0]
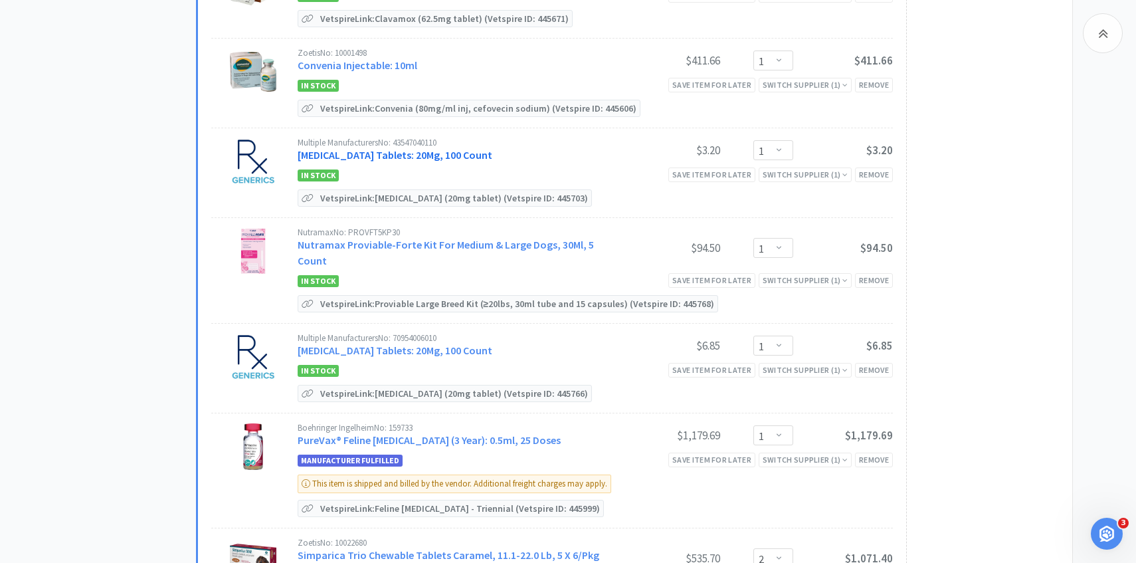
click at [387, 155] on link "Furosemide Tablets: 20Mg, 100 Count" at bounding box center [395, 154] width 195 height 13
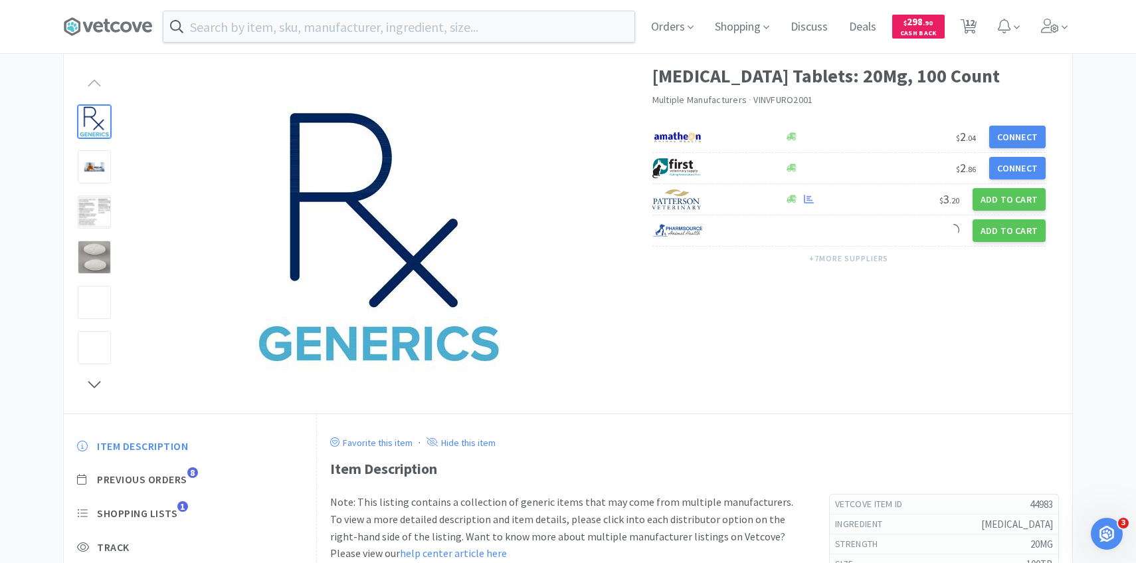
scroll to position [82, 0]
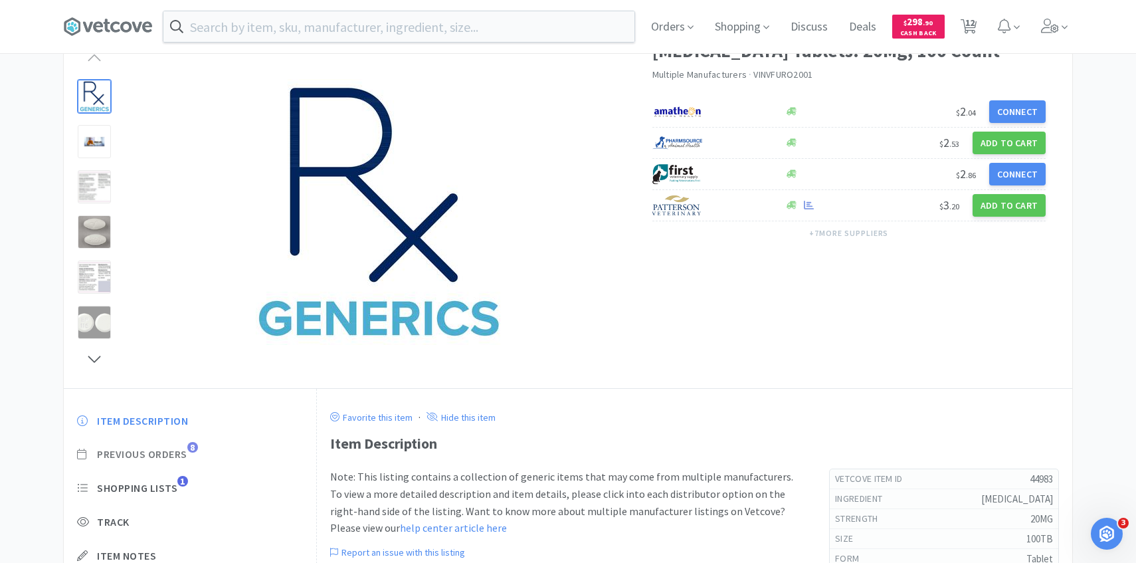
click at [184, 454] on span "Previous Orders" at bounding box center [142, 454] width 90 height 14
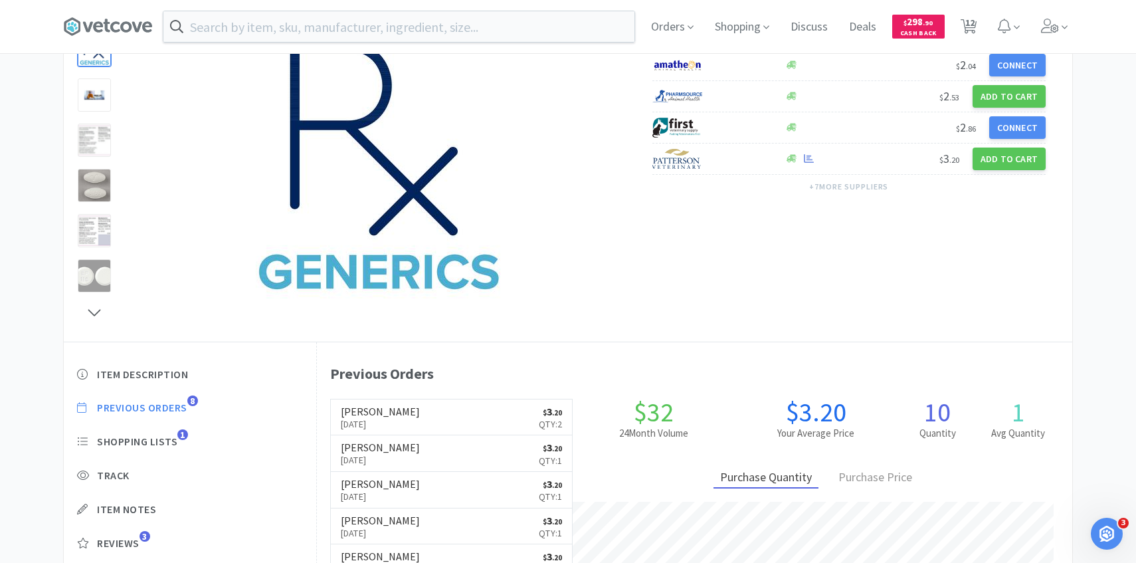
scroll to position [136, 0]
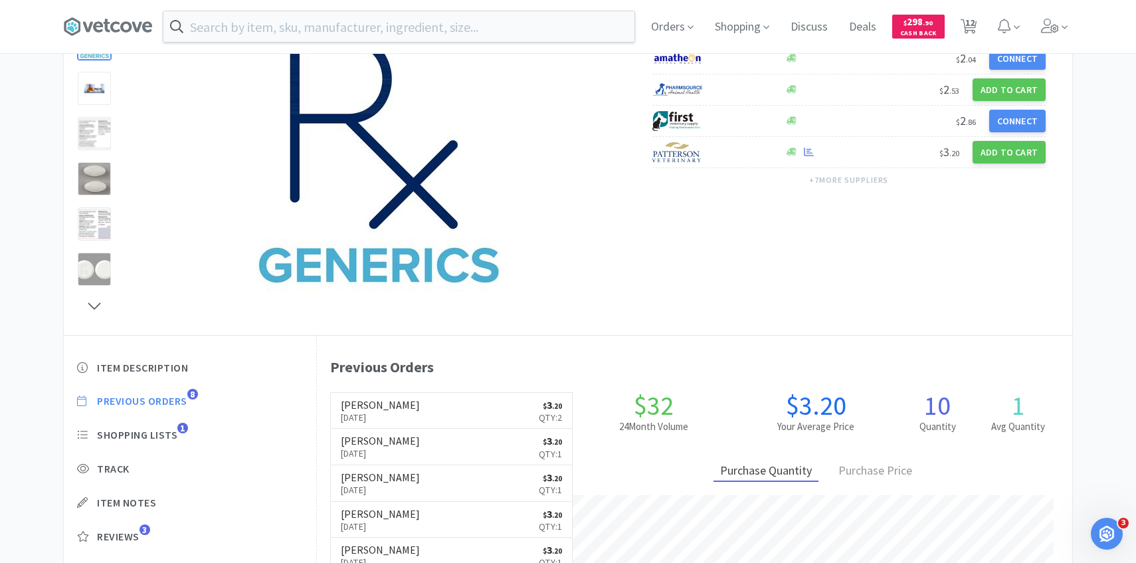
select select "1"
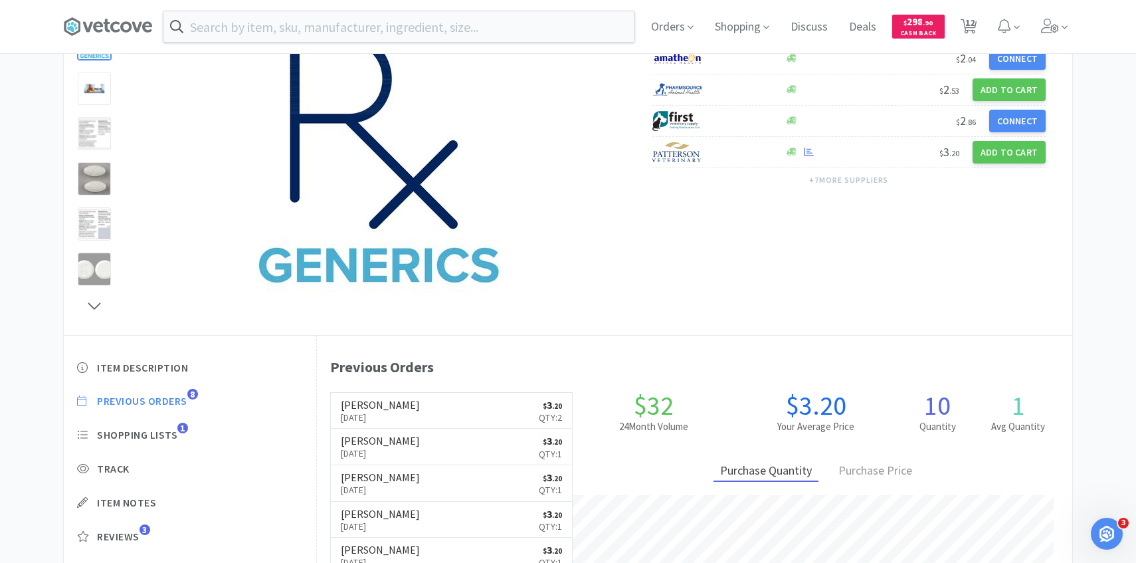
select select "1"
select select "2"
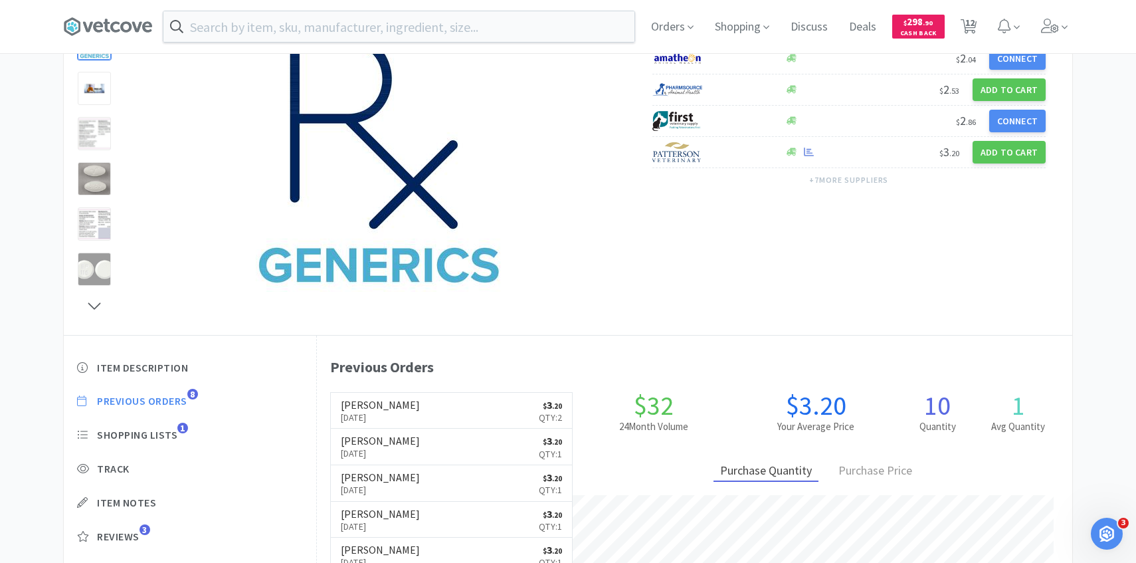
select select "1"
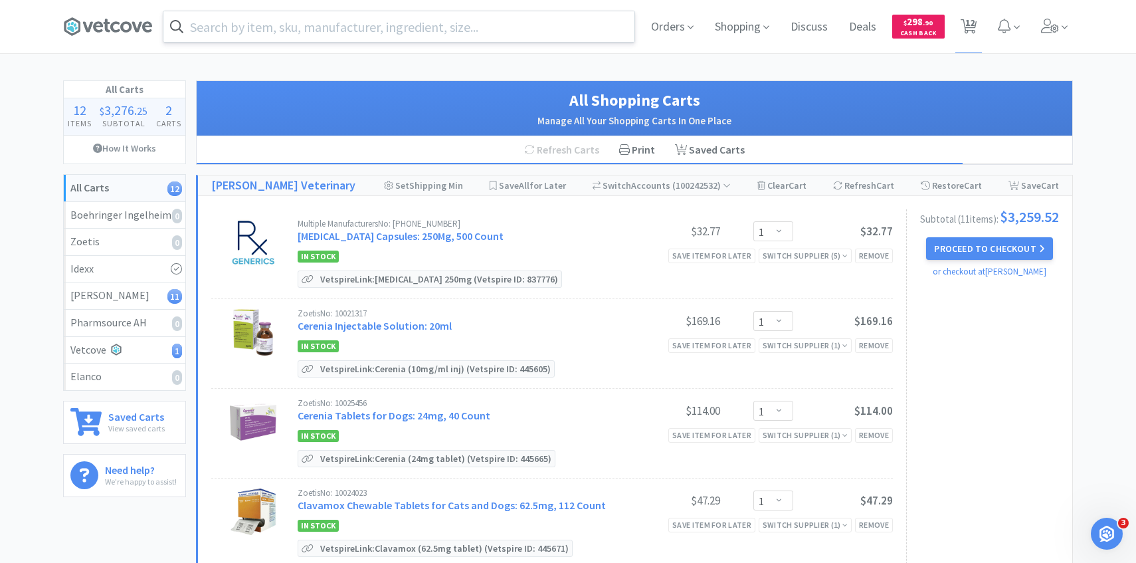
click at [381, 26] on input "text" at bounding box center [398, 26] width 471 height 31
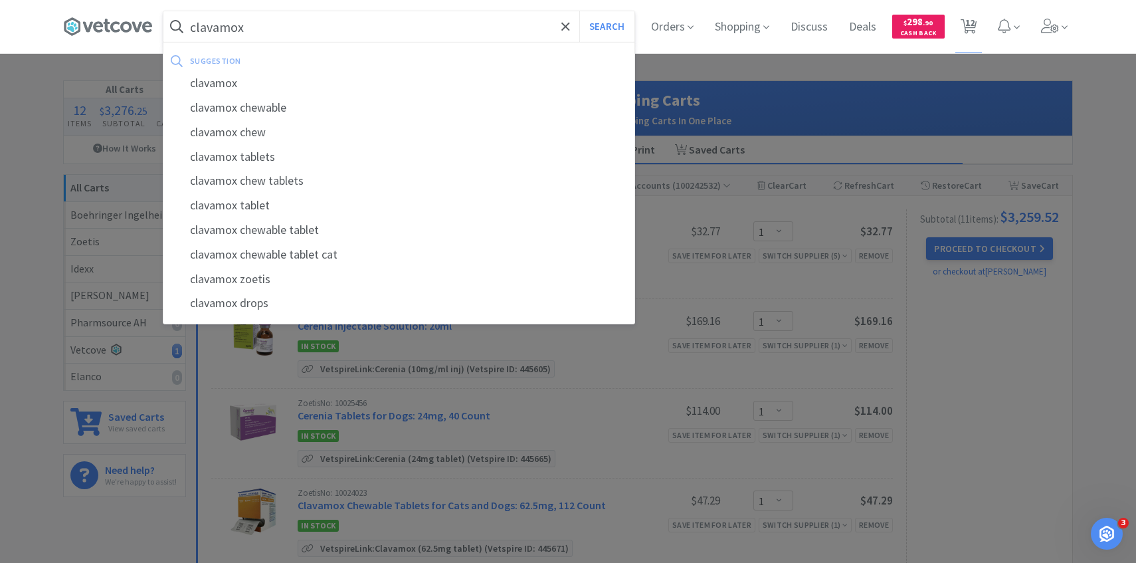
type input "clavamox"
click at [579, 11] on button "Search" at bounding box center [606, 26] width 55 height 31
select select "1"
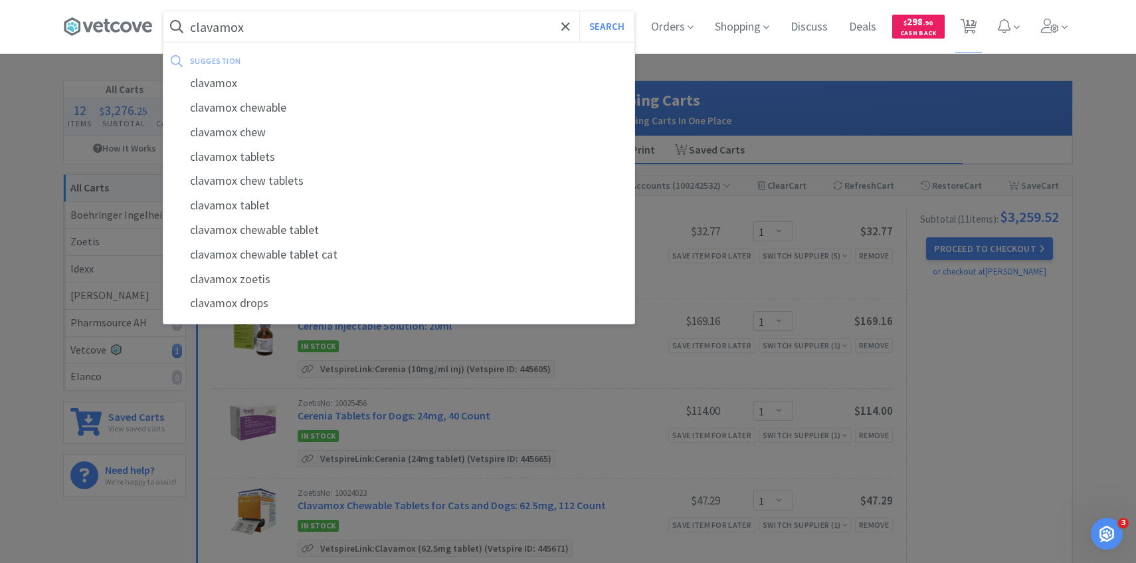
select select "1"
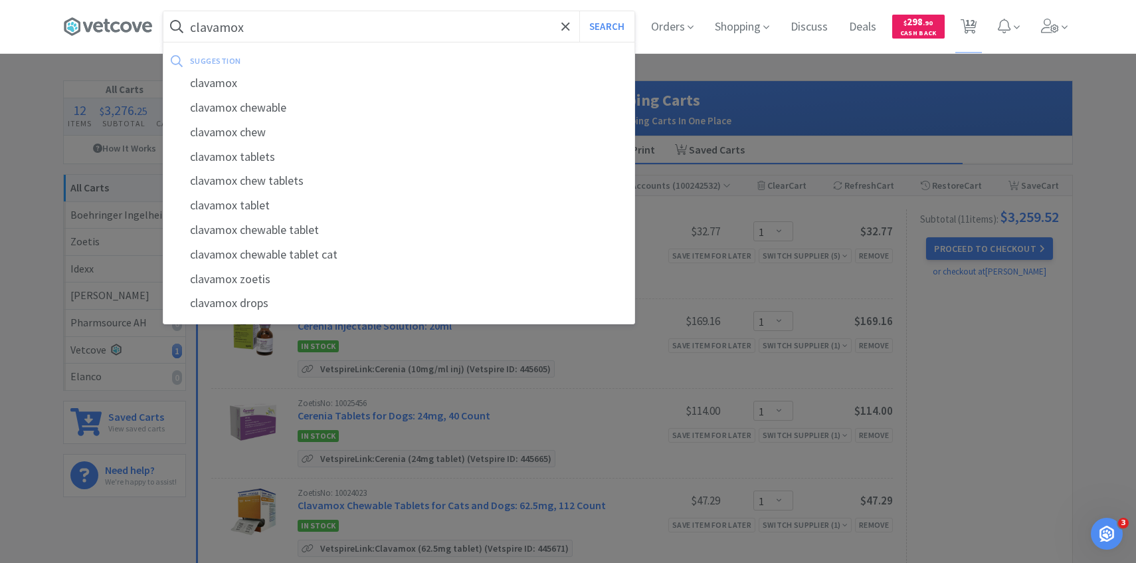
select select "1"
select select "2"
select select "1"
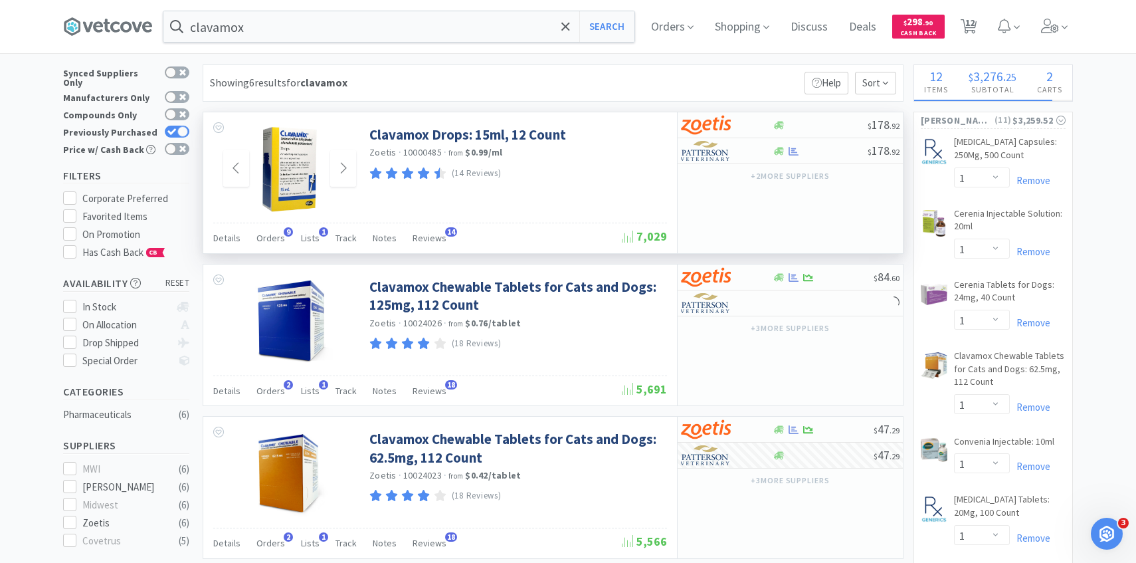
scroll to position [29, 0]
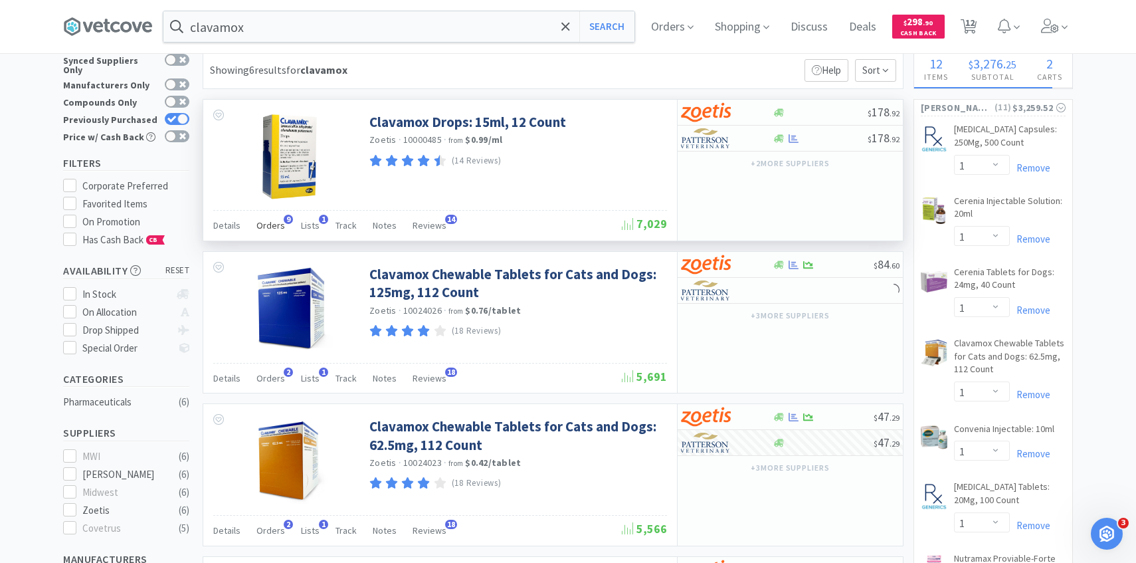
click at [277, 222] on span "Orders" at bounding box center [270, 225] width 29 height 12
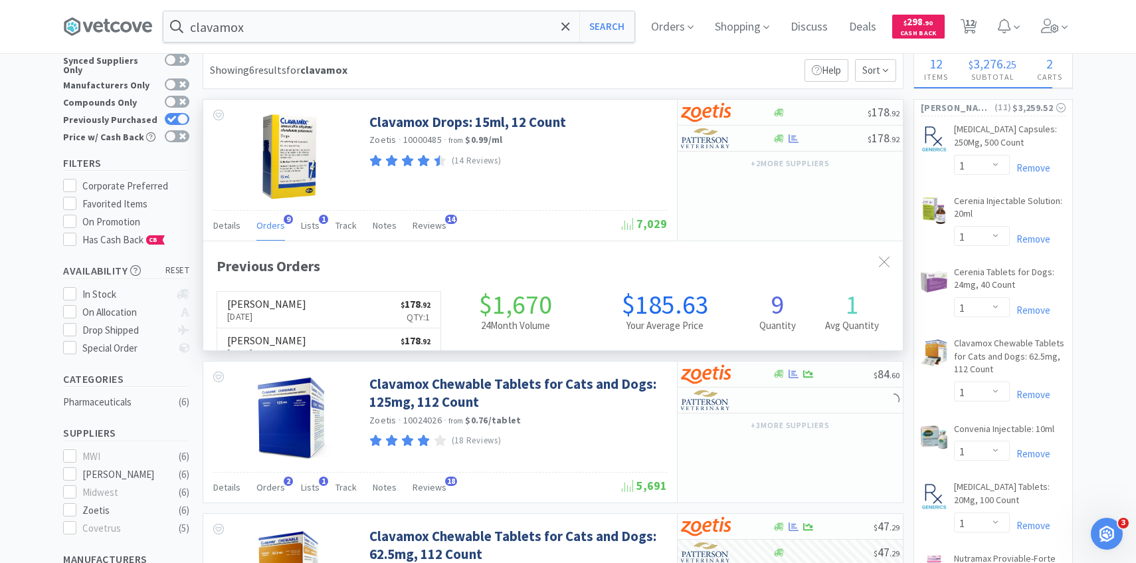
scroll to position [356, 699]
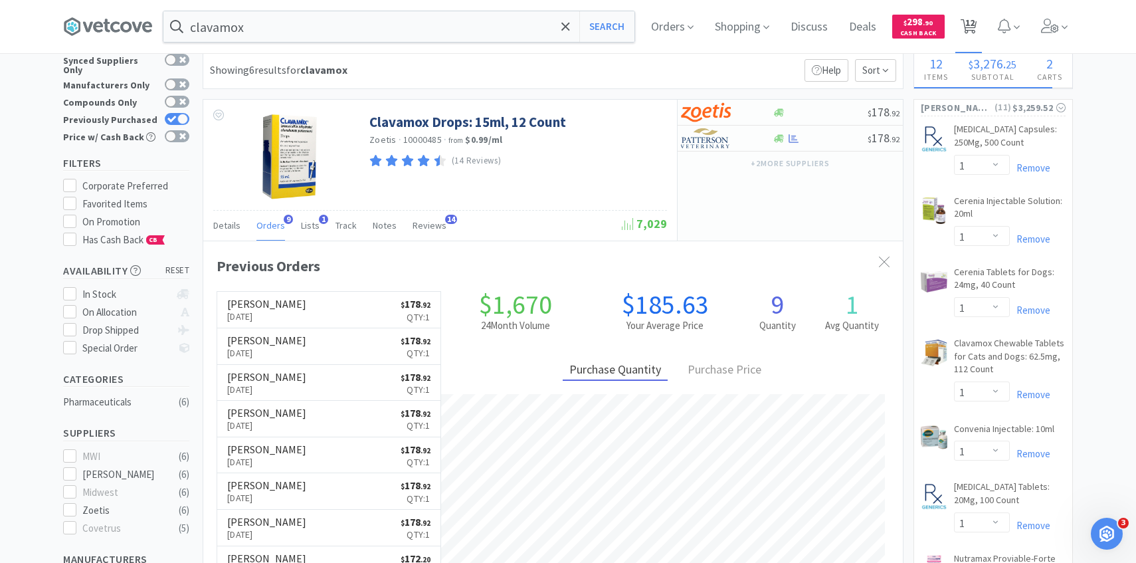
click at [966, 14] on span "12" at bounding box center [969, 22] width 9 height 53
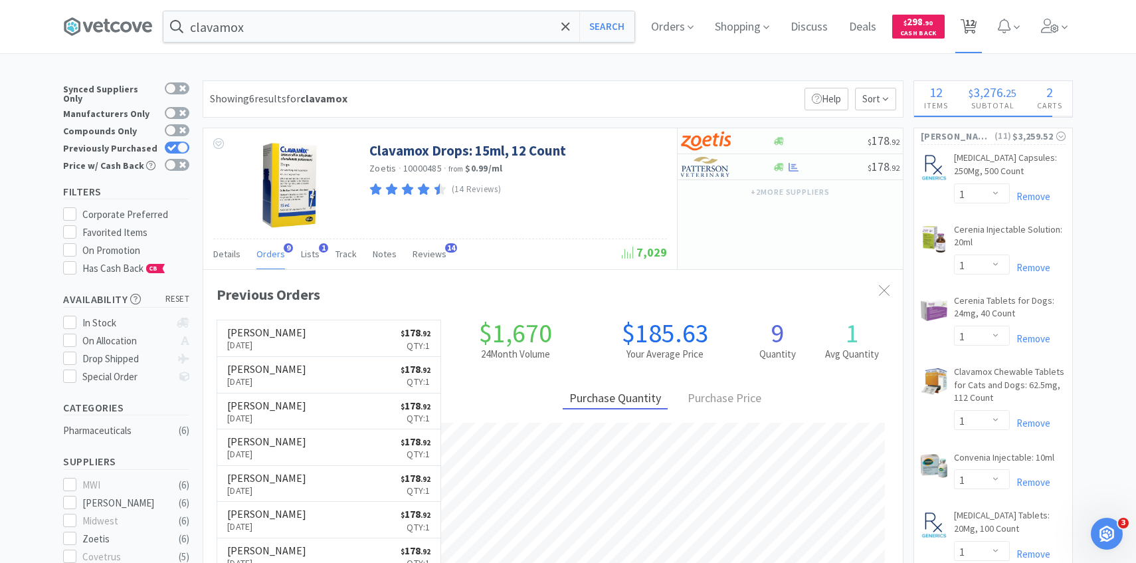
select select "1"
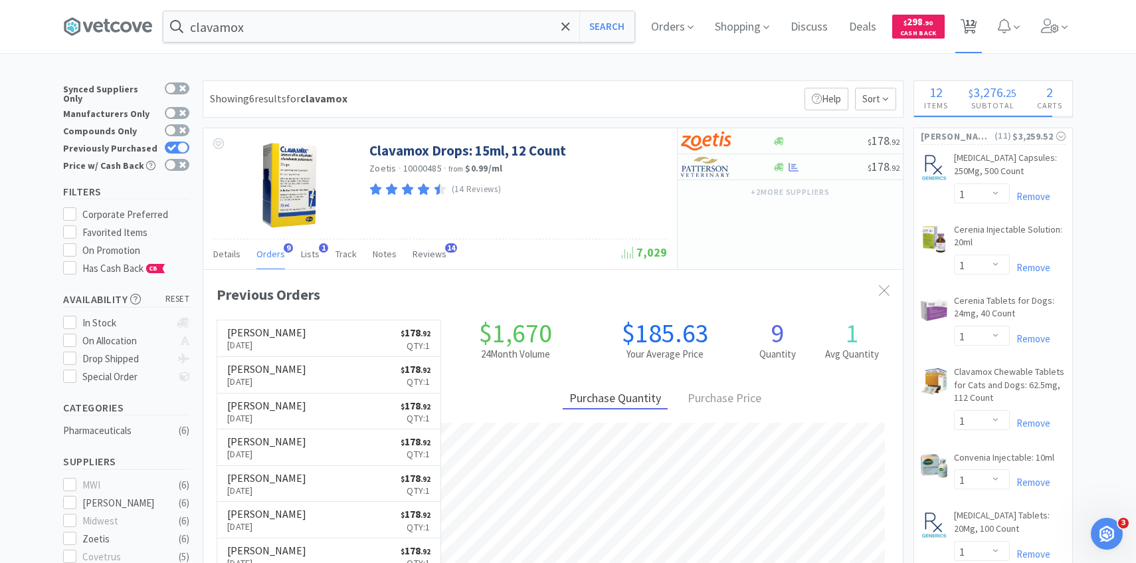
select select "1"
select select "2"
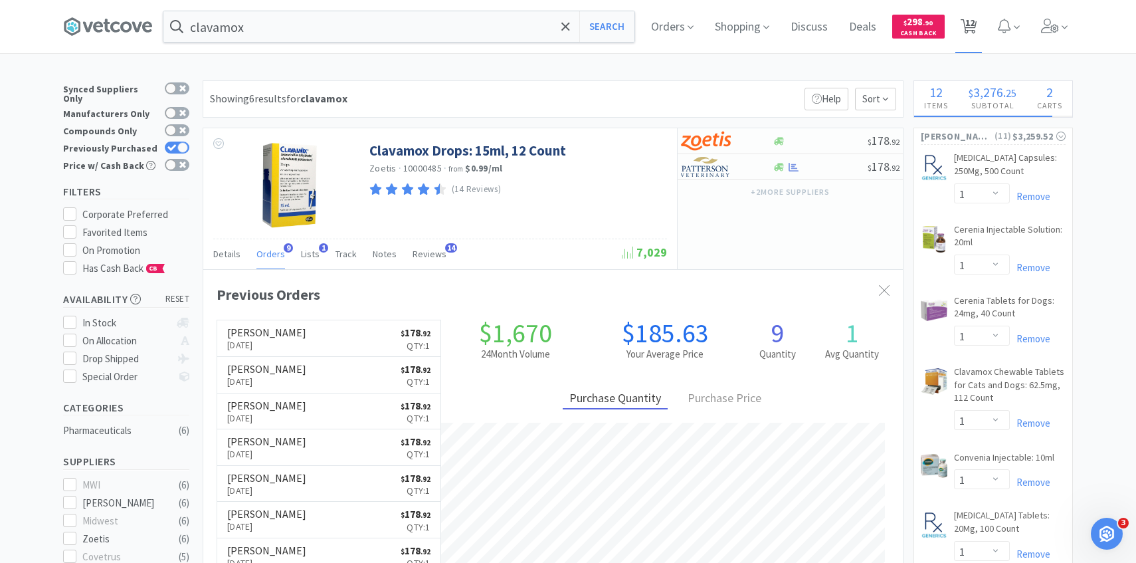
select select "1"
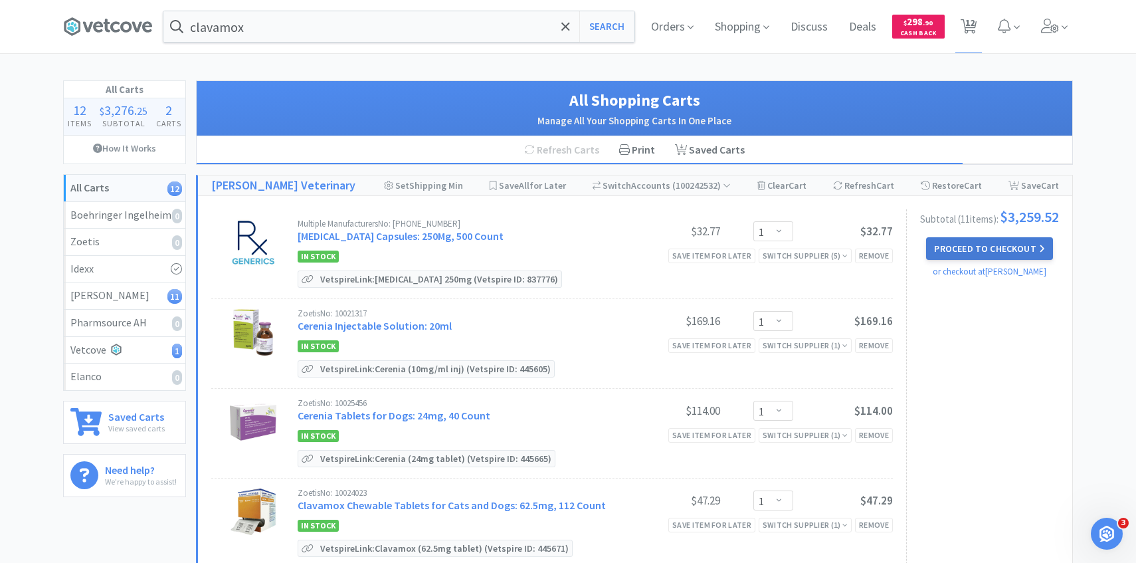
click at [976, 255] on button "Proceed to Checkout" at bounding box center [989, 248] width 126 height 23
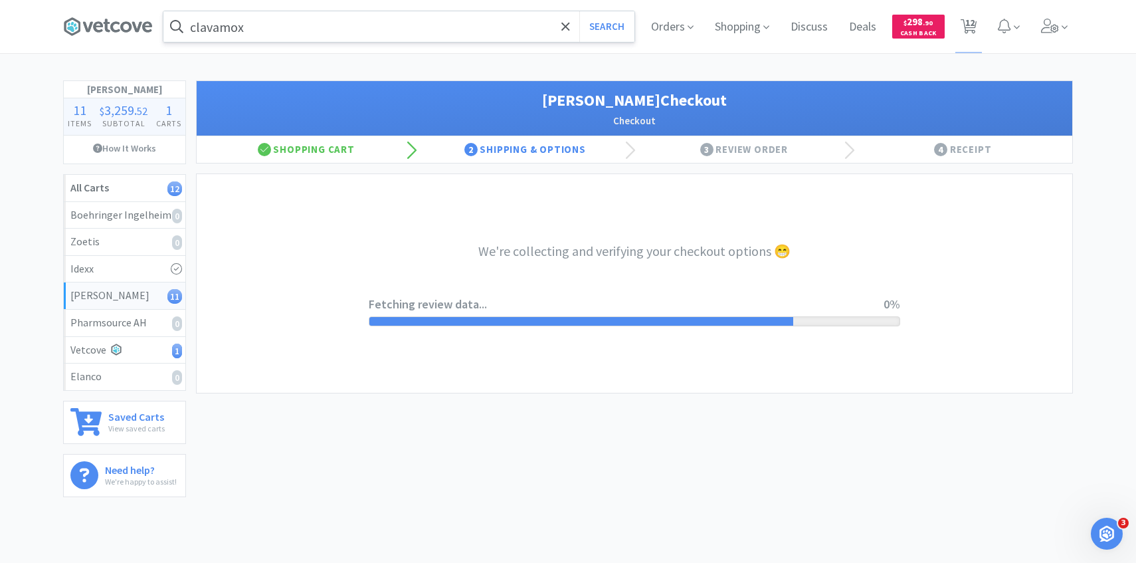
select select "1"
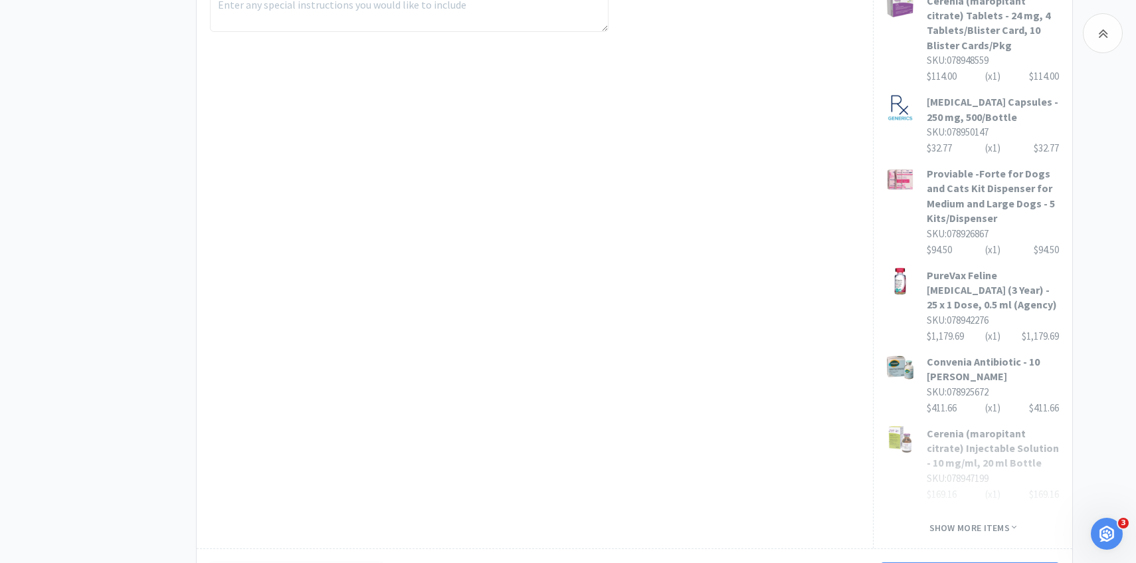
scroll to position [937, 0]
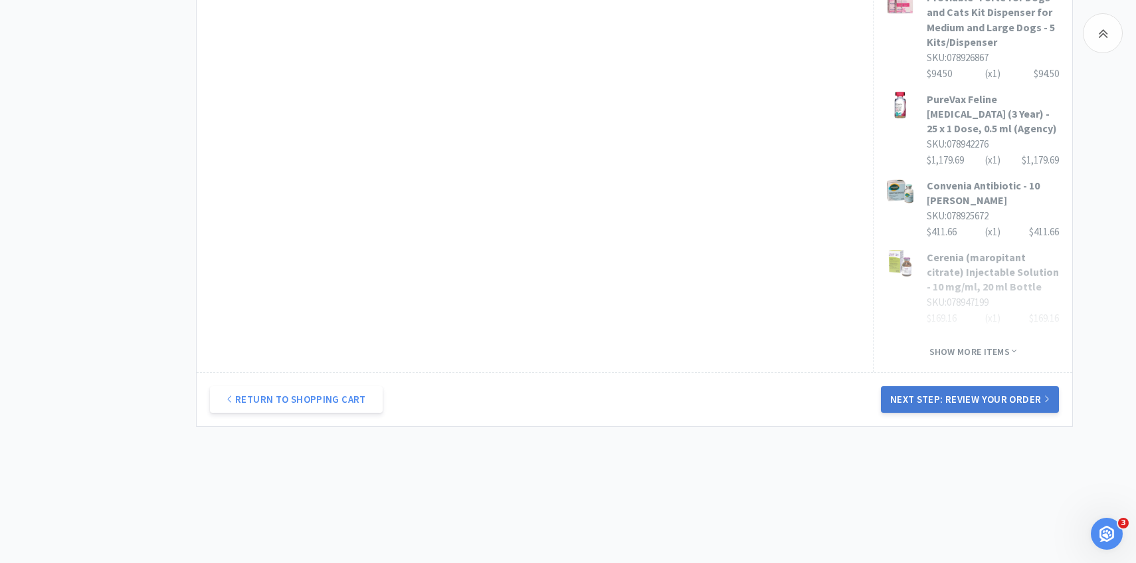
click at [983, 393] on button "Next Step: Review Your Order" at bounding box center [970, 399] width 178 height 27
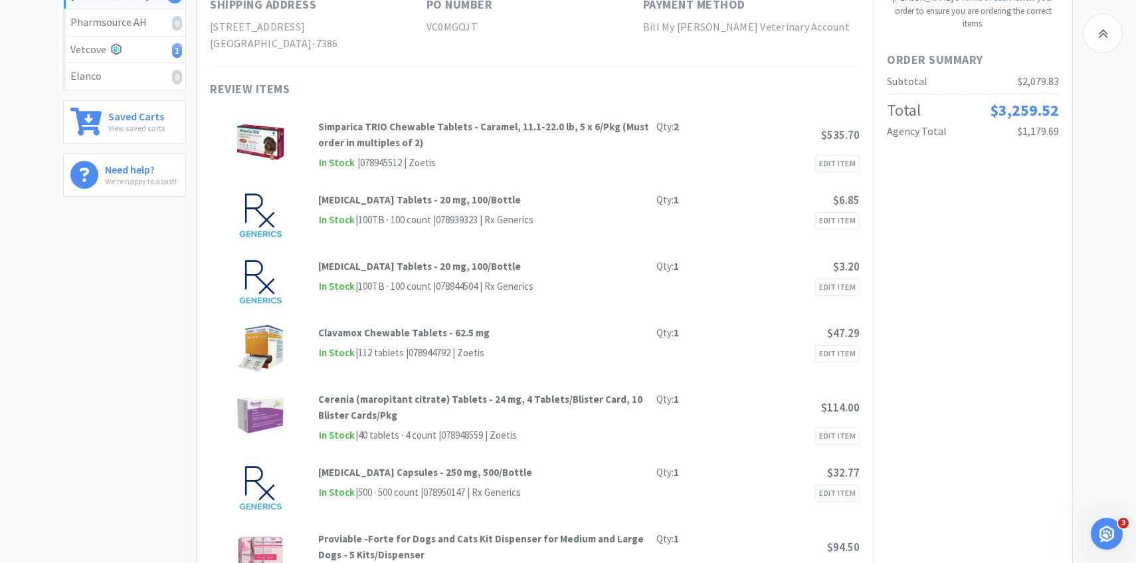
scroll to position [0, 0]
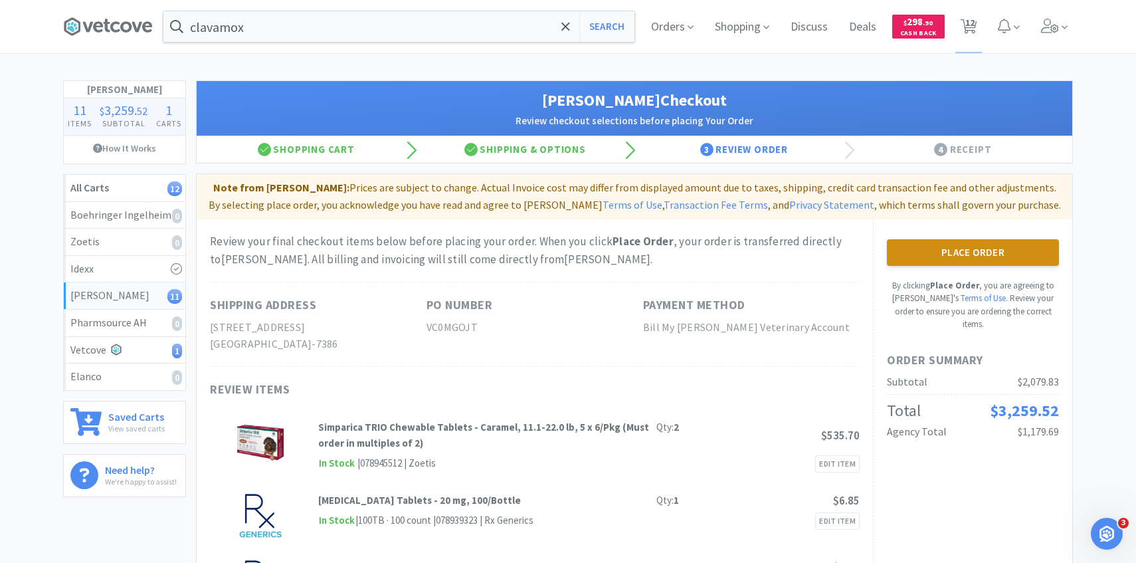
click at [943, 241] on button "Place Order" at bounding box center [973, 252] width 172 height 27
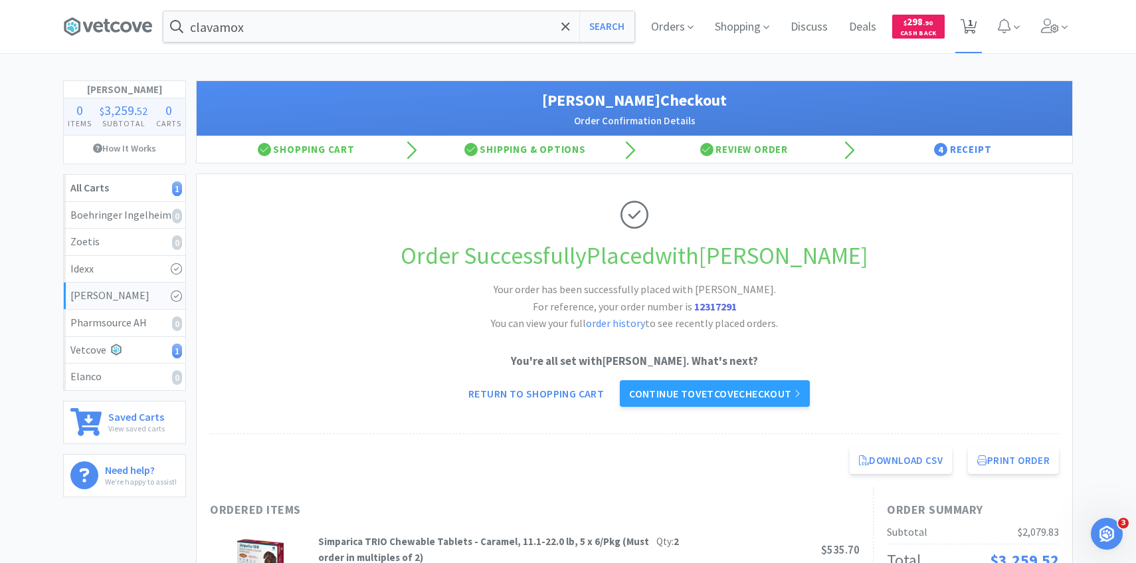
click at [977, 27] on span "1" at bounding box center [968, 26] width 27 height 53
select select "1"
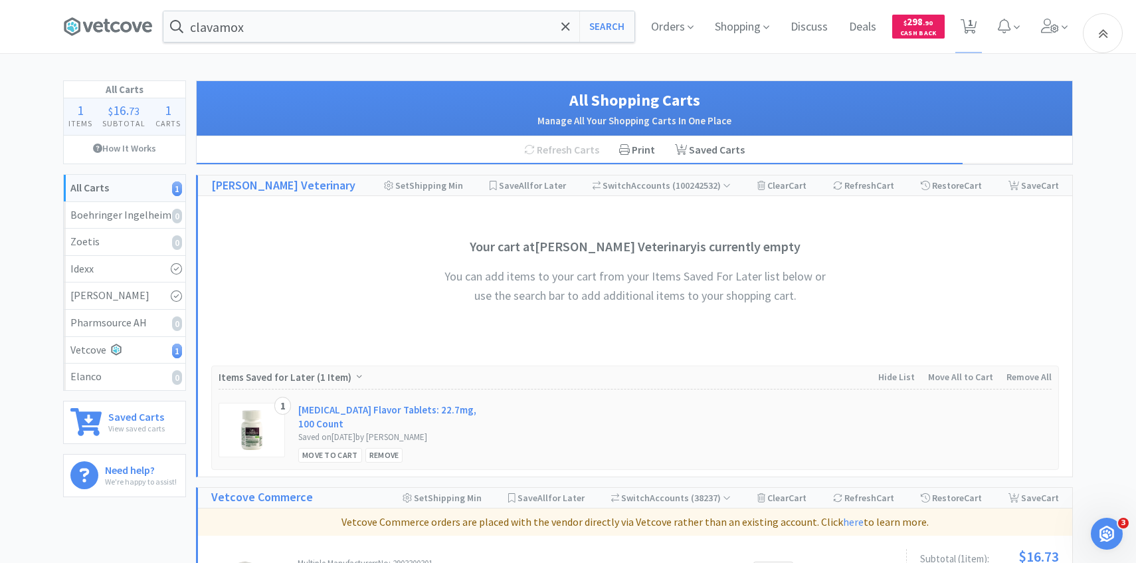
scroll to position [232, 0]
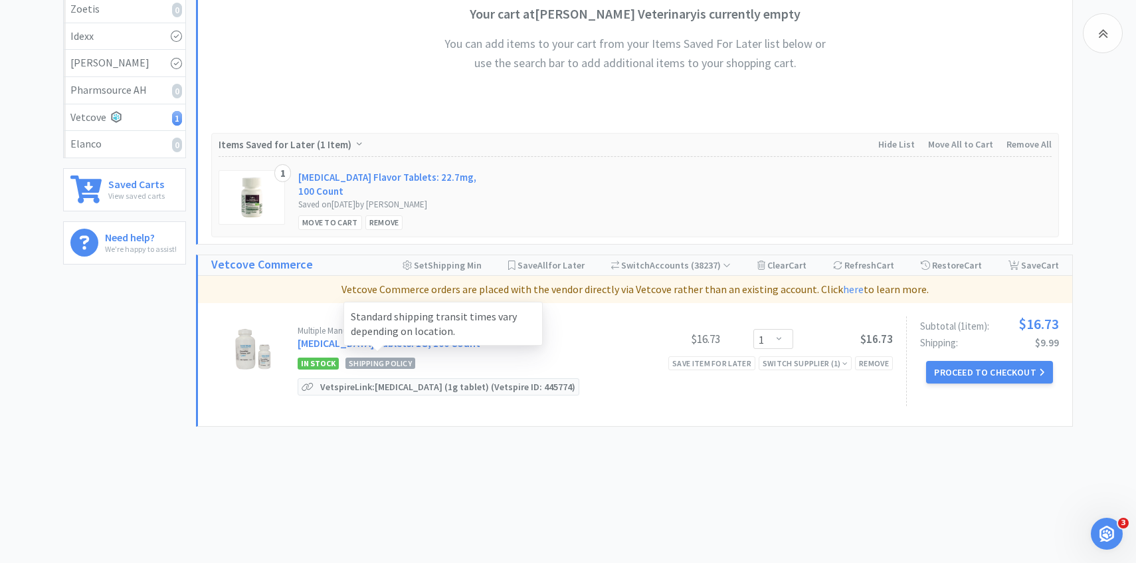
click at [391, 344] on div "Standard shipping transit times vary depending on location." at bounding box center [442, 324] width 199 height 45
click at [331, 343] on link "Sucralfate Tablets: 1G, 100 Count" at bounding box center [389, 342] width 183 height 13
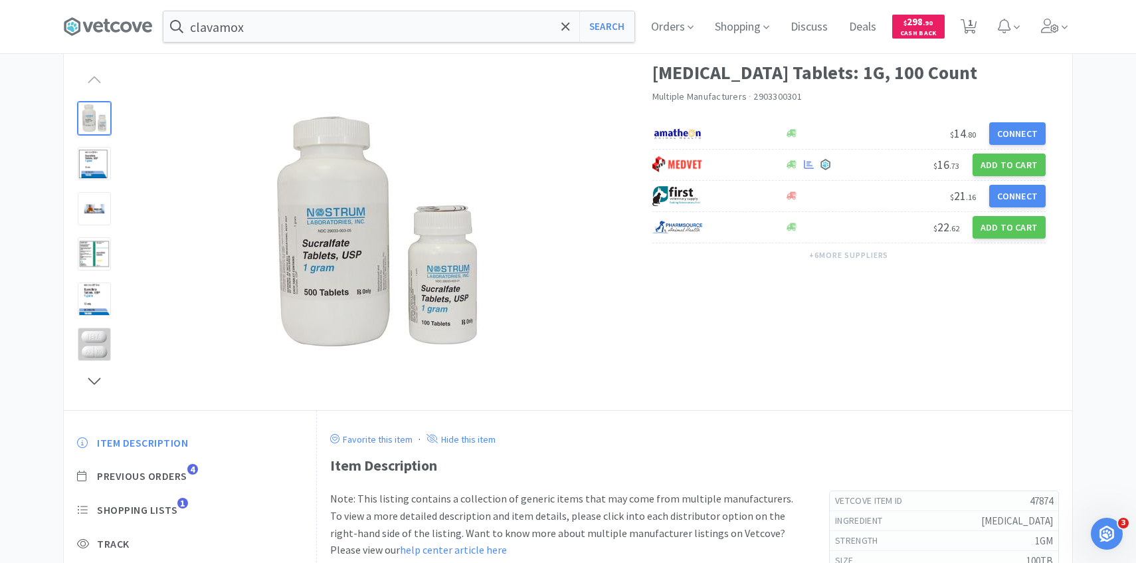
scroll to position [93, 0]
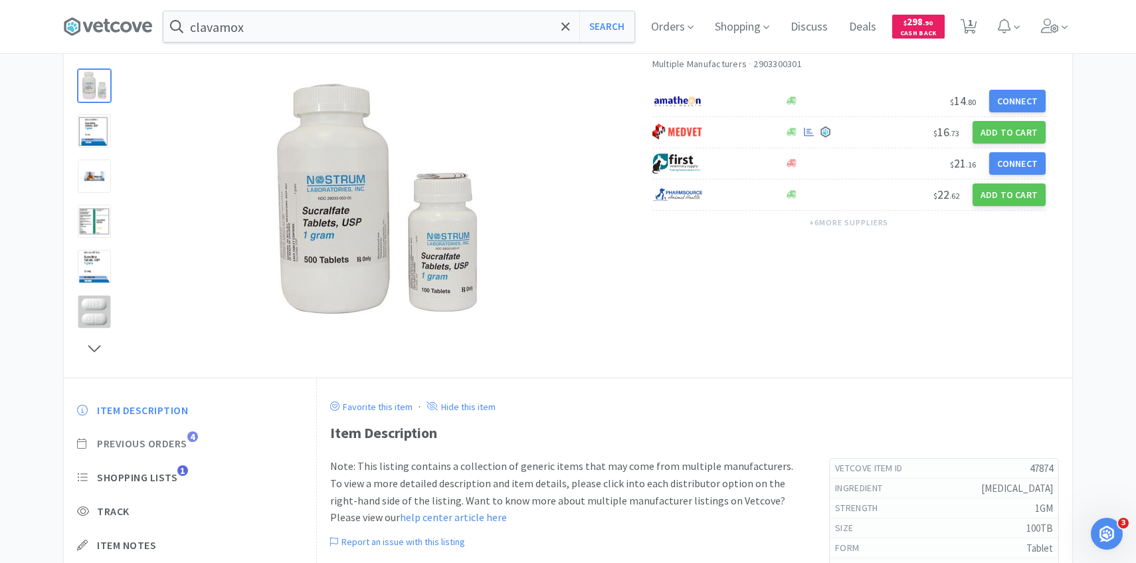
click at [173, 438] on span "Previous Orders" at bounding box center [142, 443] width 90 height 14
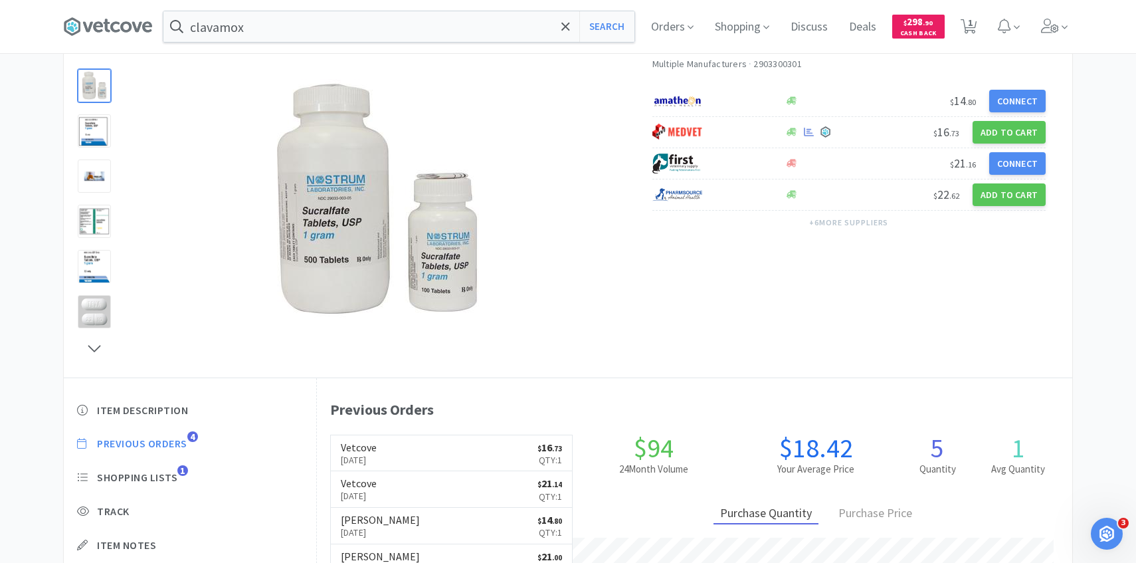
scroll to position [365, 755]
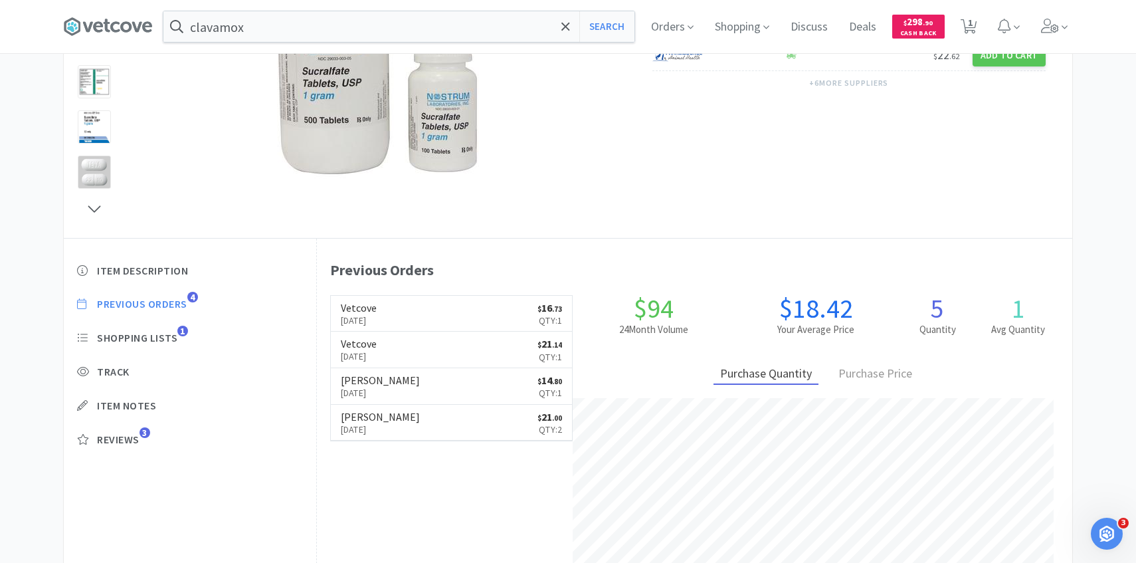
select select "1"
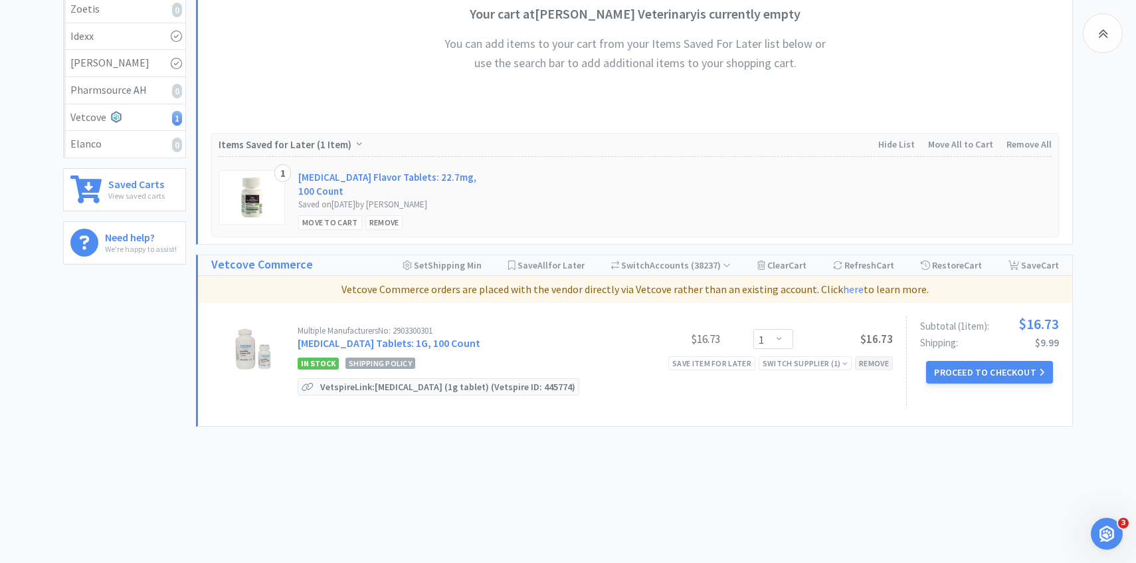
click at [869, 358] on div "Remove" at bounding box center [874, 363] width 38 height 14
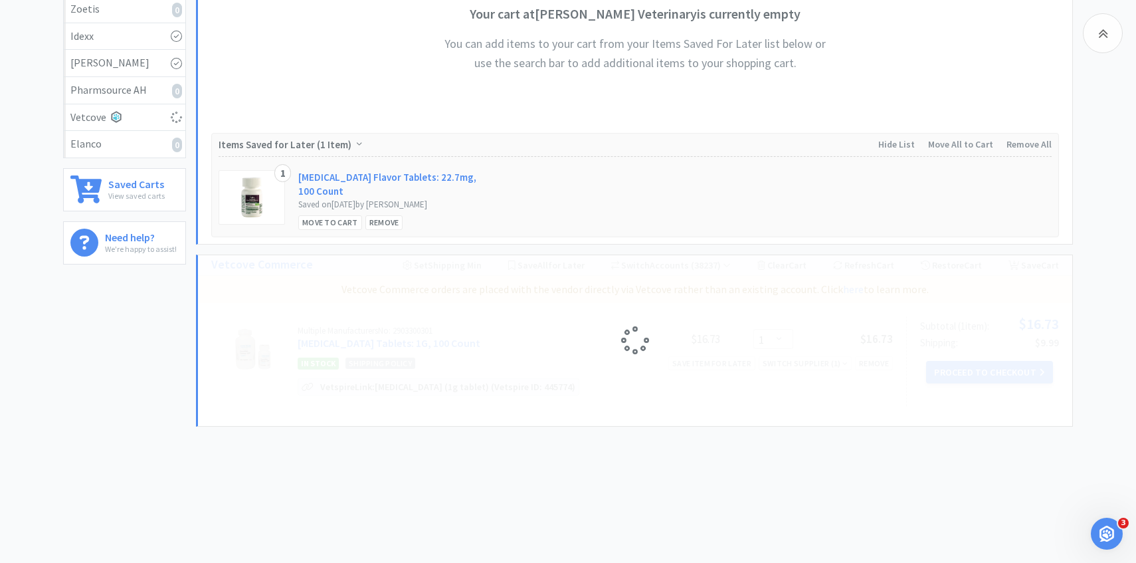
scroll to position [57, 0]
